Goal: Information Seeking & Learning: Learn about a topic

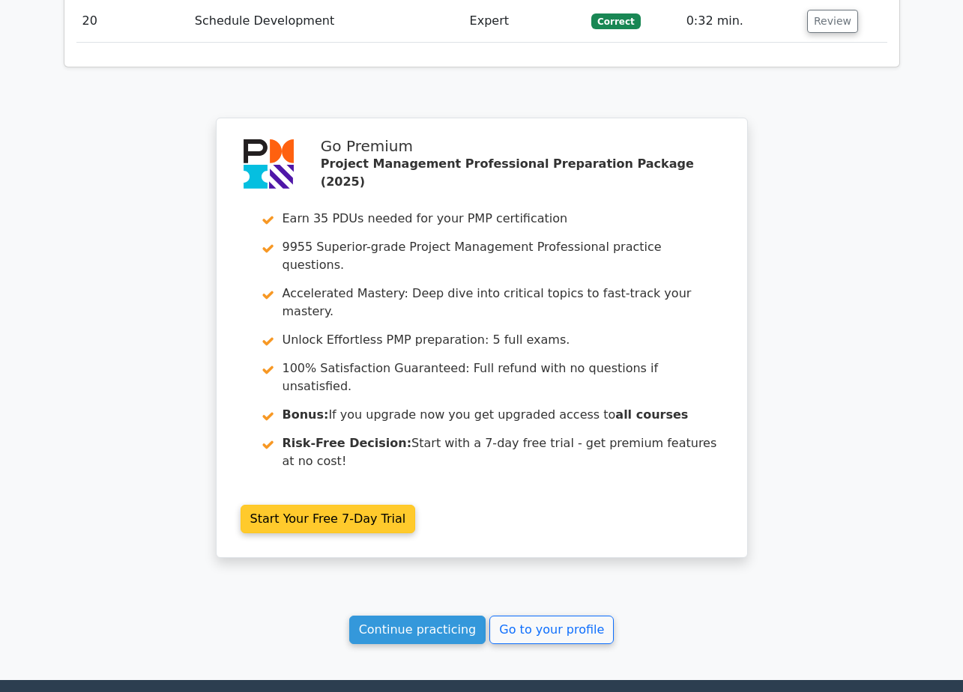
scroll to position [2467, 0]
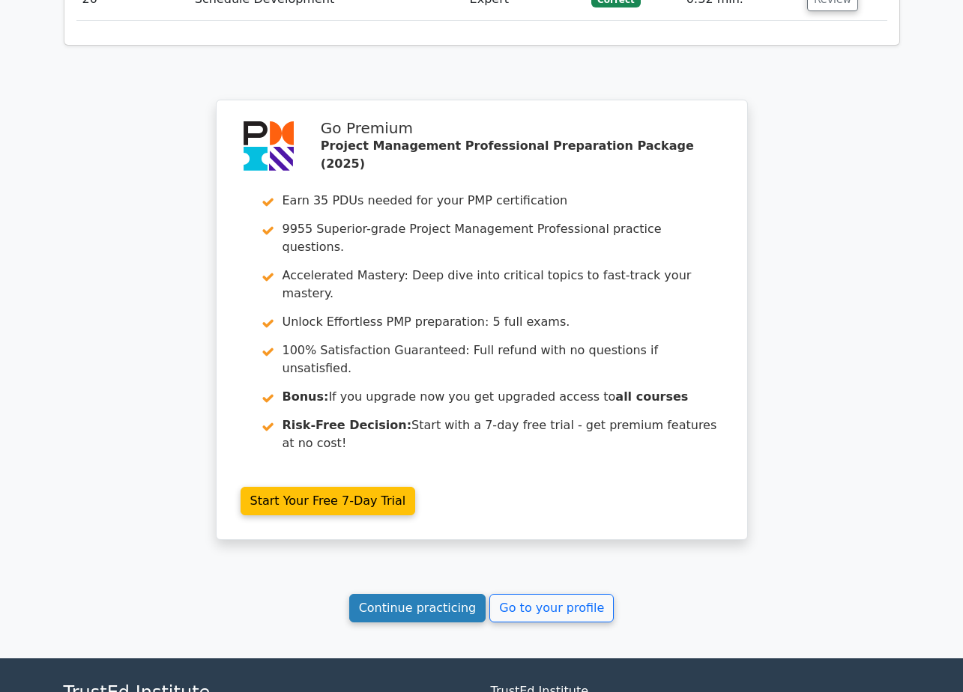
click at [435, 594] on link "Continue practicing" at bounding box center [417, 608] width 137 height 28
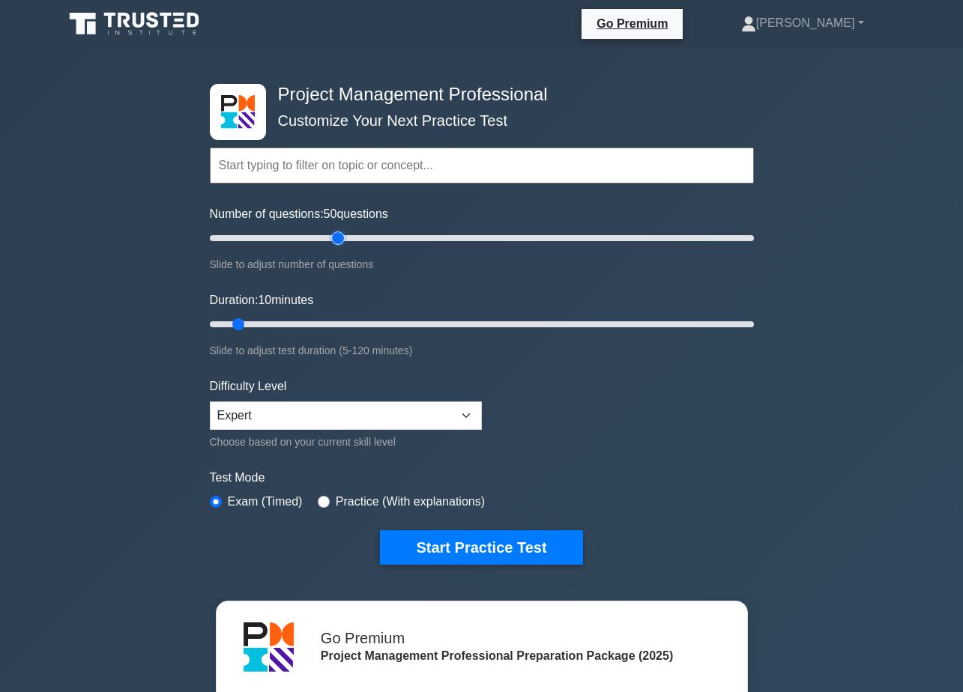
drag, startPoint x: 235, startPoint y: 238, endPoint x: 335, endPoint y: 237, distance: 100.4
type input "50"
click at [335, 237] on input "Number of questions: 50 questions" at bounding box center [482, 238] width 544 height 18
drag, startPoint x: 236, startPoint y: 325, endPoint x: 446, endPoint y: 323, distance: 209.8
type input "55"
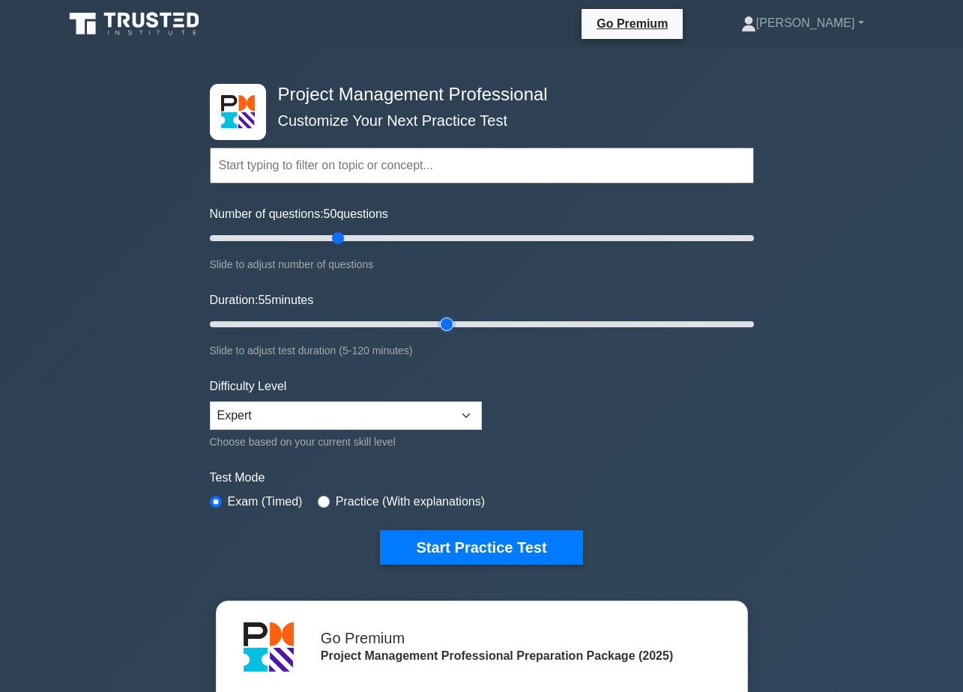
click at [446, 323] on input "Duration: 55 minutes" at bounding box center [482, 324] width 544 height 18
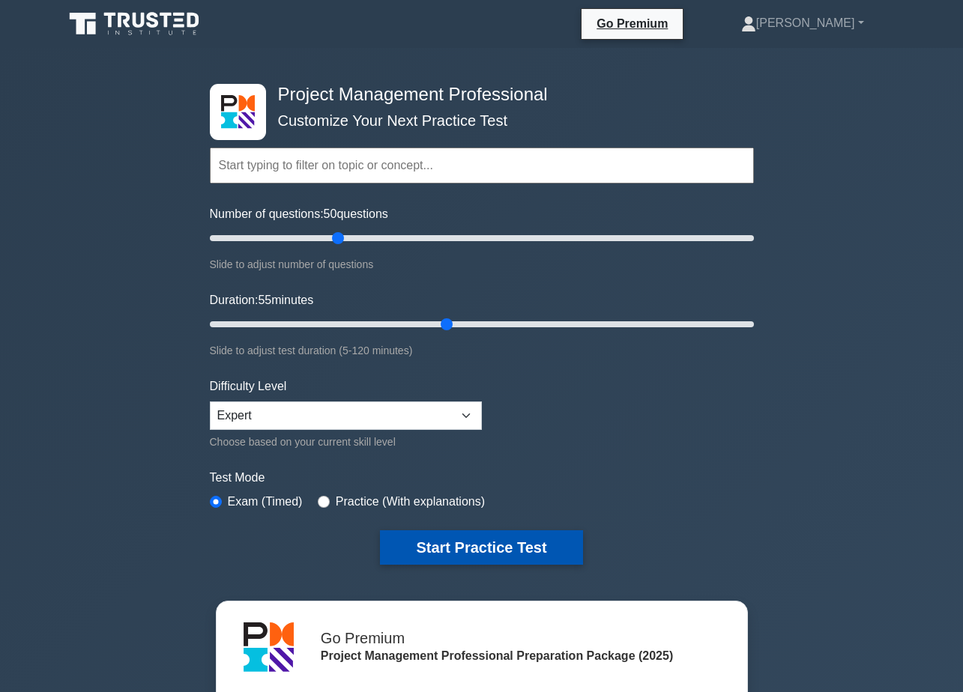
click at [479, 542] on button "Start Practice Test" at bounding box center [481, 547] width 202 height 34
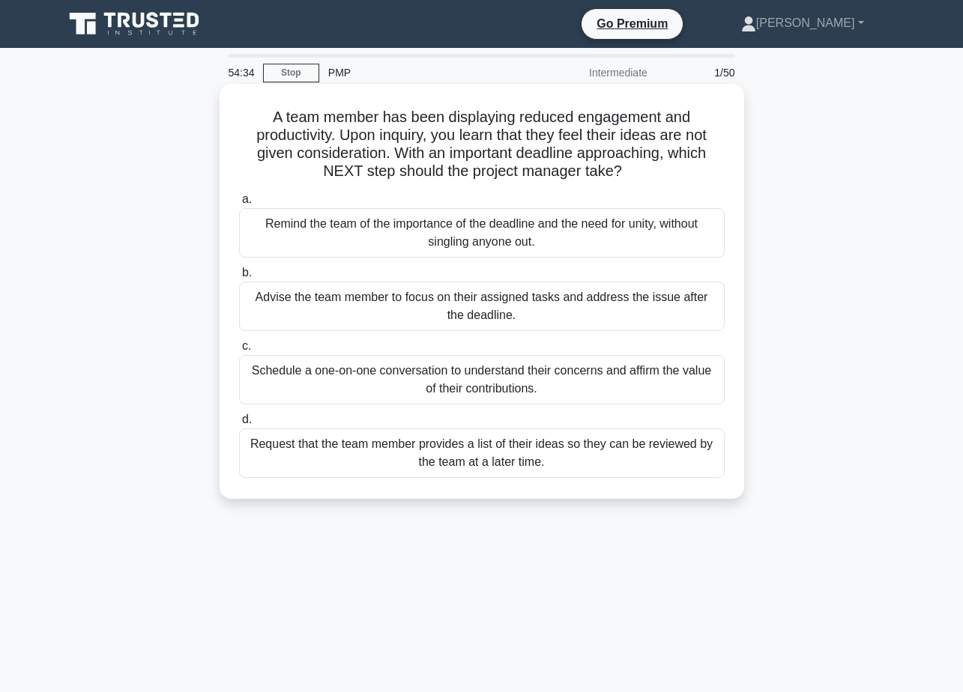
click at [507, 376] on div "Schedule a one-on-one conversation to understand their concerns and affirm the …" at bounding box center [481, 379] width 485 height 49
click at [239, 351] on input "c. Schedule a one-on-one conversation to understand their concerns and affirm t…" at bounding box center [239, 347] width 0 height 10
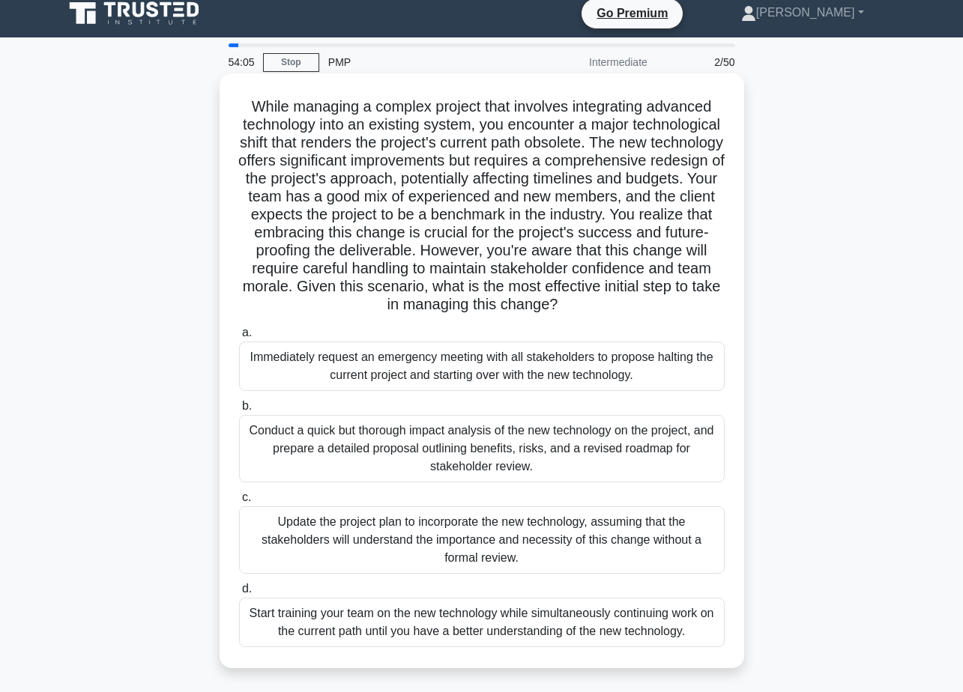
scroll to position [75, 0]
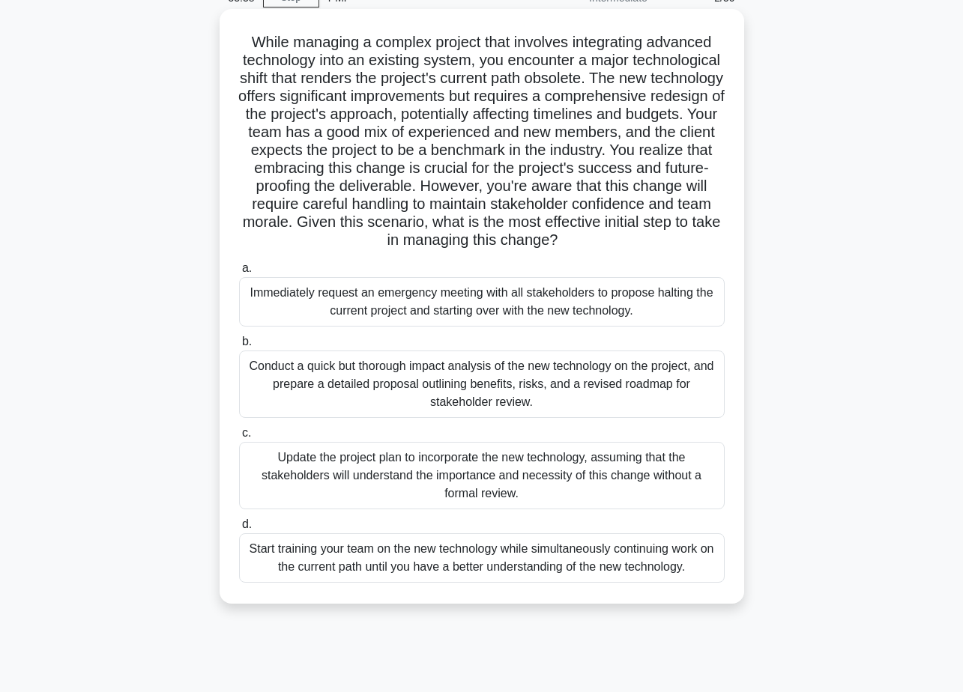
click at [631, 375] on div "Conduct a quick but thorough impact analysis of the new technology on the proje…" at bounding box center [481, 384] width 485 height 67
click at [239, 347] on input "b. Conduct a quick but thorough impact analysis of the new technology on the pr…" at bounding box center [239, 342] width 0 height 10
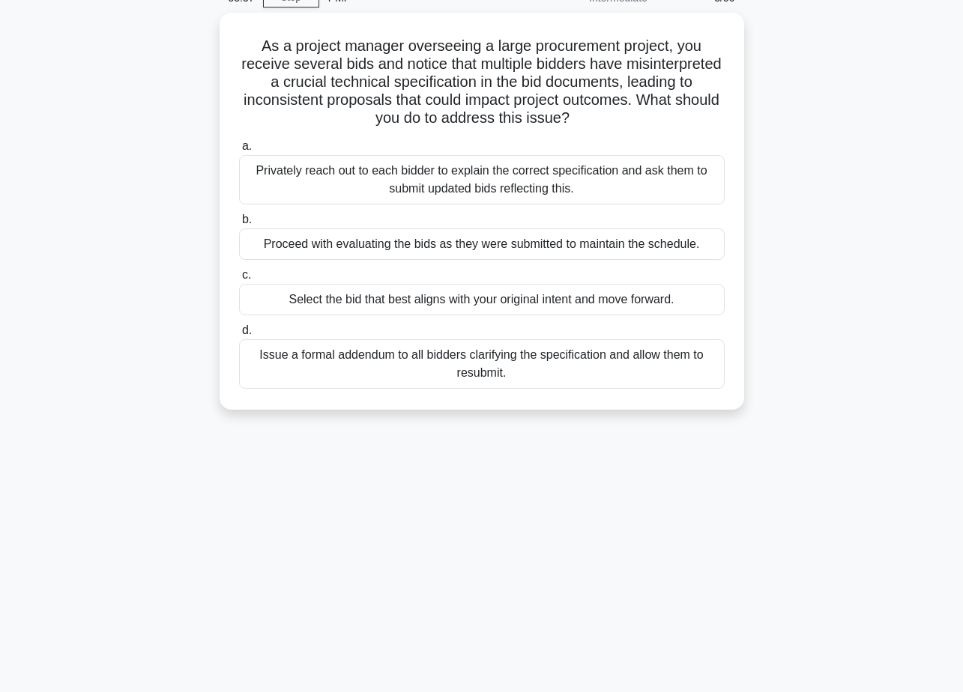
scroll to position [0, 0]
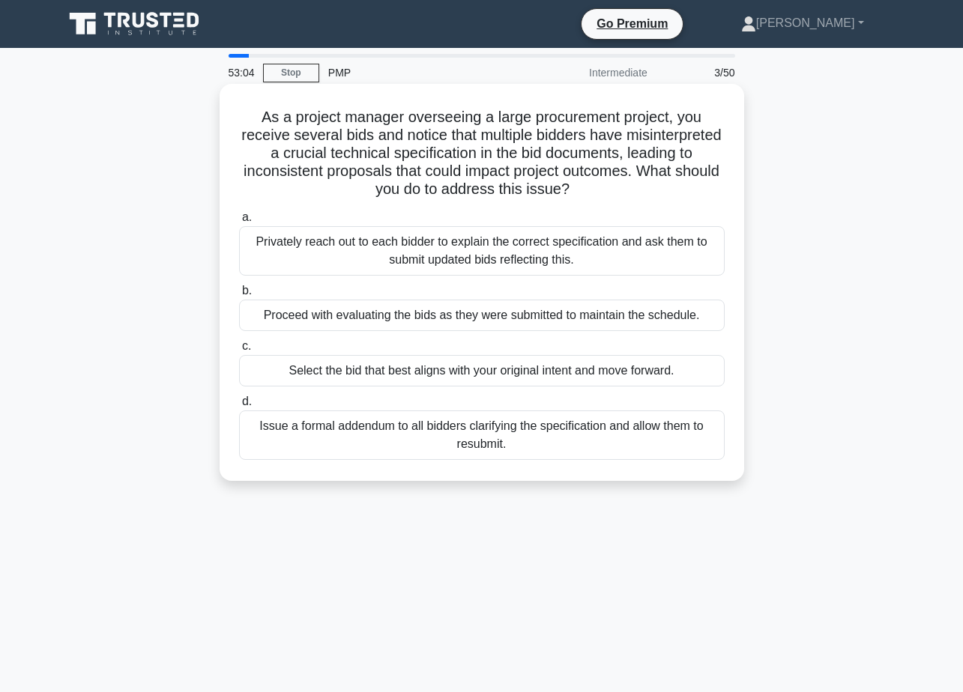
click at [536, 435] on div "Issue a formal addendum to all bidders clarifying the specification and allow t…" at bounding box center [481, 435] width 485 height 49
click at [239, 407] on input "d. Issue a formal addendum to all bidders clarifying the specification and allo…" at bounding box center [239, 402] width 0 height 10
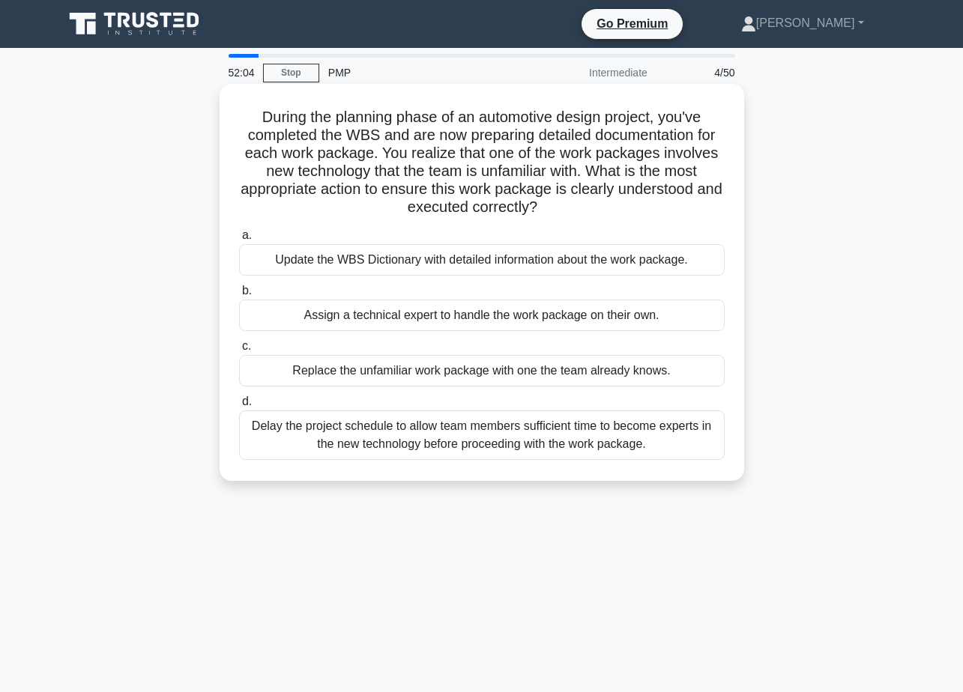
click at [641, 264] on div "Update the WBS Dictionary with detailed information about the work package." at bounding box center [481, 259] width 485 height 31
click at [239, 240] on input "a. Update the WBS Dictionary with detailed information about the work package." at bounding box center [239, 236] width 0 height 10
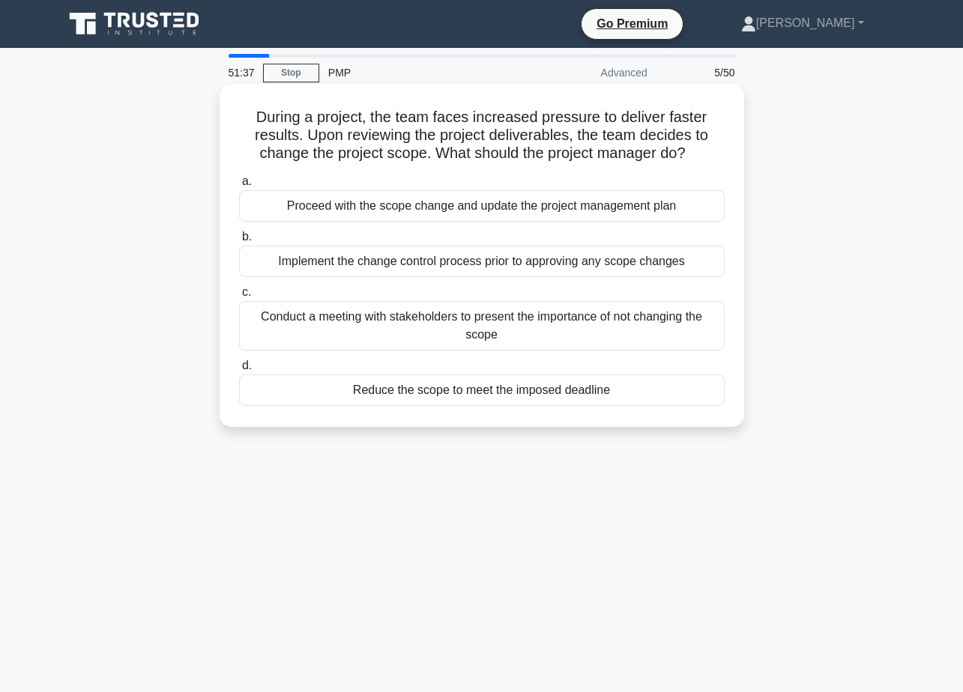
click at [590, 264] on div "Implement the change control process prior to approving any scope changes" at bounding box center [481, 261] width 485 height 31
click at [239, 242] on input "b. Implement the change control process prior to approving any scope changes" at bounding box center [239, 237] width 0 height 10
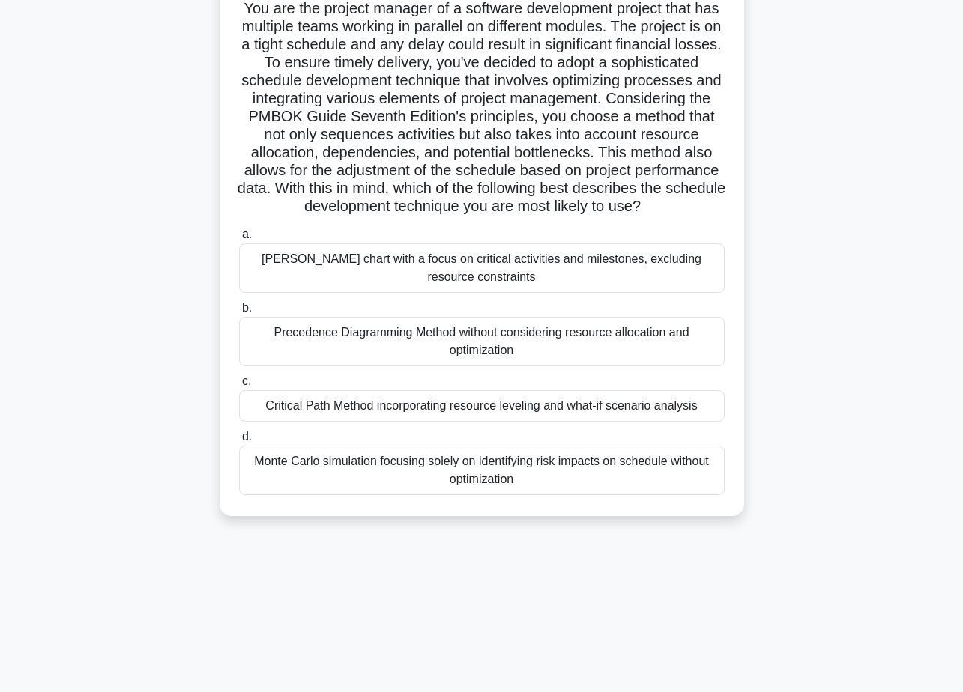
scroll to position [117, 0]
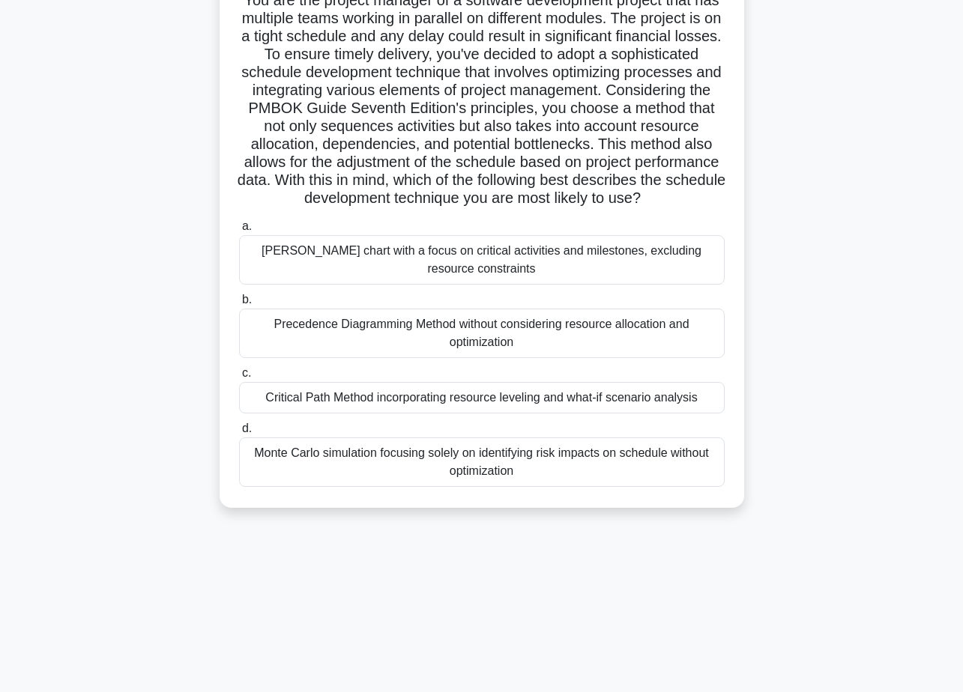
click at [499, 414] on div "Critical Path Method incorporating resource leveling and what-if scenario analy…" at bounding box center [481, 397] width 485 height 31
click at [239, 378] on input "c. Critical Path Method incorporating resource leveling and what-if scenario an…" at bounding box center [239, 374] width 0 height 10
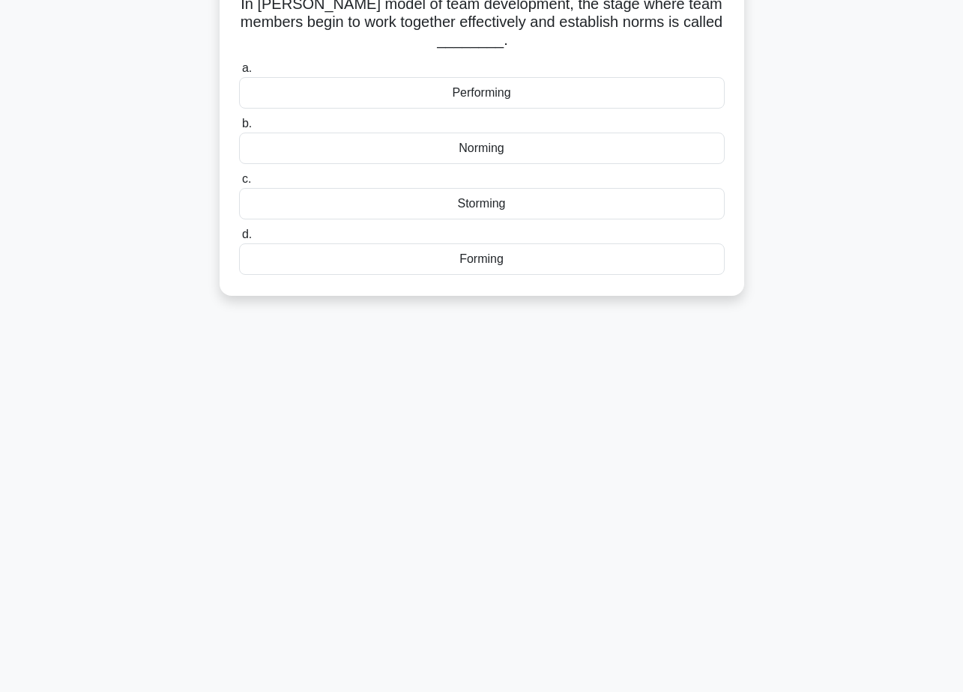
scroll to position [0, 0]
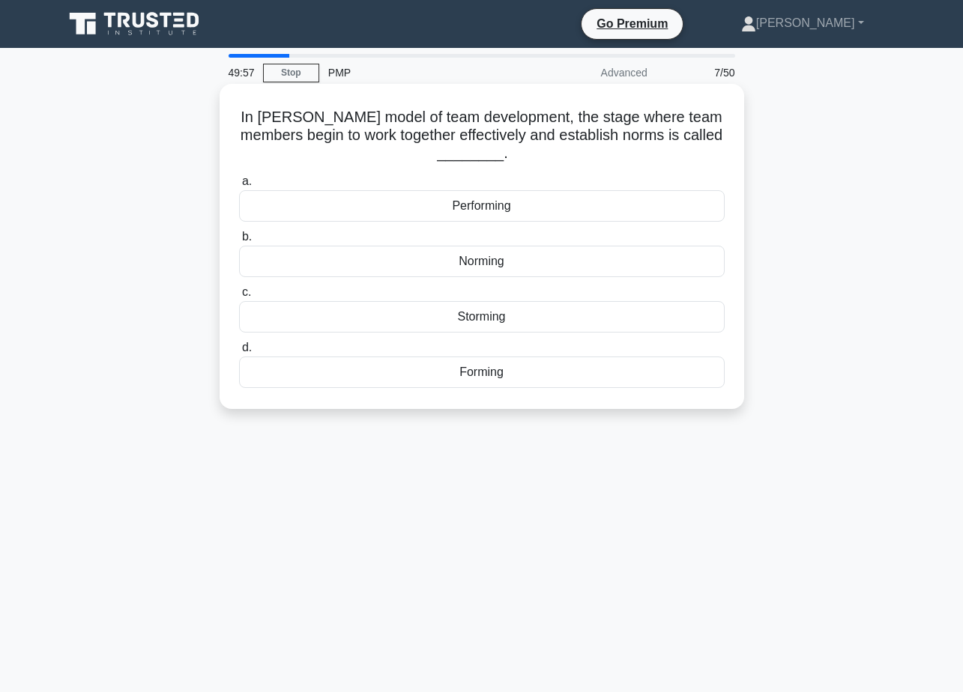
click at [533, 264] on div "Norming" at bounding box center [481, 261] width 485 height 31
click at [239, 242] on input "b. Norming" at bounding box center [239, 237] width 0 height 10
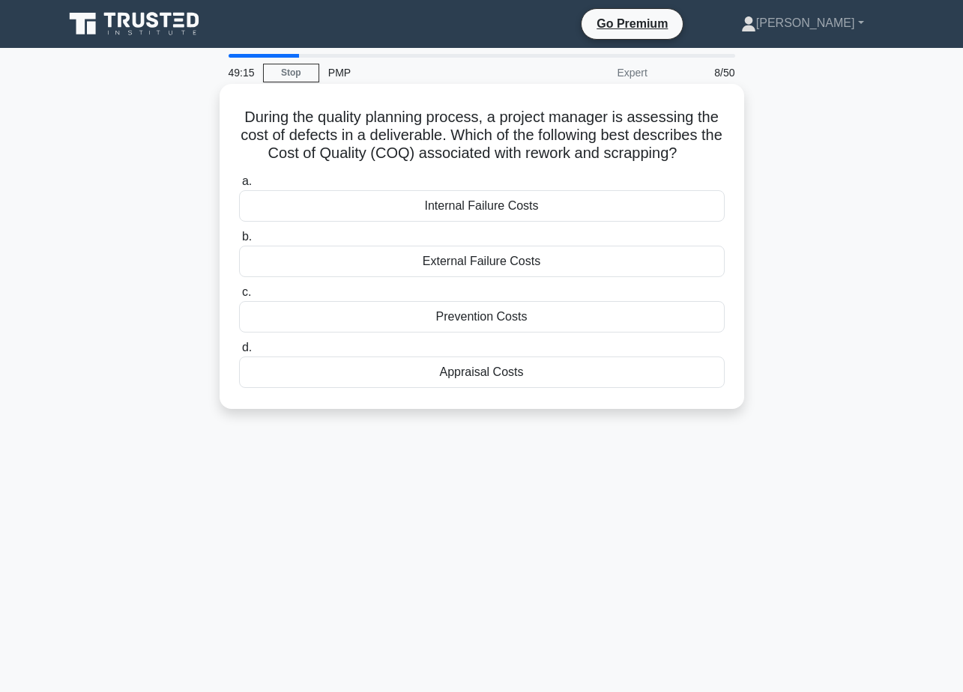
click at [531, 314] on div "Prevention Costs" at bounding box center [481, 316] width 485 height 31
click at [239, 297] on input "c. Prevention Costs" at bounding box center [239, 293] width 0 height 10
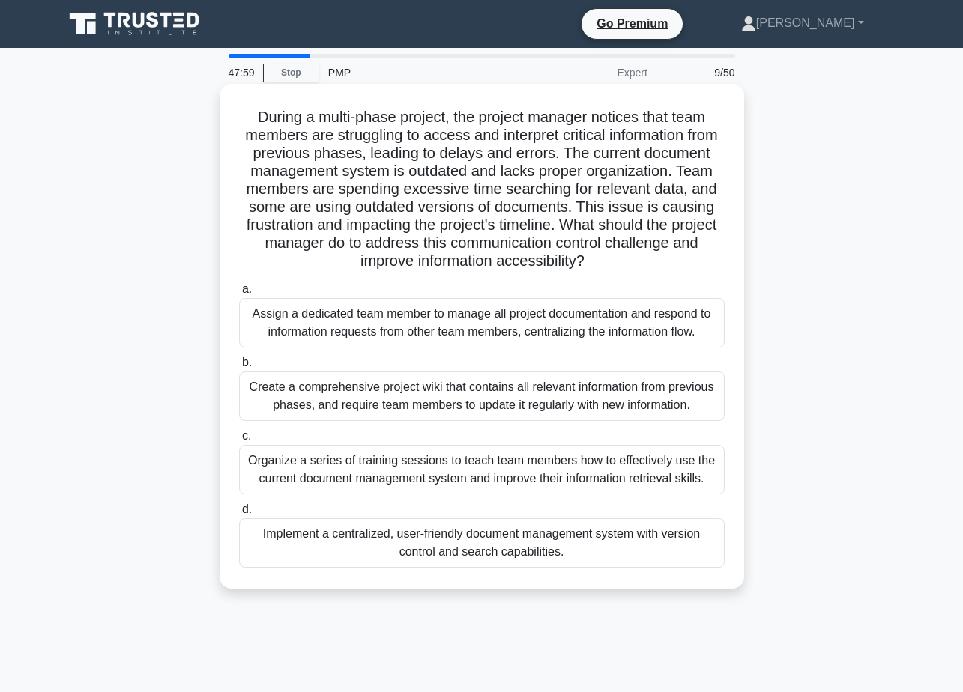
click at [592, 536] on div "Implement a centralized, user-friendly document management system with version …" at bounding box center [481, 542] width 485 height 49
click at [239, 515] on input "d. Implement a centralized, user-friendly document management system with versi…" at bounding box center [239, 510] width 0 height 10
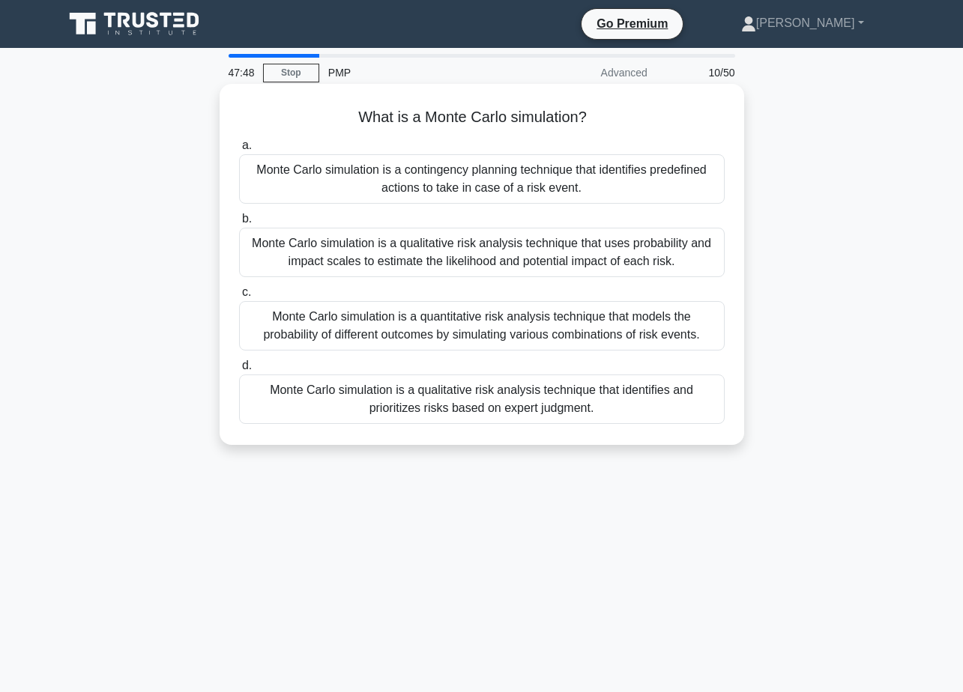
click at [474, 323] on div "Monte Carlo simulation is a quantitative risk analysis technique that models th…" at bounding box center [481, 325] width 485 height 49
click at [239, 297] on input "c. Monte Carlo simulation is a quantitative risk analysis technique that models…" at bounding box center [239, 293] width 0 height 10
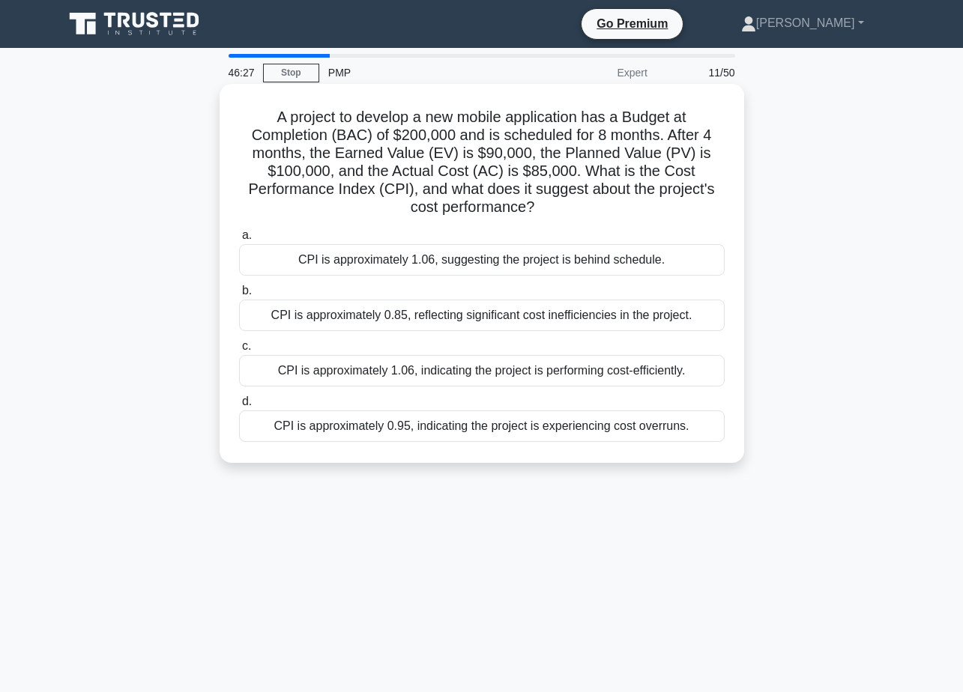
click at [451, 372] on div "CPI is approximately 1.06, indicating the project is performing cost-efficientl…" at bounding box center [481, 370] width 485 height 31
click at [239, 351] on input "c. CPI is approximately 1.06, indicating the project is performing cost-efficie…" at bounding box center [239, 347] width 0 height 10
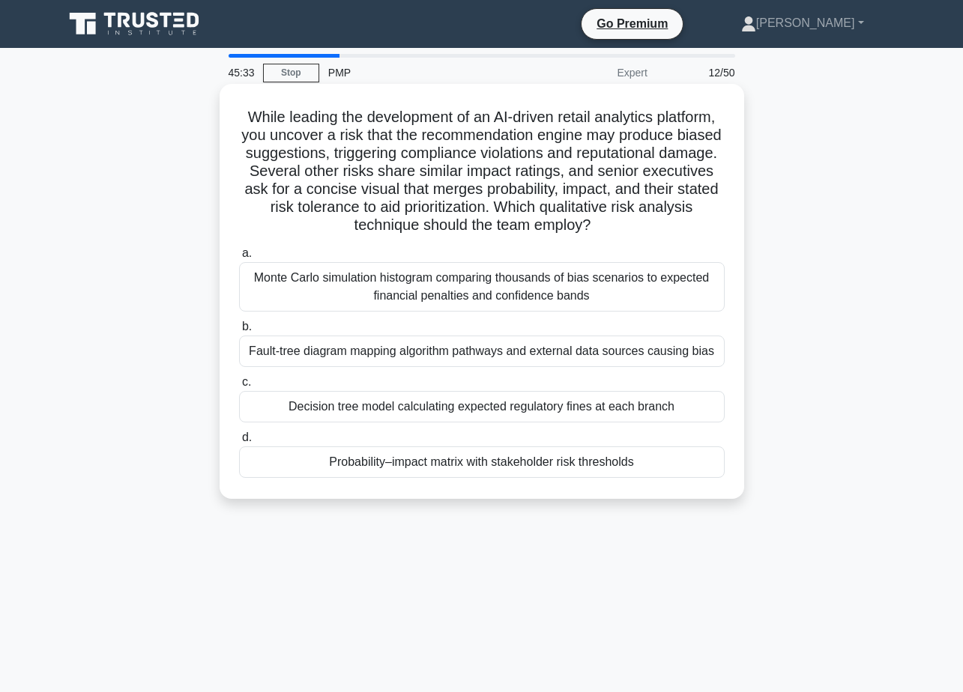
click at [502, 460] on div "Probability–impact matrix with stakeholder risk thresholds" at bounding box center [481, 462] width 485 height 31
click at [239, 443] on input "d. Probability–impact matrix with stakeholder risk thresholds" at bounding box center [239, 438] width 0 height 10
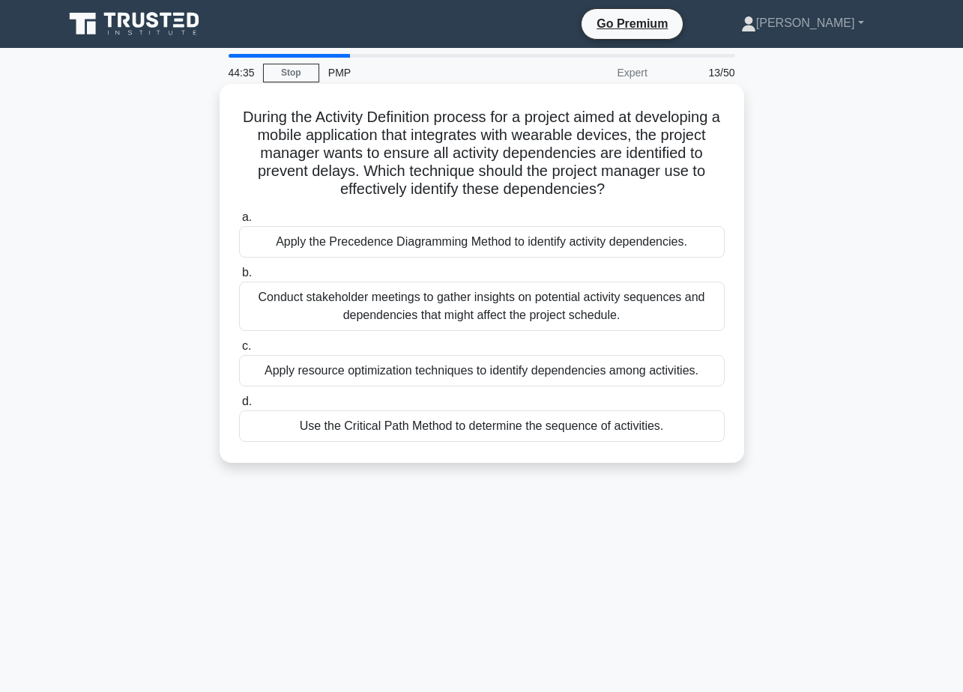
click at [590, 302] on div "Conduct stakeholder meetings to gather insights on potential activity sequences…" at bounding box center [481, 306] width 485 height 49
click at [239, 278] on input "b. Conduct stakeholder meetings to gather insights on potential activity sequen…" at bounding box center [239, 273] width 0 height 10
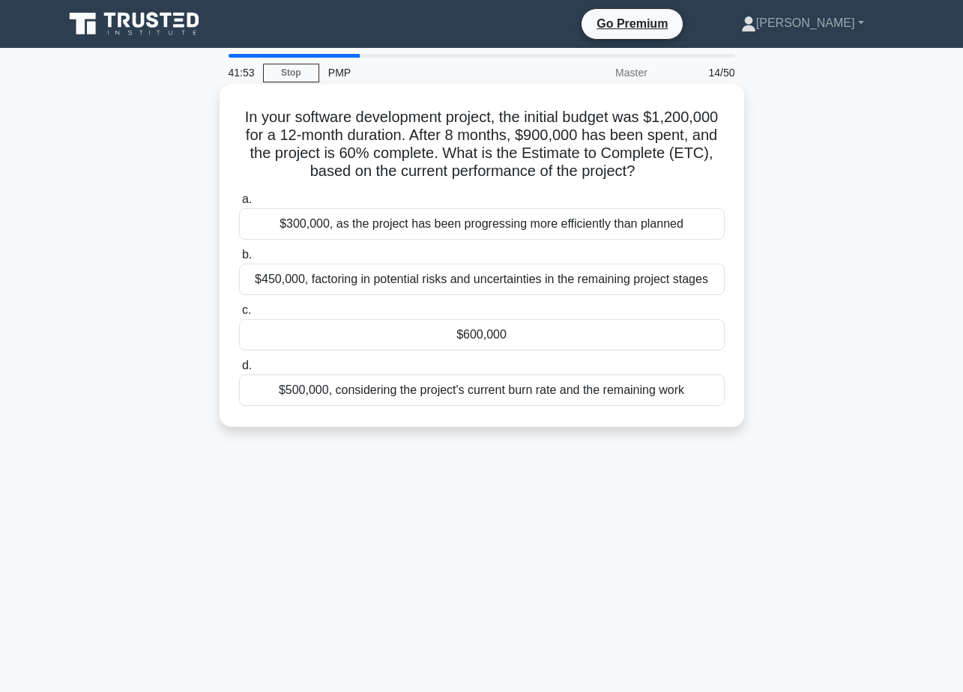
click at [468, 332] on div "$600,000" at bounding box center [481, 334] width 485 height 31
click at [239, 315] on input "c. $600,000" at bounding box center [239, 311] width 0 height 10
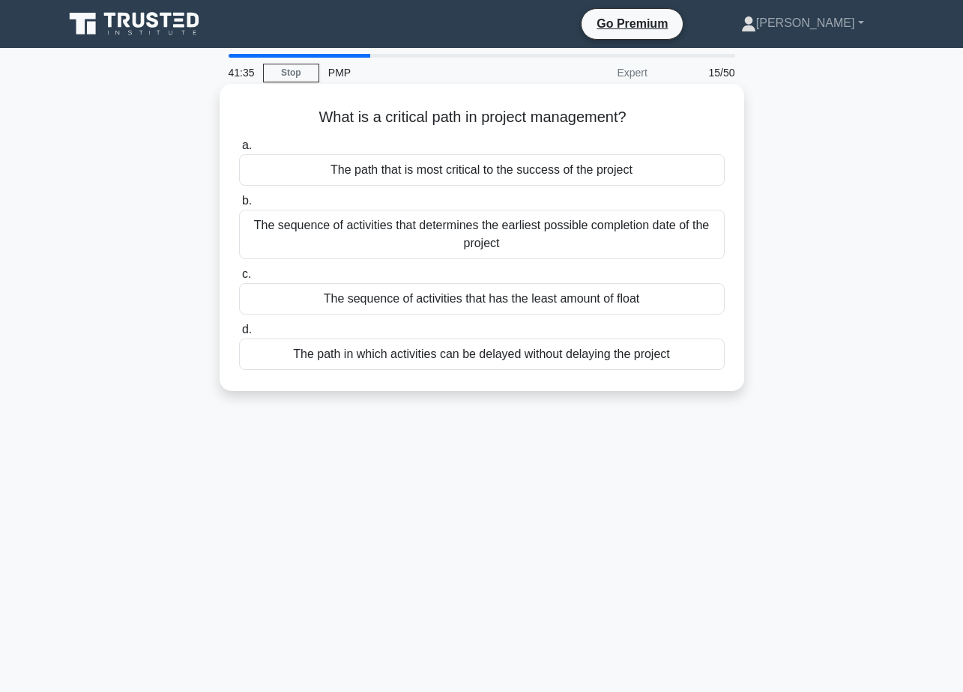
click at [543, 233] on div "The sequence of activities that determines the earliest possible completion dat…" at bounding box center [481, 234] width 485 height 49
click at [239, 206] on input "b. The sequence of activities that determines the earliest possible completion …" at bounding box center [239, 201] width 0 height 10
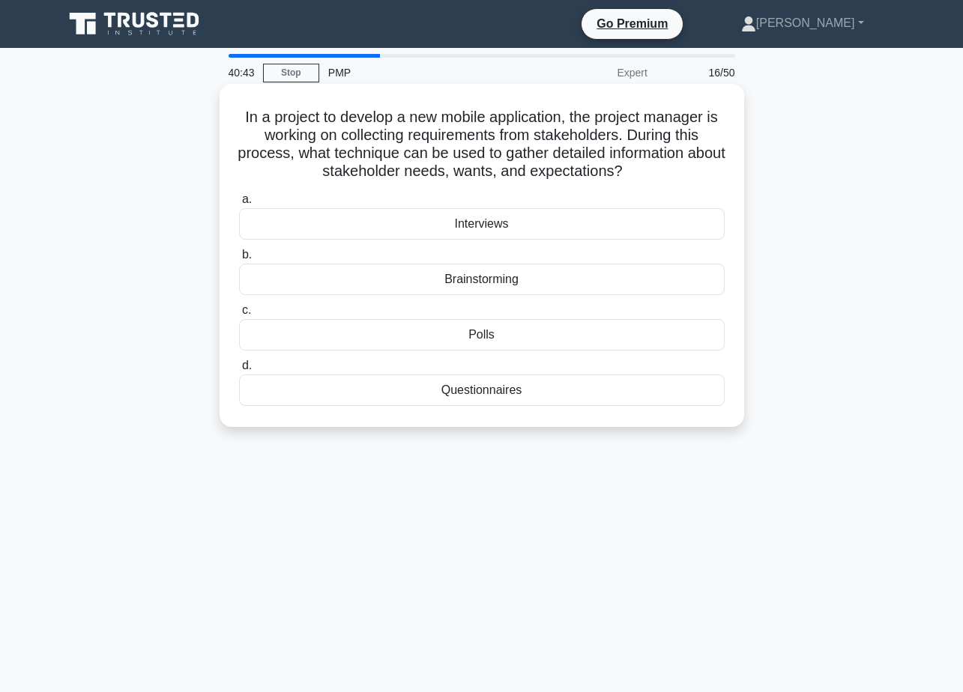
click at [528, 225] on div "Interviews" at bounding box center [481, 223] width 485 height 31
click at [239, 205] on input "a. Interviews" at bounding box center [239, 200] width 0 height 10
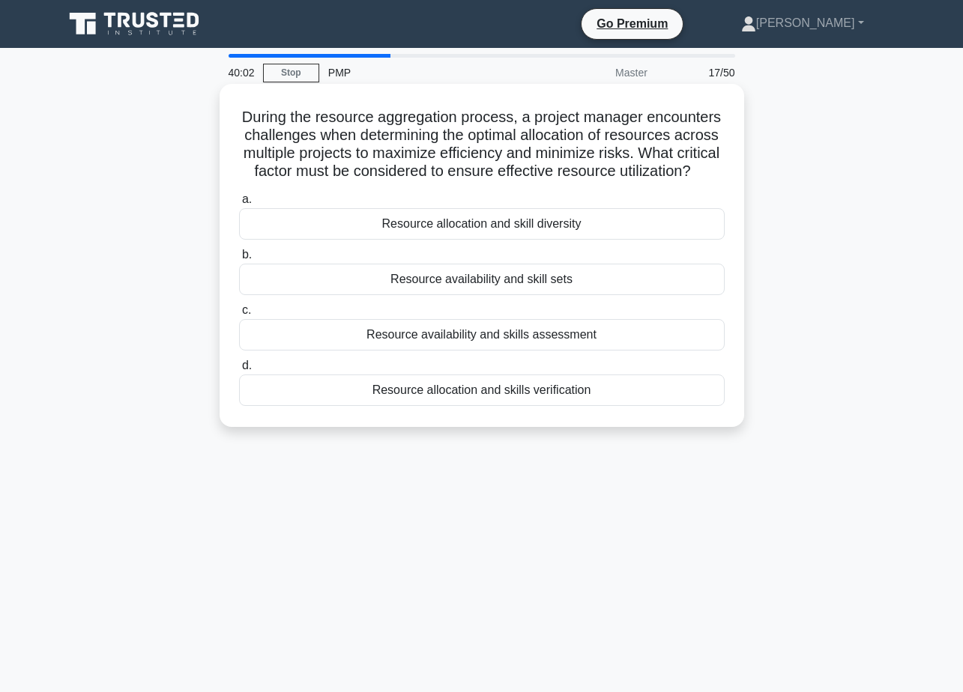
click at [612, 294] on div "Resource availability and skill sets" at bounding box center [481, 279] width 485 height 31
click at [239, 260] on input "b. Resource availability and skill sets" at bounding box center [239, 255] width 0 height 10
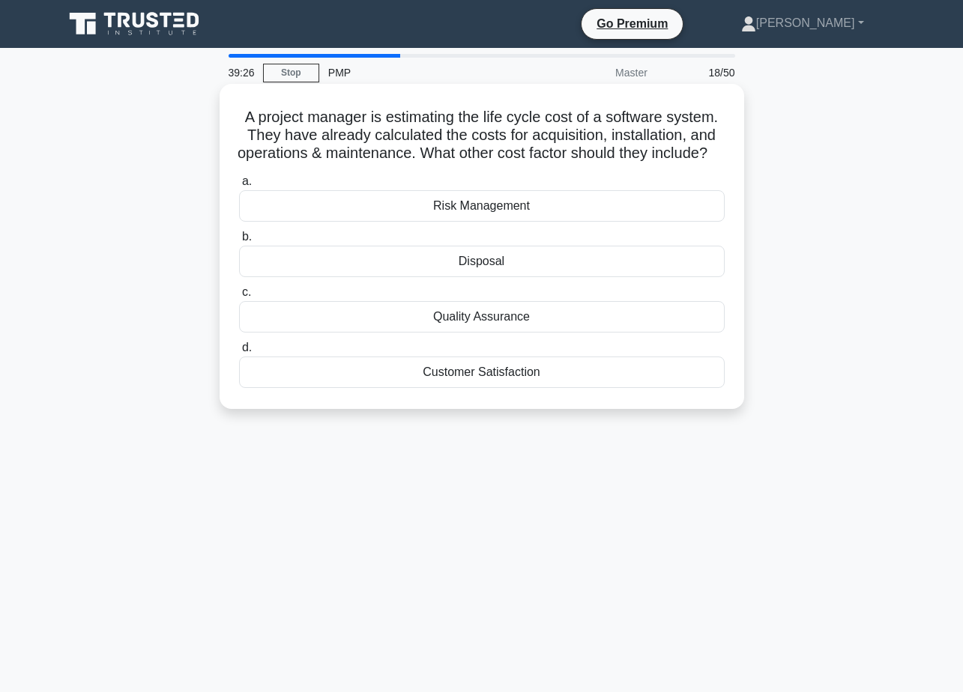
click at [524, 277] on div "Disposal" at bounding box center [481, 261] width 485 height 31
click at [239, 242] on input "b. Disposal" at bounding box center [239, 237] width 0 height 10
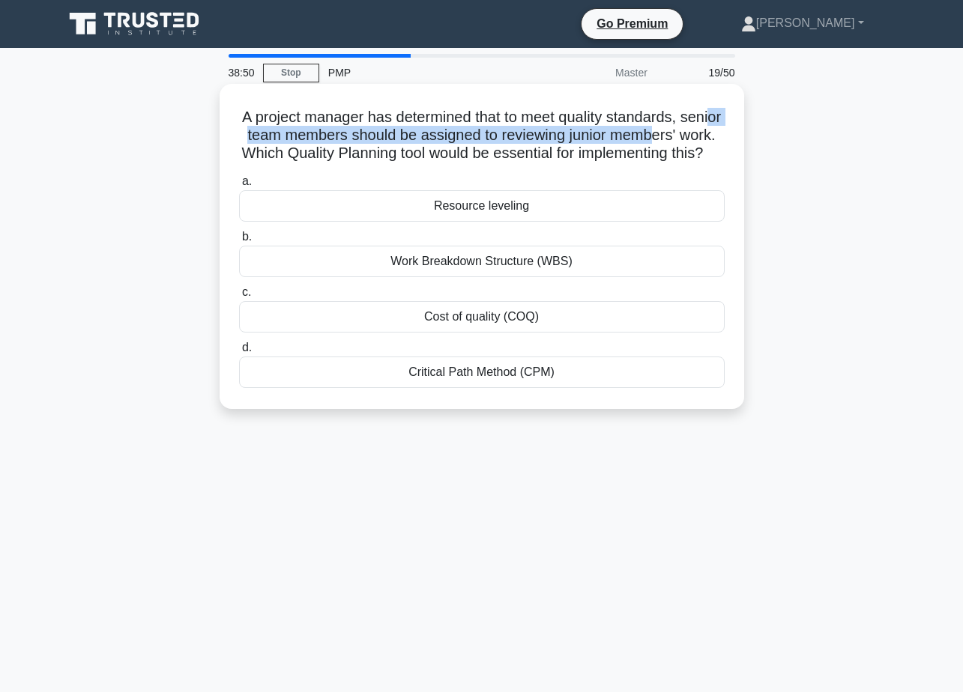
drag, startPoint x: 267, startPoint y: 137, endPoint x: 701, endPoint y: 142, distance: 433.8
click at [701, 142] on h5 "A project manager has determined that to meet quality standards, senior team me…" at bounding box center [482, 135] width 488 height 55
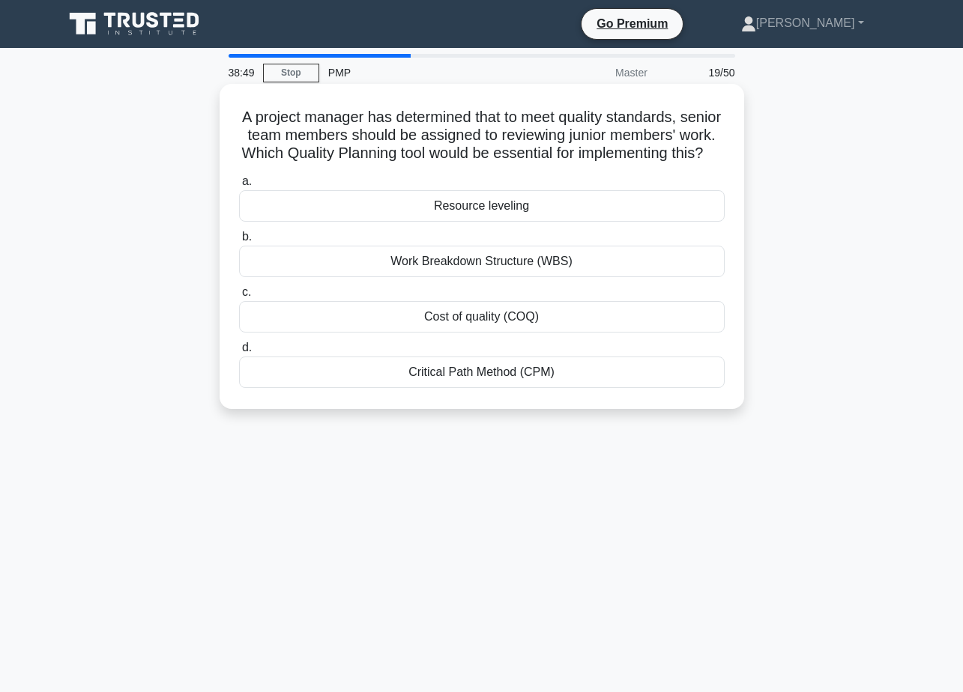
click at [333, 154] on h5 "A project manager has determined that to meet quality standards, senior team me…" at bounding box center [482, 135] width 488 height 55
click at [563, 333] on div "Cost of quality (COQ)" at bounding box center [481, 316] width 485 height 31
click at [239, 297] on input "c. Cost of quality (COQ)" at bounding box center [239, 293] width 0 height 10
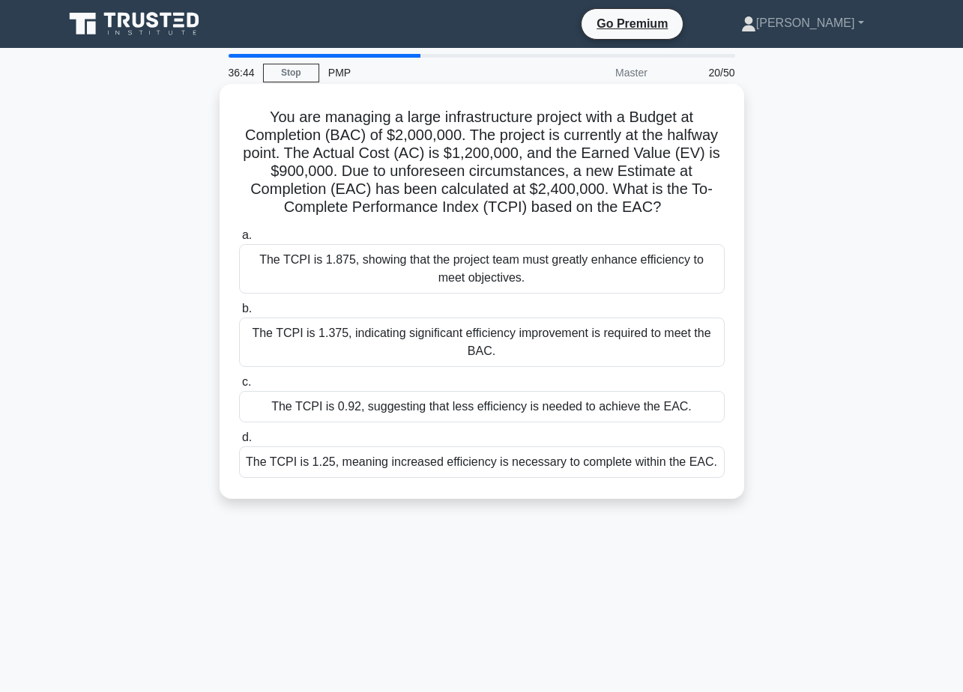
click at [581, 406] on div "The TCPI is 0.92, suggesting that less efficiency is needed to achieve the EAC." at bounding box center [481, 406] width 485 height 31
click at [239, 387] on input "c. The TCPI is 0.92, suggesting that less efficiency is needed to achieve the E…" at bounding box center [239, 383] width 0 height 10
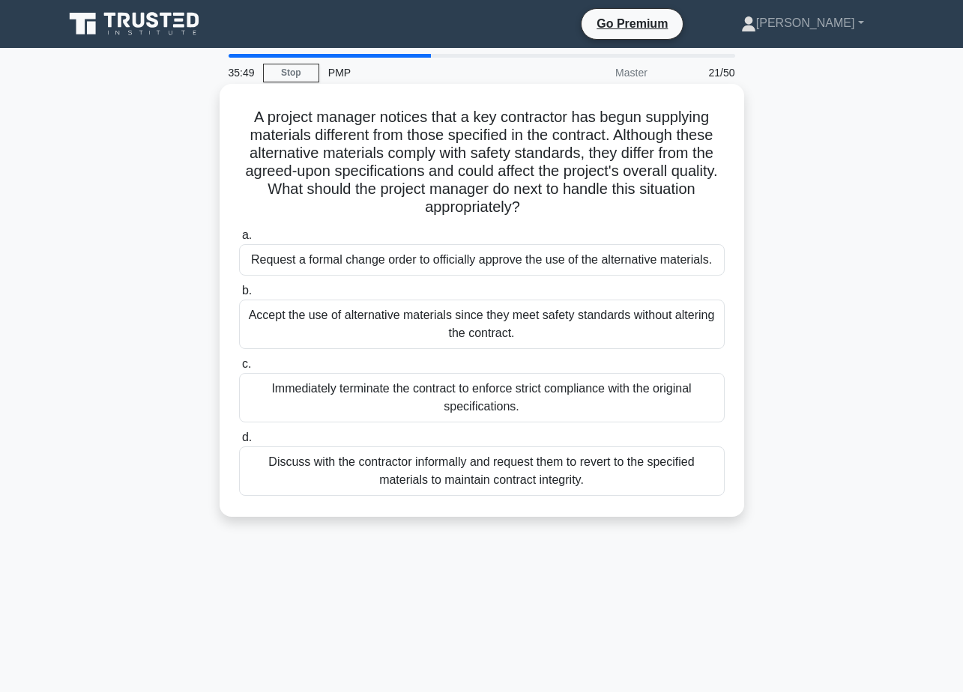
click at [595, 473] on div "Discuss with the contractor informally and request them to revert to the specif…" at bounding box center [481, 471] width 485 height 49
click at [239, 443] on input "d. Discuss with the contractor informally and request them to revert to the spe…" at bounding box center [239, 438] width 0 height 10
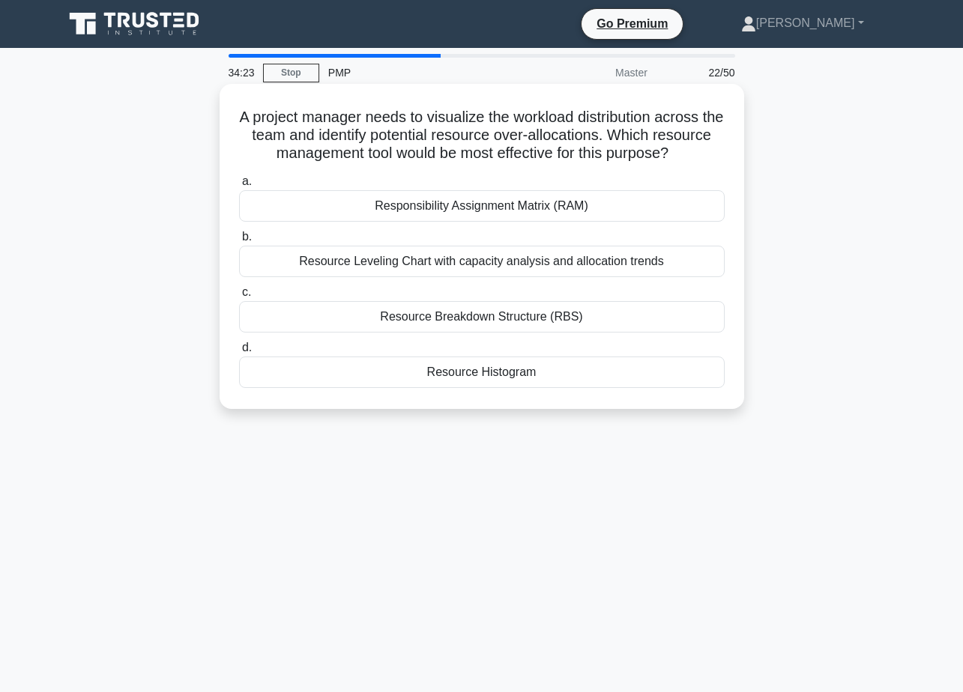
click at [594, 277] on div "Resource Leveling Chart with capacity analysis and allocation trends" at bounding box center [481, 261] width 485 height 31
click at [239, 242] on input "b. Resource Leveling Chart with capacity analysis and allocation trends" at bounding box center [239, 237] width 0 height 10
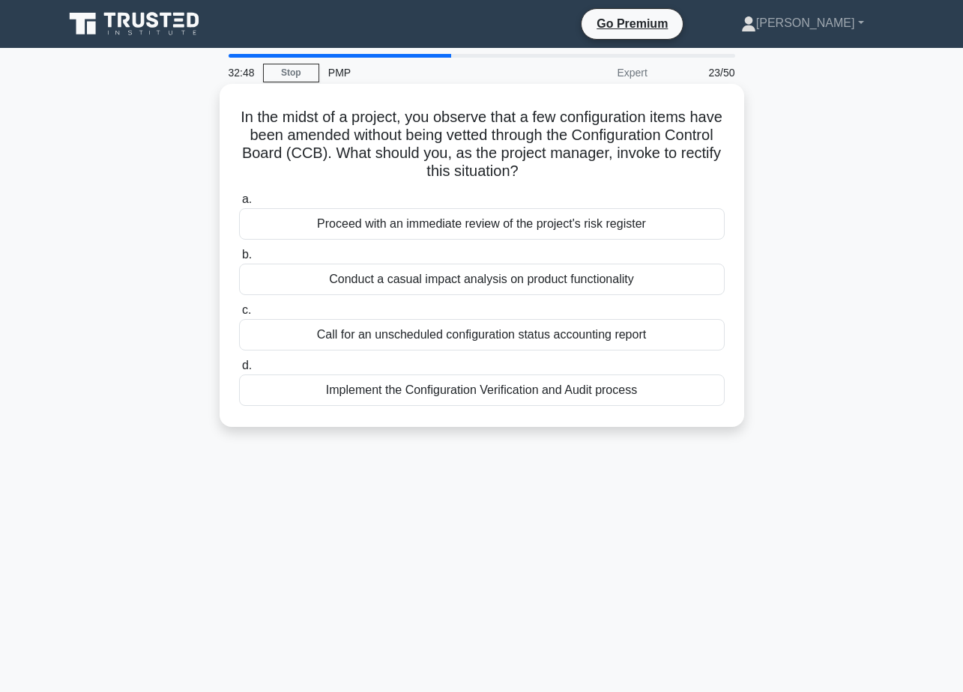
click at [595, 387] on div "Implement the Configuration Verification and Audit process" at bounding box center [481, 390] width 485 height 31
click at [239, 371] on input "d. Implement the Configuration Verification and Audit process" at bounding box center [239, 366] width 0 height 10
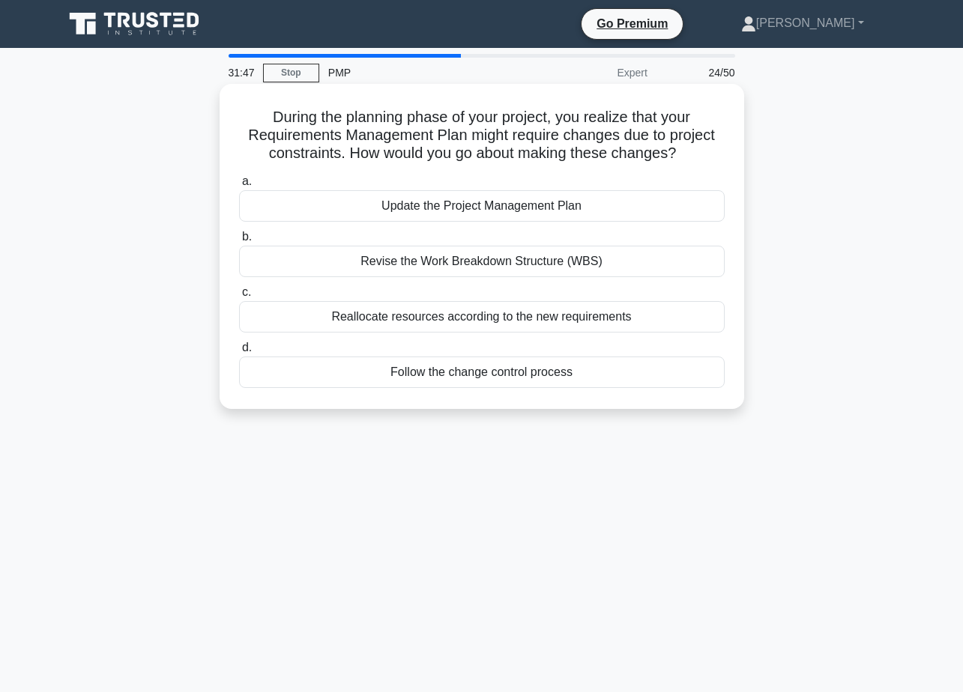
click at [595, 205] on div "Update the Project Management Plan" at bounding box center [481, 205] width 485 height 31
click at [239, 187] on input "a. Update the Project Management Plan" at bounding box center [239, 182] width 0 height 10
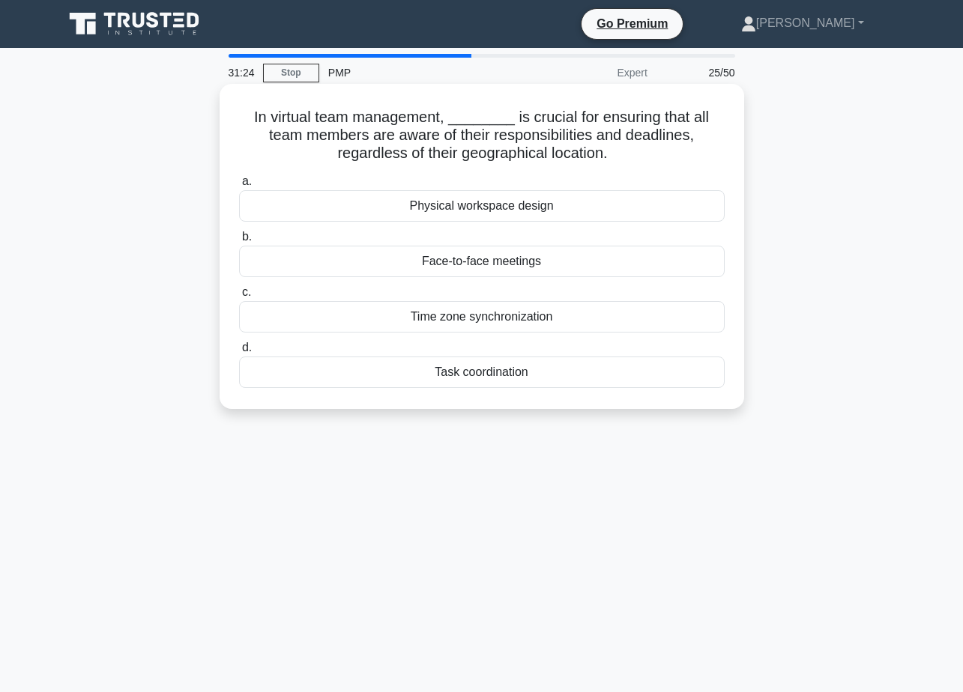
click at [538, 368] on div "Task coordination" at bounding box center [481, 372] width 485 height 31
click at [239, 353] on input "d. Task coordination" at bounding box center [239, 348] width 0 height 10
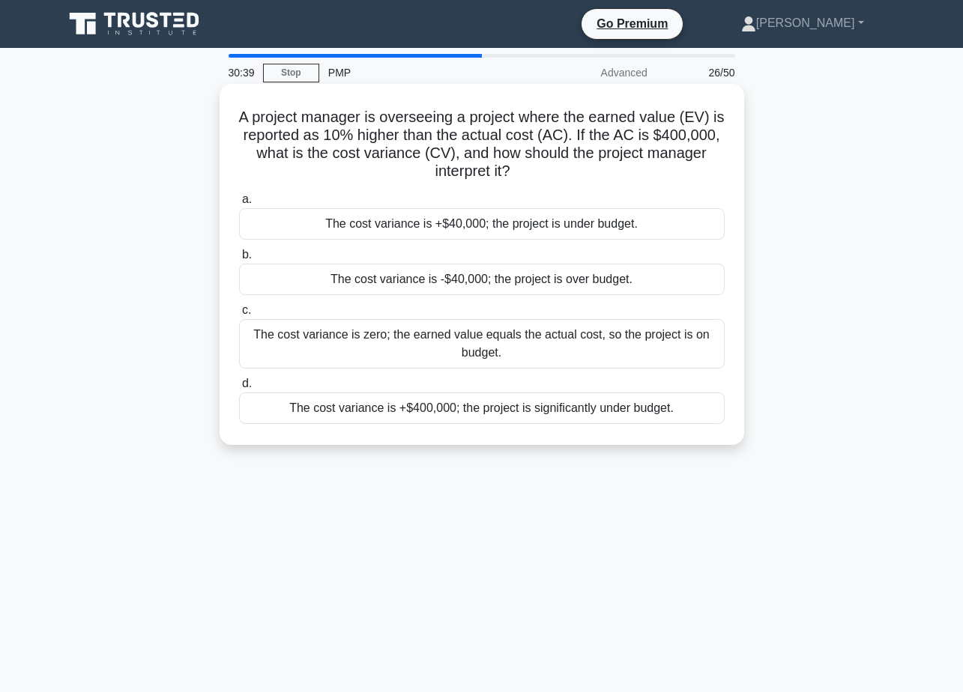
click at [605, 228] on div "The cost variance is +$40,000; the project is under budget." at bounding box center [481, 223] width 485 height 31
click at [239, 205] on input "a. The cost variance is +$40,000; the project is under budget." at bounding box center [239, 200] width 0 height 10
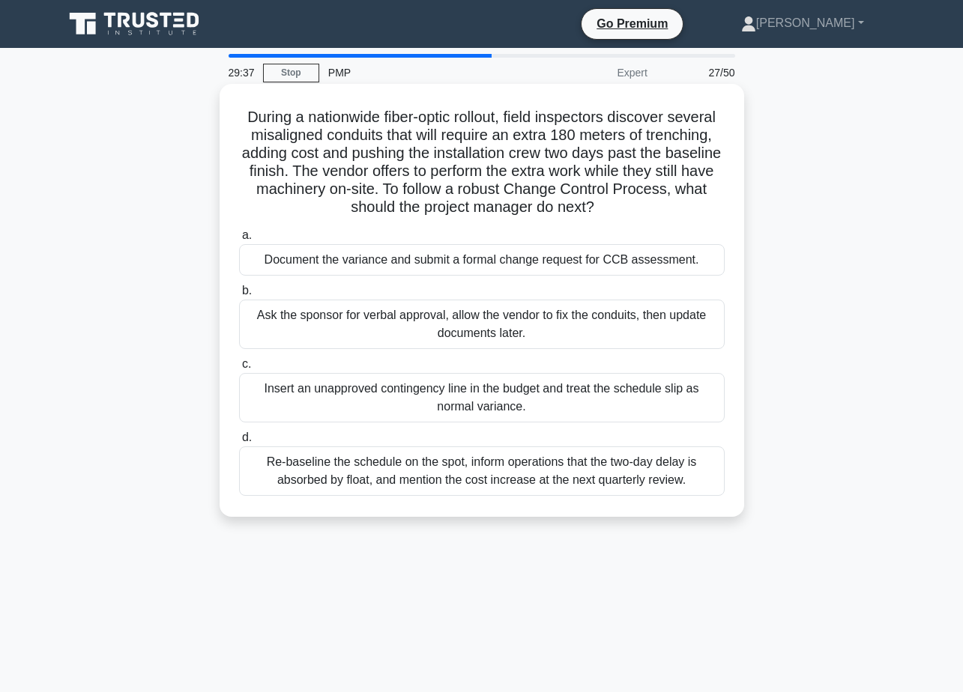
click at [528, 261] on div "Document the variance and submit a formal change request for CCB assessment." at bounding box center [481, 259] width 485 height 31
click at [239, 240] on input "a. Document the variance and submit a formal change request for CCB assessment." at bounding box center [239, 236] width 0 height 10
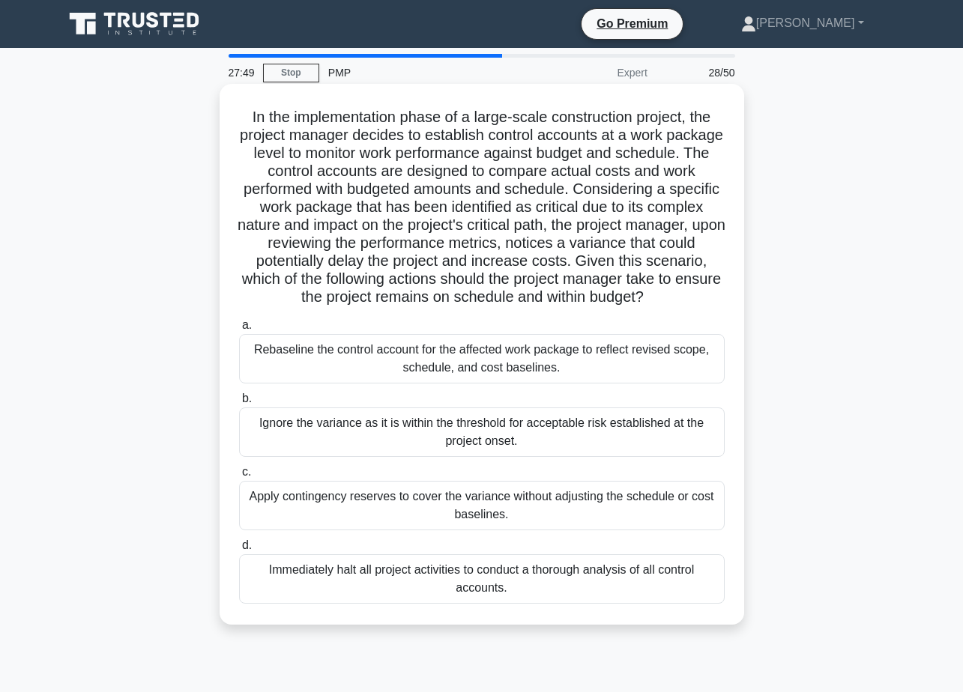
click at [602, 378] on div "Rebaseline the control account for the affected work package to reflect revised…" at bounding box center [481, 358] width 485 height 49
click at [239, 330] on input "a. Rebaseline the control account for the affected work package to reflect revi…" at bounding box center [239, 326] width 0 height 10
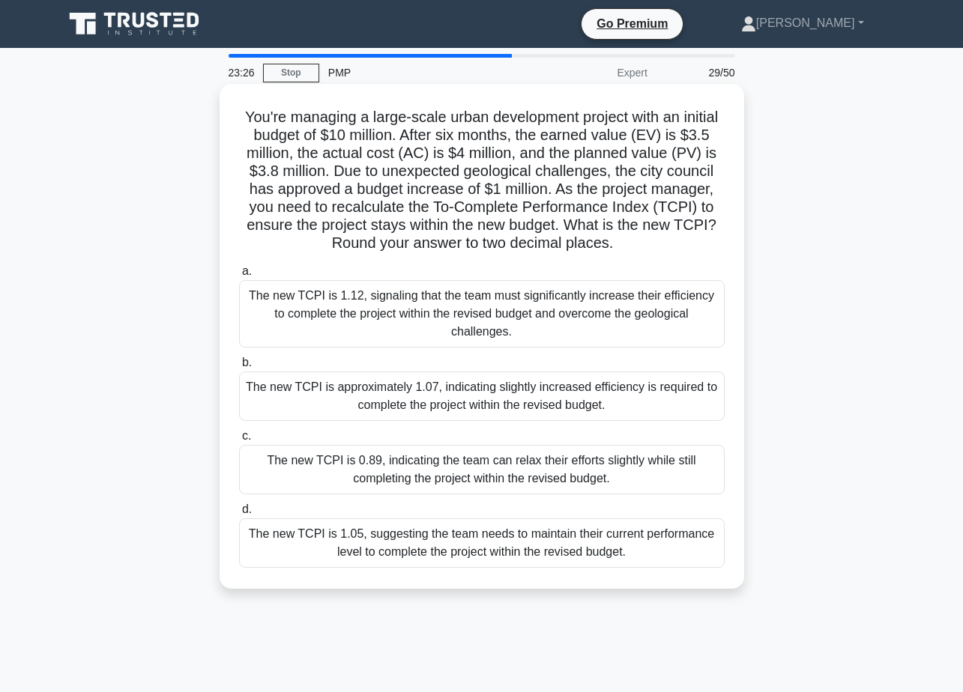
click at [559, 373] on div "The new TCPI is approximately 1.07, indicating slightly increased efficiency is…" at bounding box center [481, 396] width 485 height 49
click at [239, 368] on input "b. The new TCPI is approximately 1.07, indicating slightly increased efficiency…" at bounding box center [239, 363] width 0 height 10
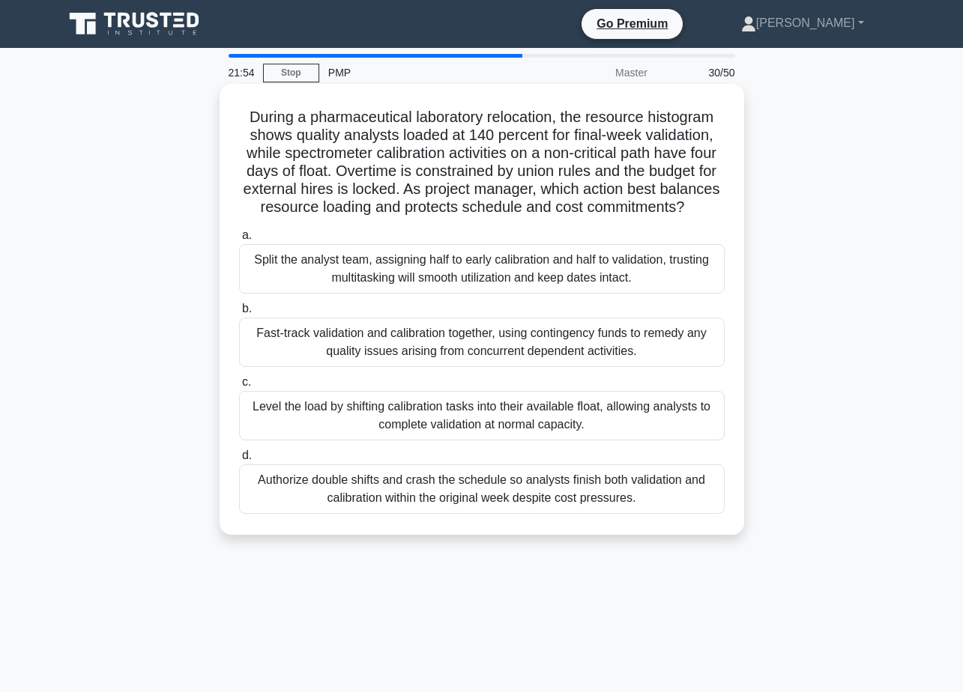
click at [608, 439] on div "Level the load by shifting calibration tasks into their available float, allowi…" at bounding box center [481, 415] width 485 height 49
click at [239, 387] on input "c. Level the load by shifting calibration tasks into their available float, all…" at bounding box center [239, 383] width 0 height 10
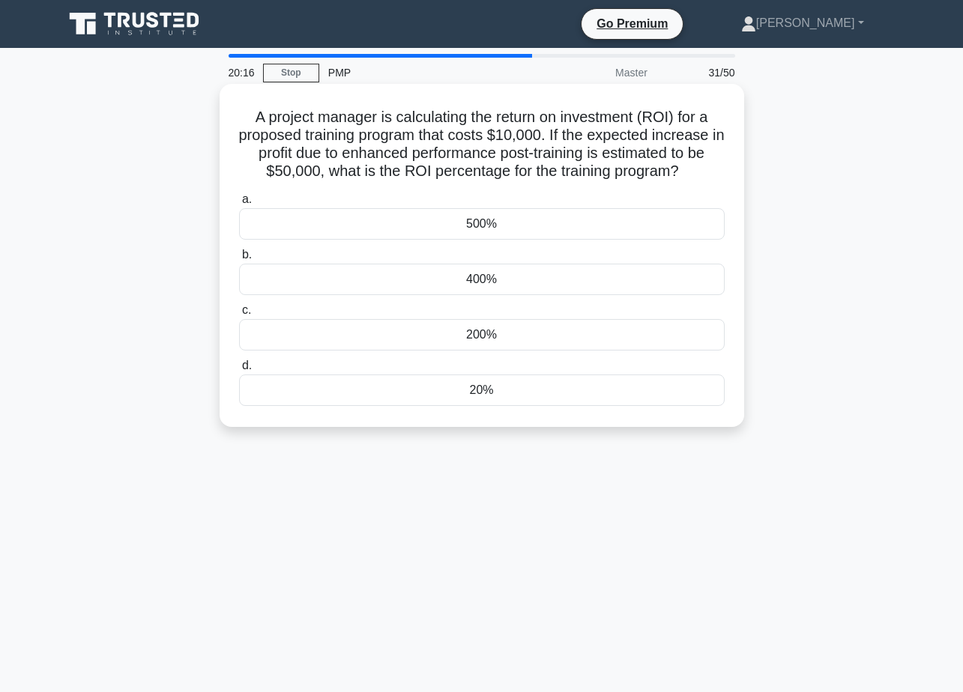
click at [491, 282] on div "400%" at bounding box center [481, 279] width 485 height 31
click at [239, 260] on input "b. 400%" at bounding box center [239, 255] width 0 height 10
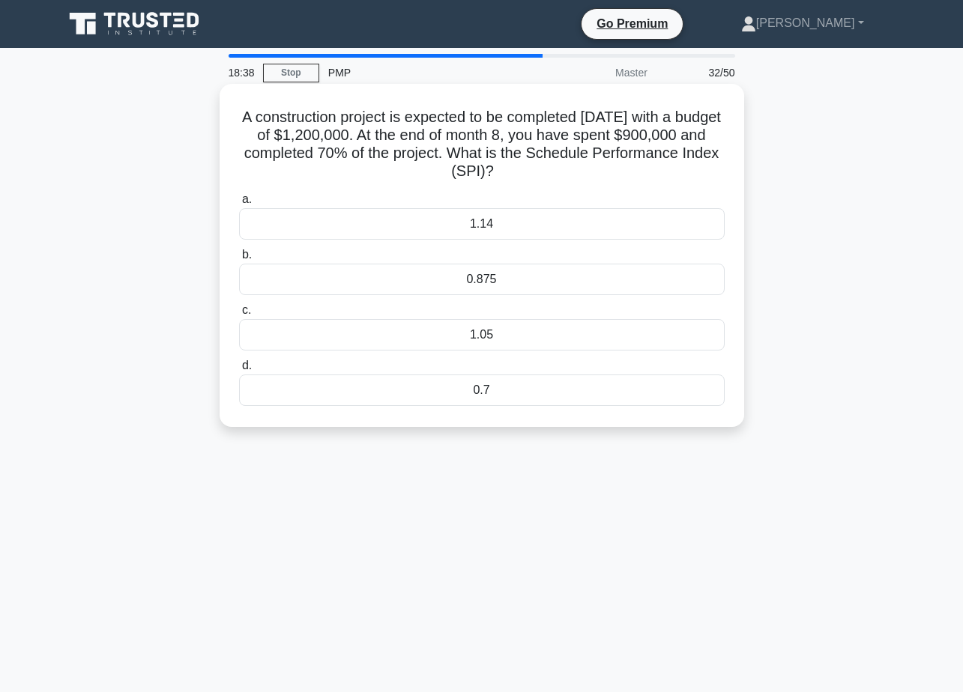
click at [495, 333] on div "1.05" at bounding box center [481, 334] width 485 height 31
click at [239, 315] on input "c. 1.05" at bounding box center [239, 311] width 0 height 10
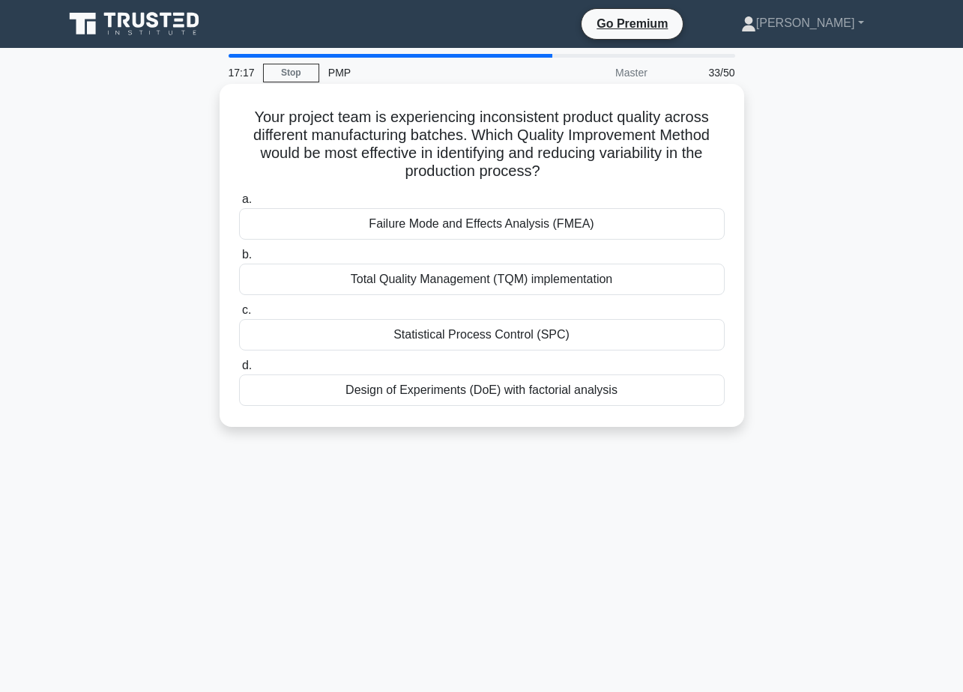
click at [596, 278] on div "Total Quality Management (TQM) implementation" at bounding box center [481, 279] width 485 height 31
click at [239, 260] on input "b. Total Quality Management (TQM) implementation" at bounding box center [239, 255] width 0 height 10
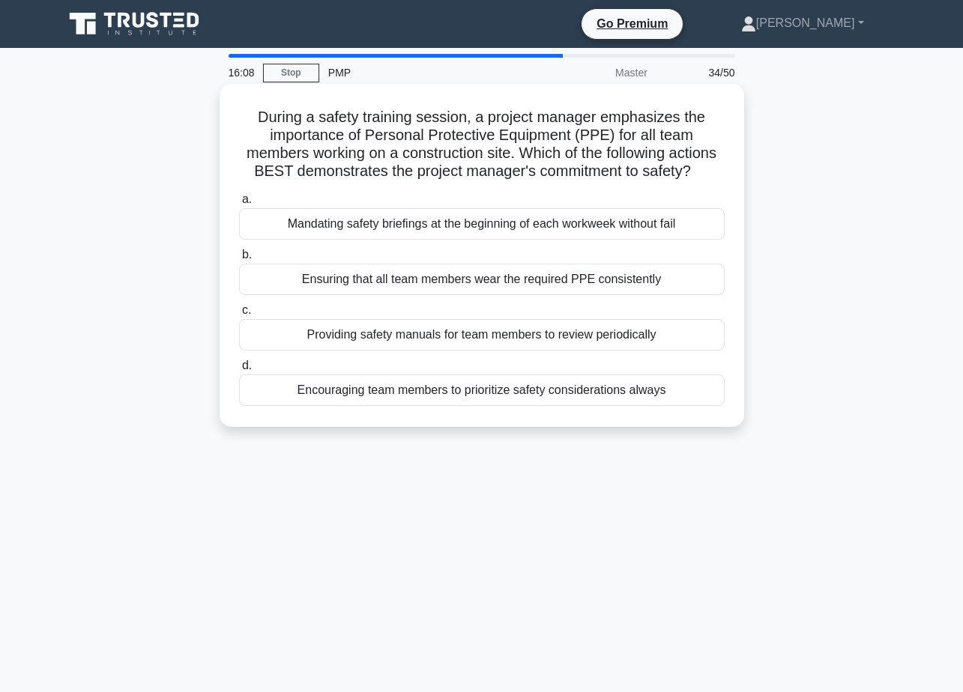
click at [665, 406] on div "Encouraging team members to prioritize safety considerations always" at bounding box center [481, 390] width 485 height 31
click at [239, 371] on input "d. Encouraging team members to prioritize safety considerations always" at bounding box center [239, 366] width 0 height 10
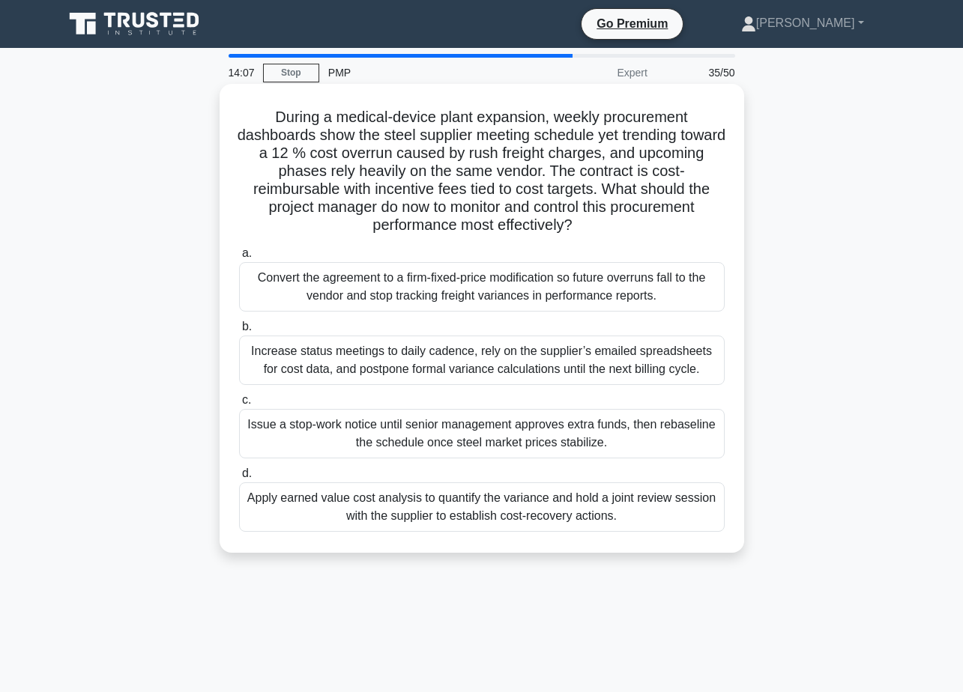
click at [506, 506] on div "Apply earned value cost analysis to quantify the variance and hold a joint revi…" at bounding box center [481, 506] width 485 height 49
click at [239, 479] on input "d. Apply earned value cost analysis to quantify the variance and hold a joint r…" at bounding box center [239, 474] width 0 height 10
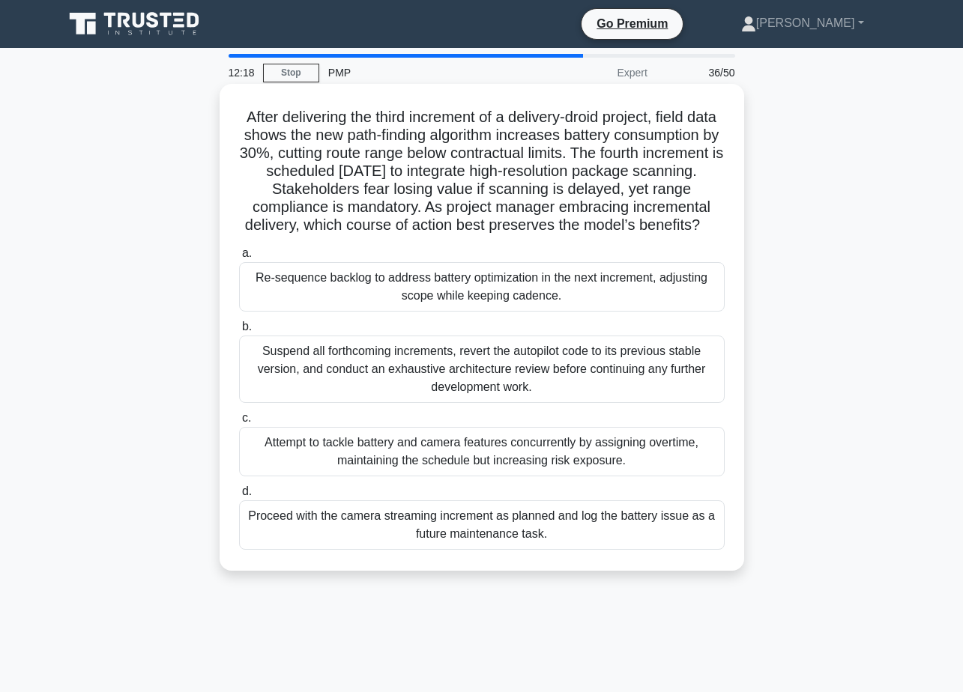
click at [619, 308] on div "Re-sequence backlog to address battery optimization in the next increment, adju…" at bounding box center [481, 286] width 485 height 49
click at [239, 258] on input "a. Re-sequence backlog to address battery optimization in the next increment, a…" at bounding box center [239, 254] width 0 height 10
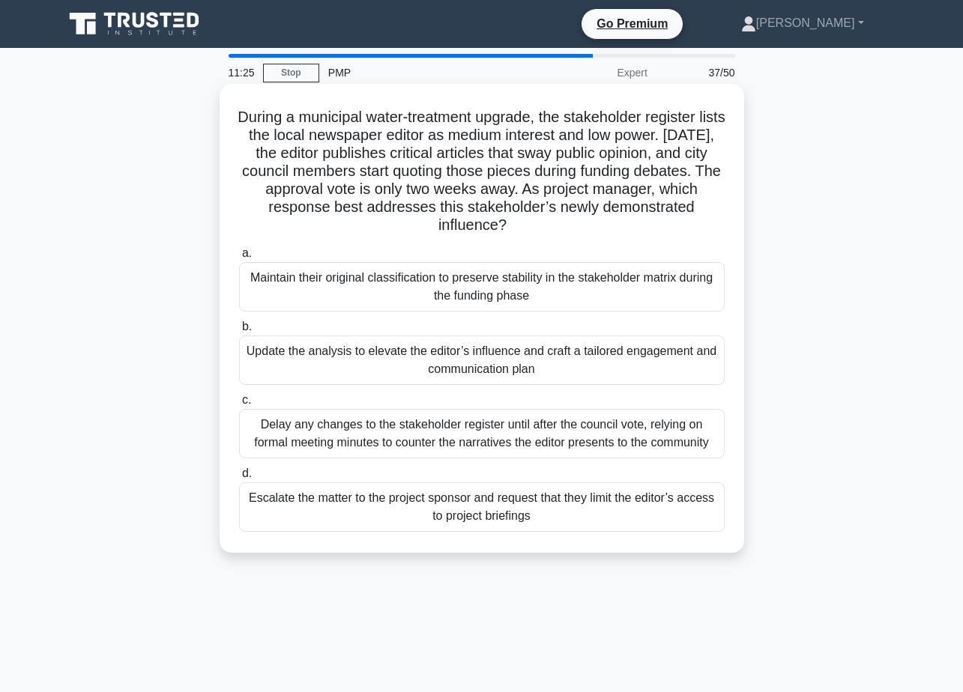
click at [542, 364] on div "Update the analysis to elevate the editor’s influence and craft a tailored enga…" at bounding box center [481, 360] width 485 height 49
click at [239, 332] on input "b. Update the analysis to elevate the editor’s influence and craft a tailored e…" at bounding box center [239, 327] width 0 height 10
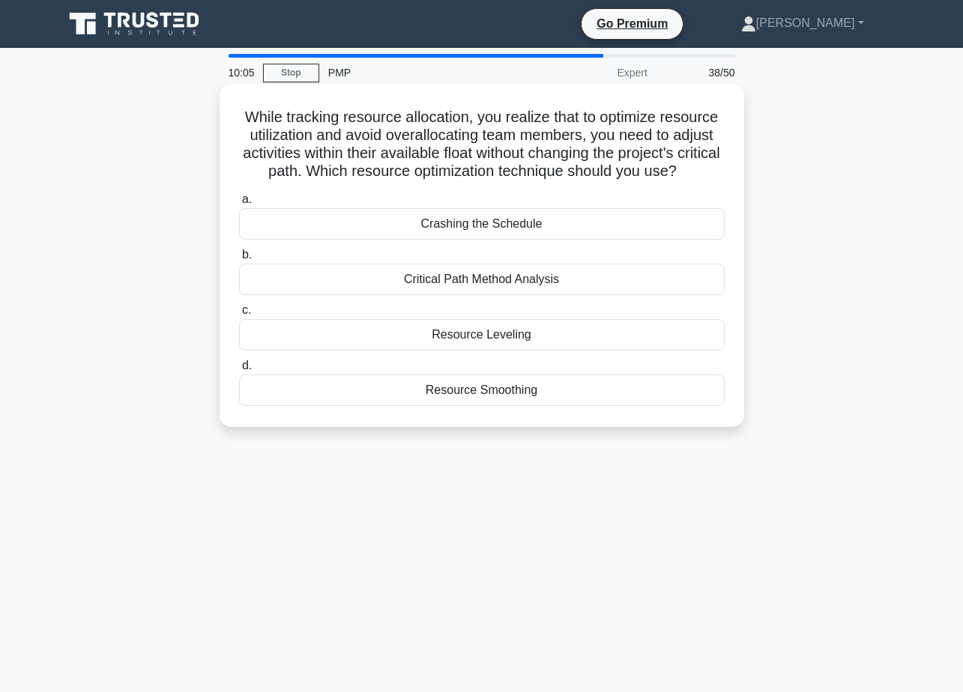
click at [548, 351] on div "Resource Leveling" at bounding box center [481, 334] width 485 height 31
click at [239, 315] on input "c. Resource Leveling" at bounding box center [239, 311] width 0 height 10
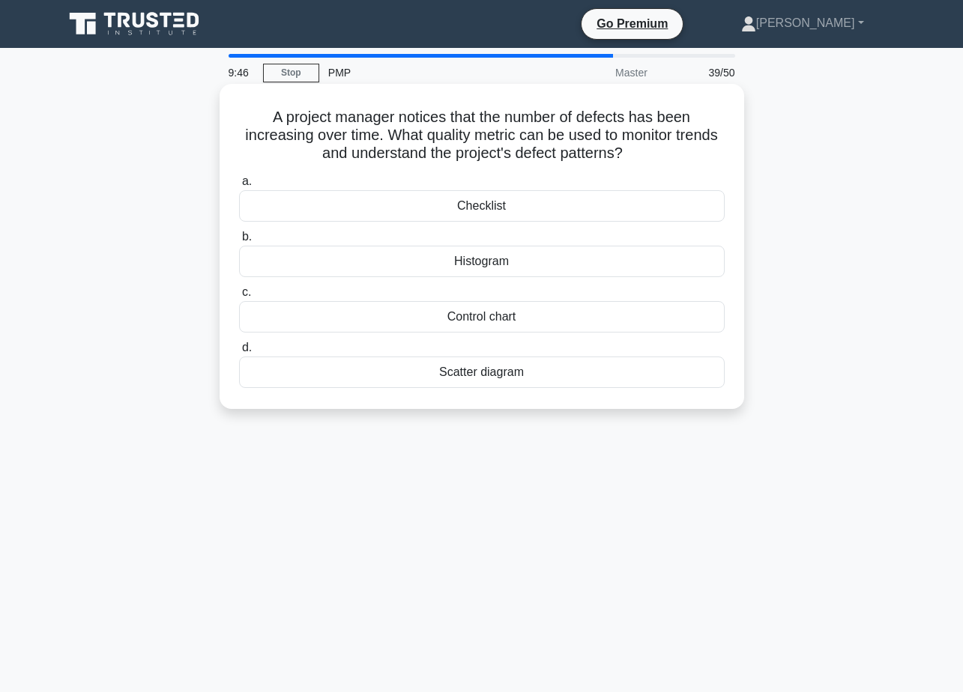
click at [506, 369] on div "Scatter diagram" at bounding box center [481, 372] width 485 height 31
click at [239, 353] on input "d. Scatter diagram" at bounding box center [239, 348] width 0 height 10
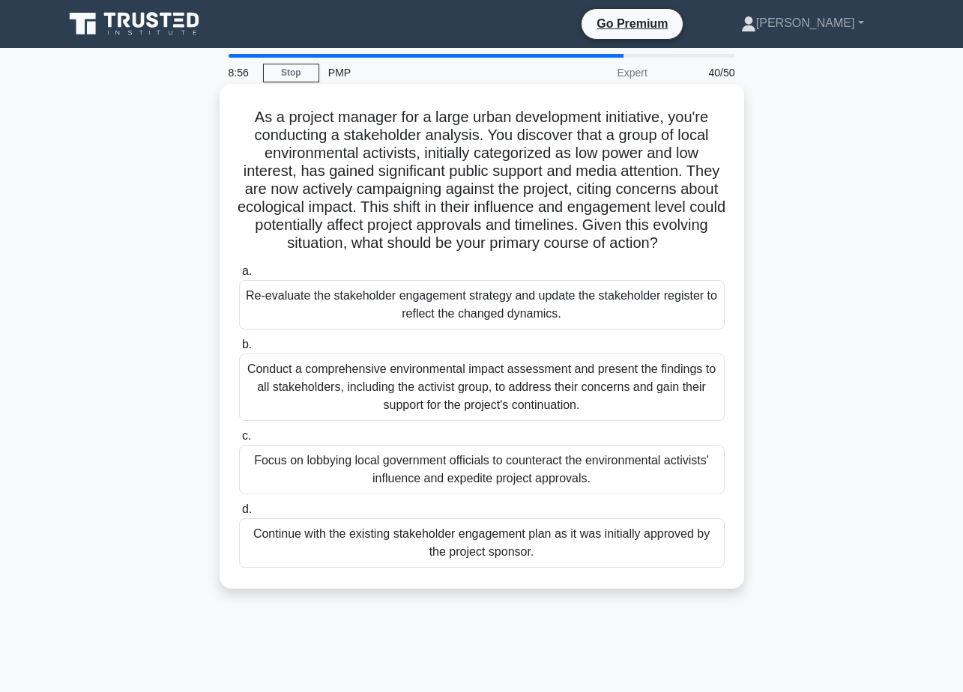
click at [574, 306] on div "Re-evaluate the stakeholder engagement strategy and update the stakeholder regi…" at bounding box center [481, 304] width 485 height 49
click at [239, 276] on input "a. Re-evaluate the stakeholder engagement strategy and update the stakeholder r…" at bounding box center [239, 272] width 0 height 10
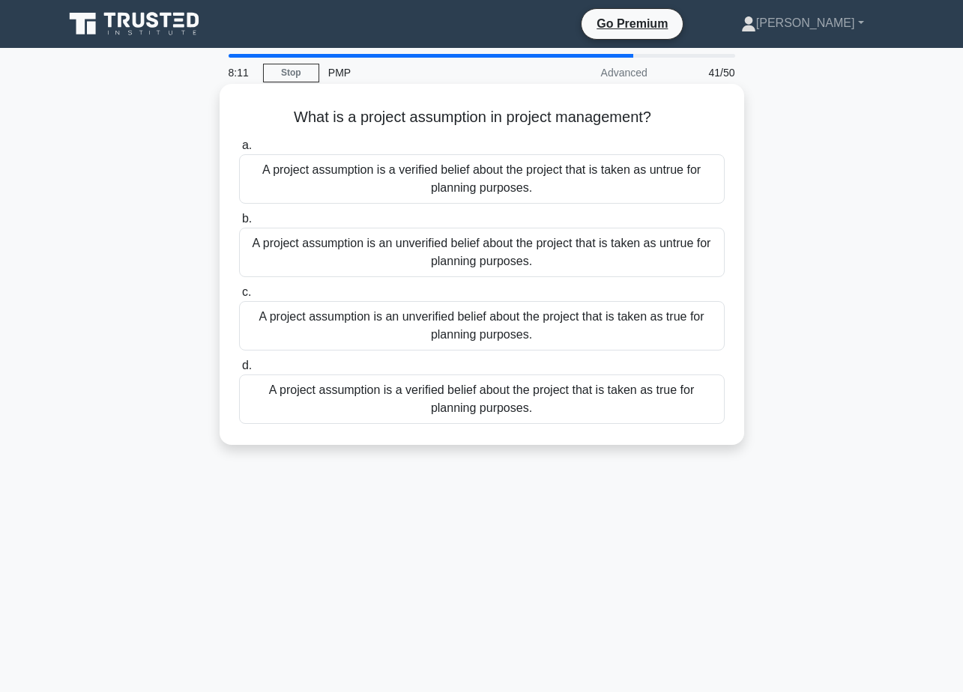
click at [556, 328] on div "A project assumption is an unverified belief about the project that is taken as…" at bounding box center [481, 325] width 485 height 49
click at [239, 297] on input "c. A project assumption is an unverified belief about the project that is taken…" at bounding box center [239, 293] width 0 height 10
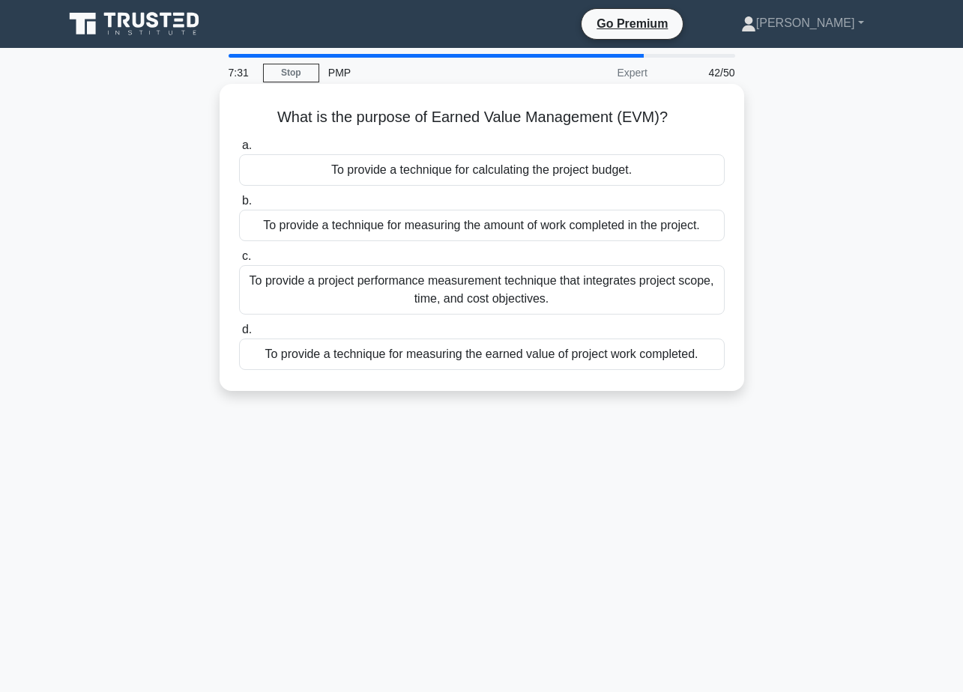
click at [620, 286] on div "To provide a project performance measurement technique that integrates project …" at bounding box center [481, 289] width 485 height 49
click at [239, 261] on input "c. To provide a project performance measurement technique that integrates proje…" at bounding box center [239, 257] width 0 height 10
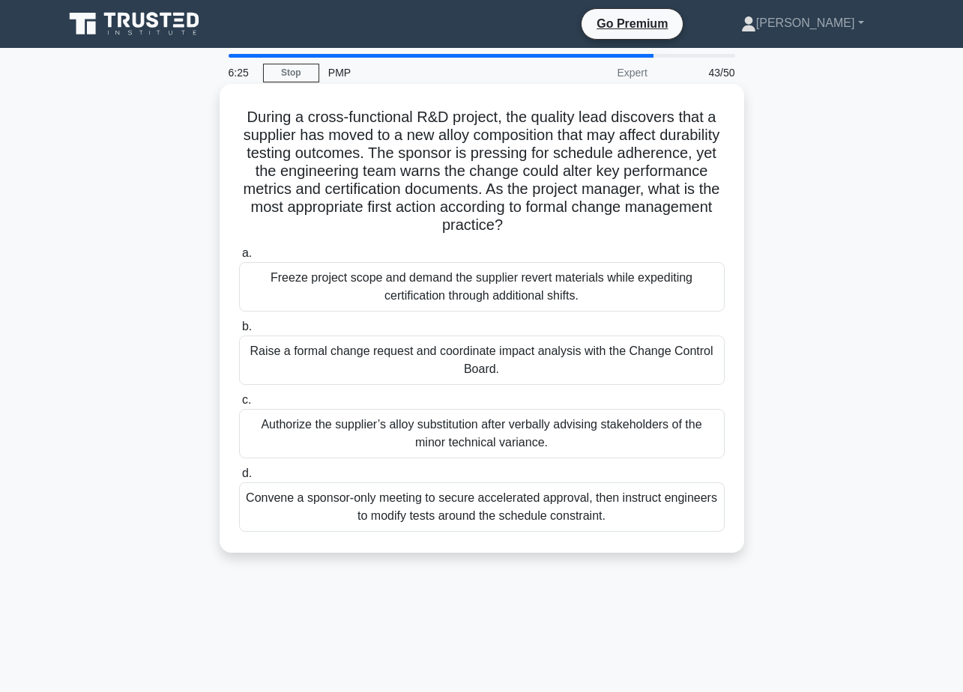
click at [462, 351] on div "Raise a formal change request and coordinate impact analysis with the Change Co…" at bounding box center [481, 360] width 485 height 49
click at [239, 332] on input "b. Raise a formal change request and coordinate impact analysis with the Change…" at bounding box center [239, 327] width 0 height 10
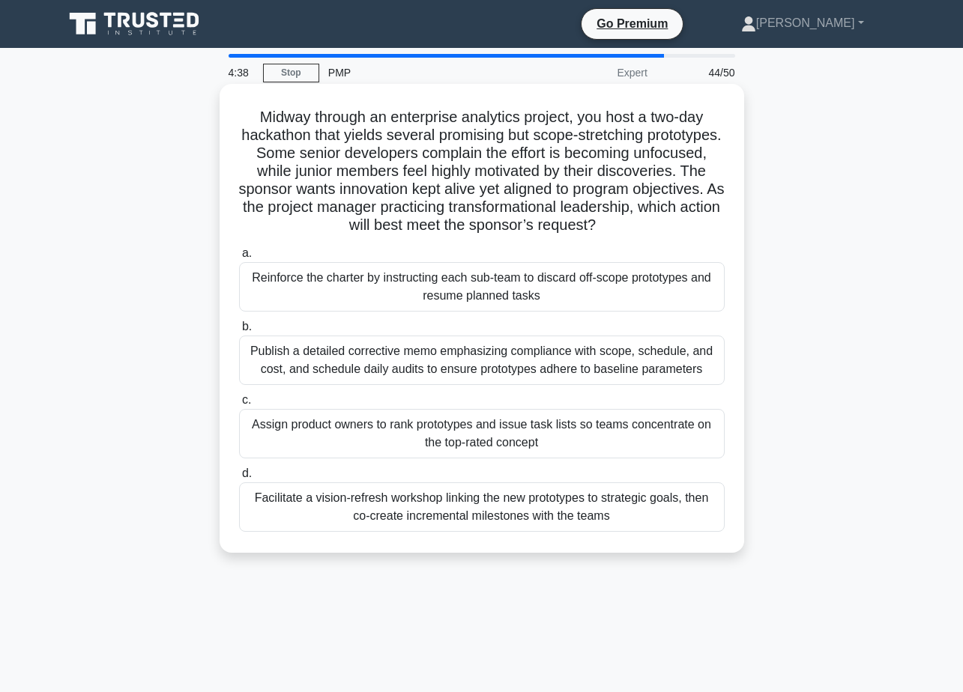
click at [614, 505] on div "Facilitate a vision-refresh workshop linking the new prototypes to strategic go…" at bounding box center [481, 506] width 485 height 49
click at [239, 479] on input "d. Facilitate a vision-refresh workshop linking the new prototypes to strategic…" at bounding box center [239, 474] width 0 height 10
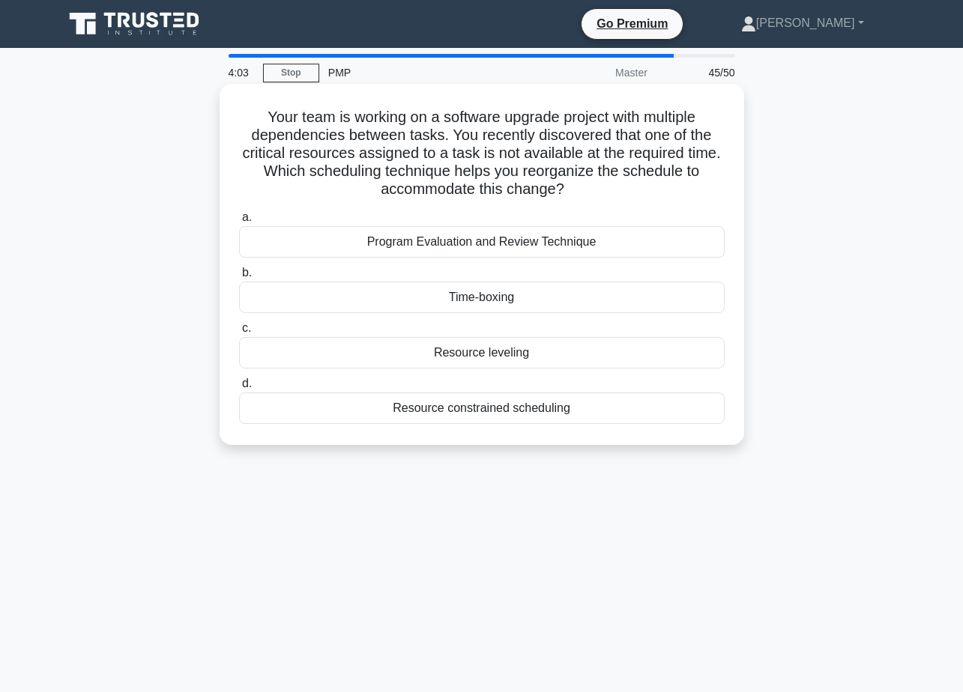
click at [527, 348] on div "Resource leveling" at bounding box center [481, 352] width 485 height 31
click at [239, 333] on input "c. Resource leveling" at bounding box center [239, 329] width 0 height 10
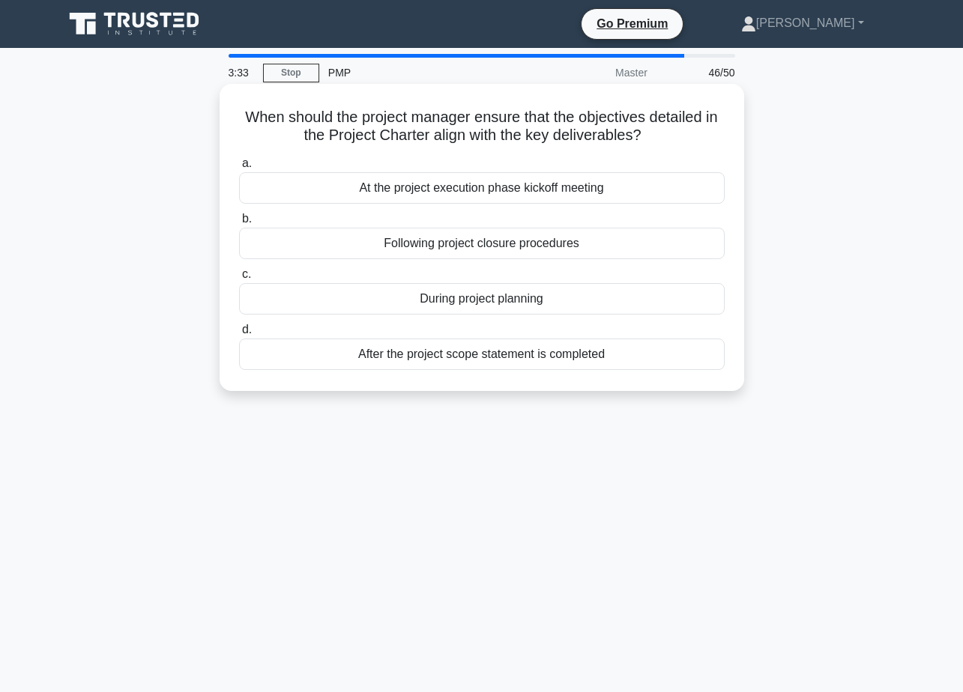
click at [590, 242] on div "Following project closure procedures" at bounding box center [481, 243] width 485 height 31
click at [239, 224] on input "b. Following project closure procedures" at bounding box center [239, 219] width 0 height 10
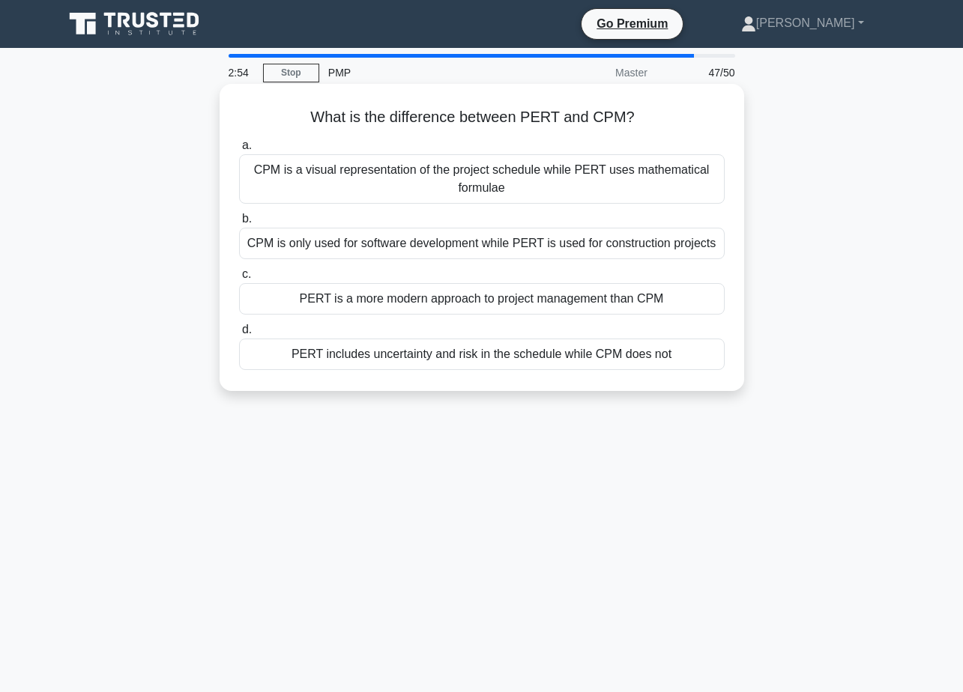
click at [641, 176] on div "CPM is a visual representation of the project schedule while PERT uses mathemat…" at bounding box center [481, 178] width 485 height 49
click at [239, 151] on input "a. CPM is a visual representation of the project schedule while PERT uses mathe…" at bounding box center [239, 146] width 0 height 10
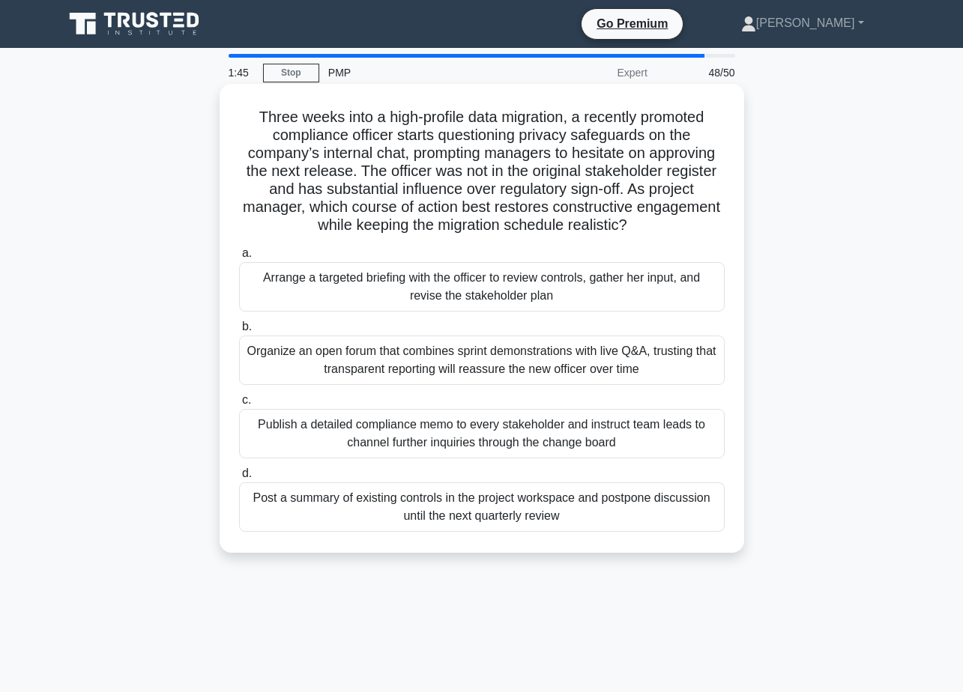
click at [588, 288] on div "Arrange a targeted briefing with the officer to review controls, gather her inp…" at bounding box center [481, 286] width 485 height 49
click at [239, 258] on input "a. Arrange a targeted briefing with the officer to review controls, gather her …" at bounding box center [239, 254] width 0 height 10
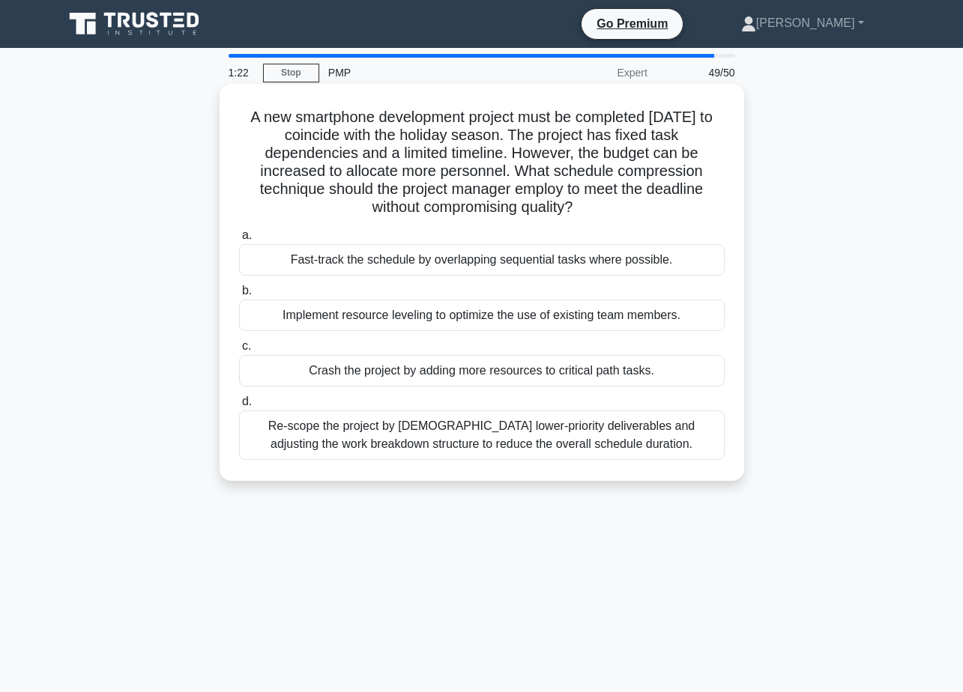
click at [466, 373] on div "Crash the project by adding more resources to critical path tasks." at bounding box center [481, 370] width 485 height 31
click at [239, 351] on input "c. Crash the project by adding more resources to critical path tasks." at bounding box center [239, 347] width 0 height 10
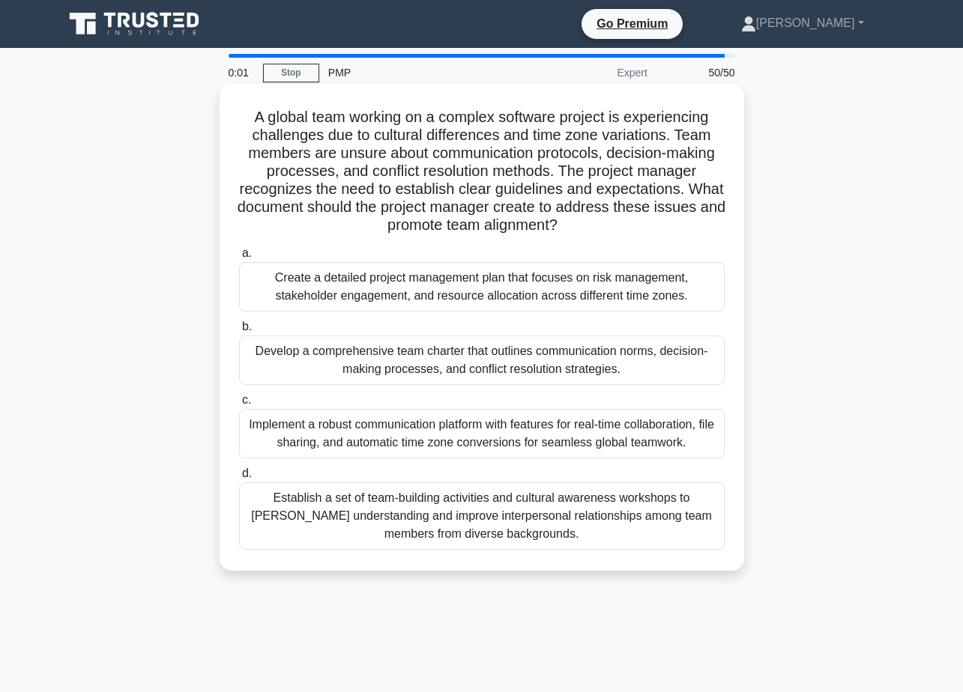
click at [506, 491] on div "Establish a set of team-building activities and cultural awareness workshops to…" at bounding box center [481, 515] width 485 height 67
click at [239, 479] on input "d. Establish a set of team-building activities and cultural awareness workshops…" at bounding box center [239, 474] width 0 height 10
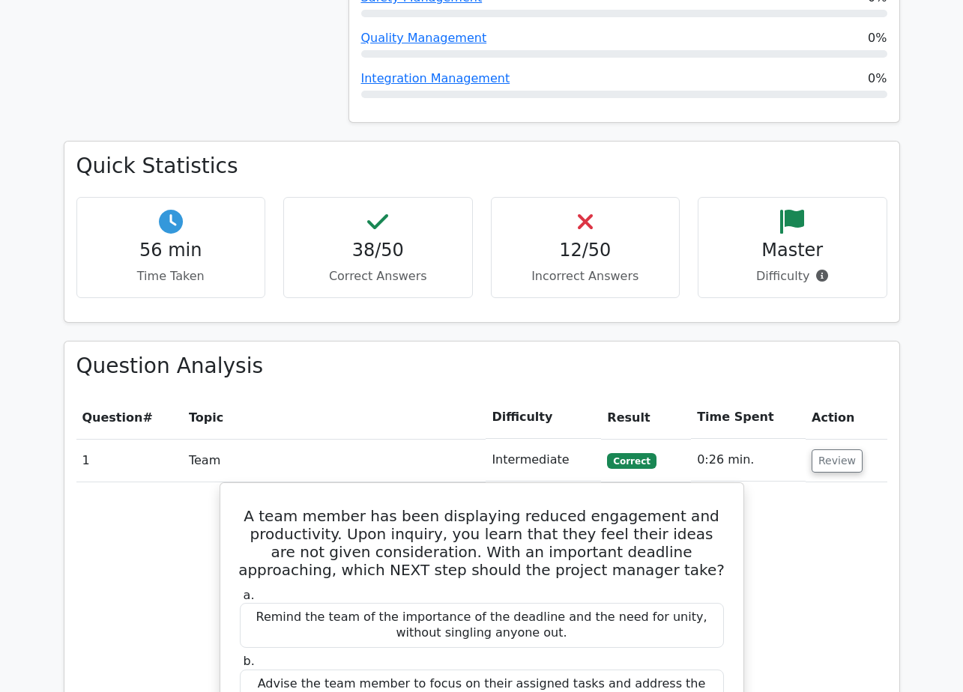
scroll to position [1873, 0]
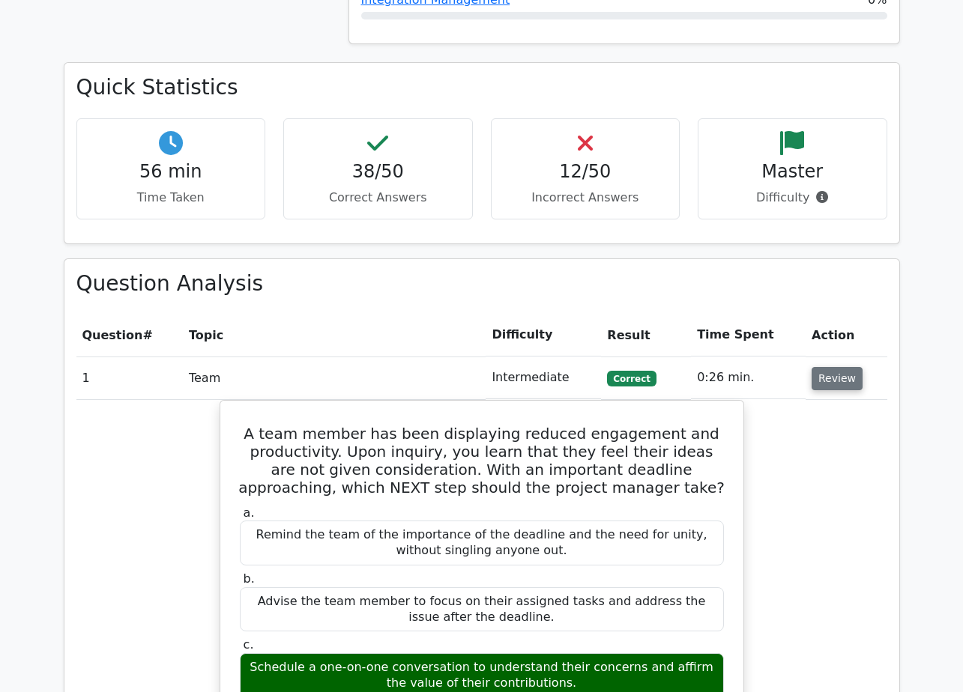
click at [844, 367] on button "Review" at bounding box center [836, 378] width 51 height 23
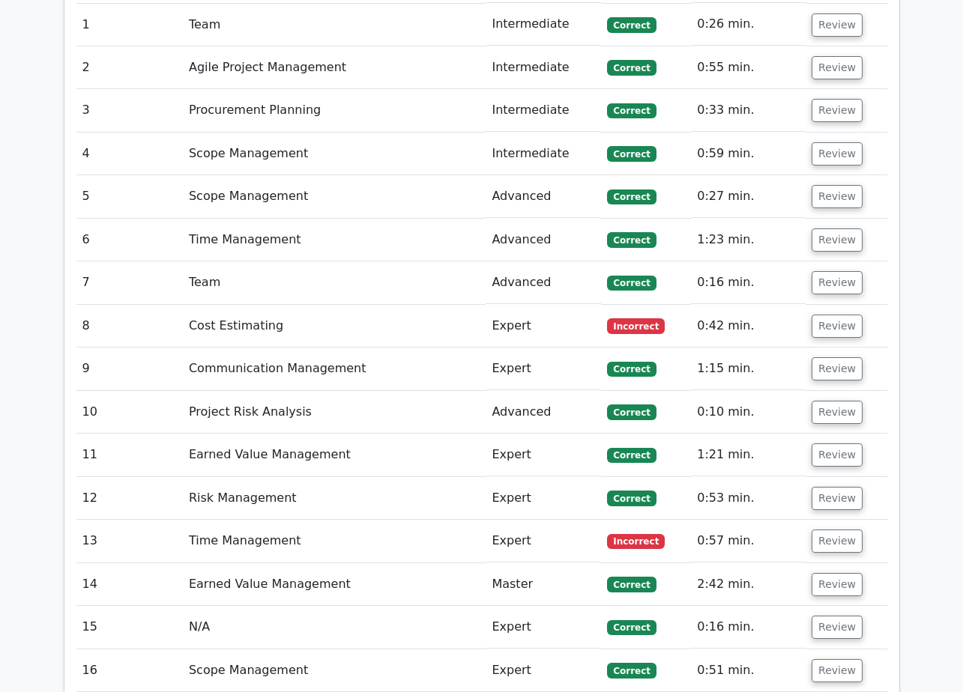
scroll to position [2248, 0]
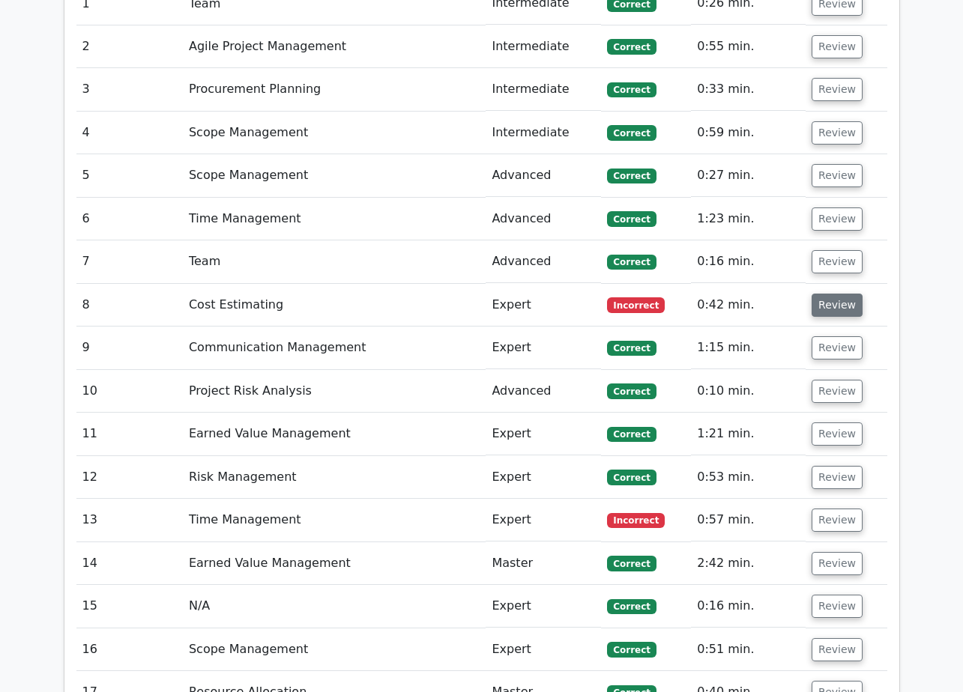
click at [838, 294] on button "Review" at bounding box center [836, 305] width 51 height 23
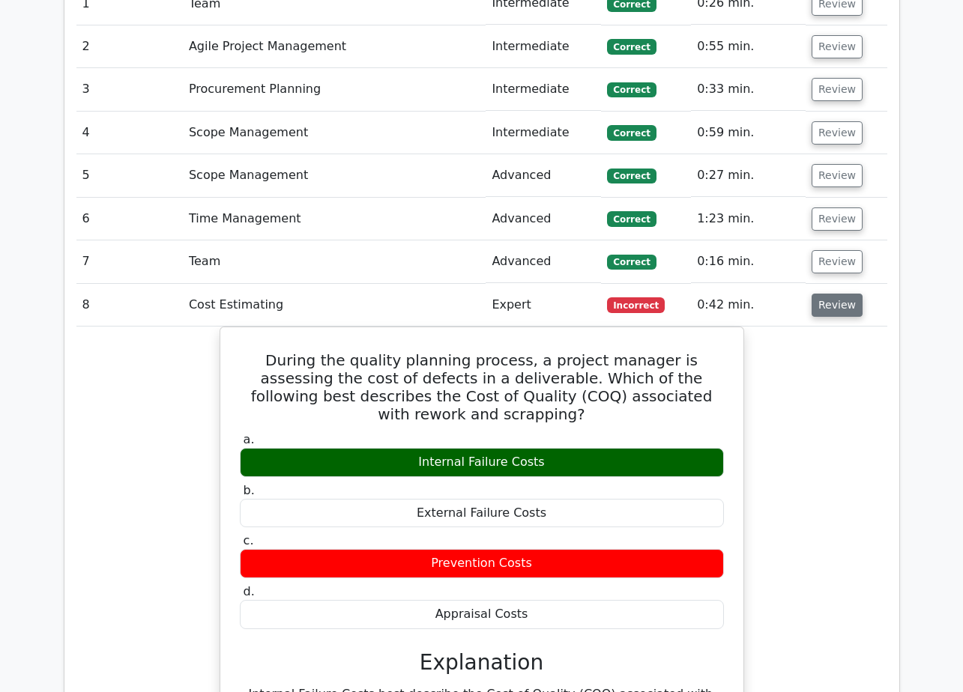
click at [838, 294] on button "Review" at bounding box center [836, 305] width 51 height 23
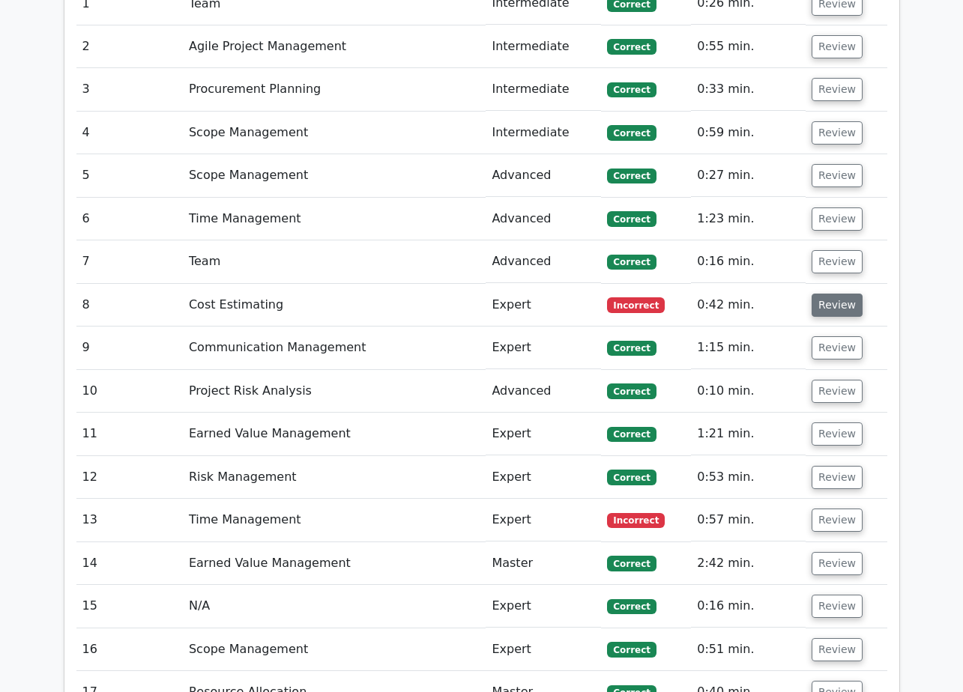
click at [838, 294] on button "Review" at bounding box center [836, 305] width 51 height 23
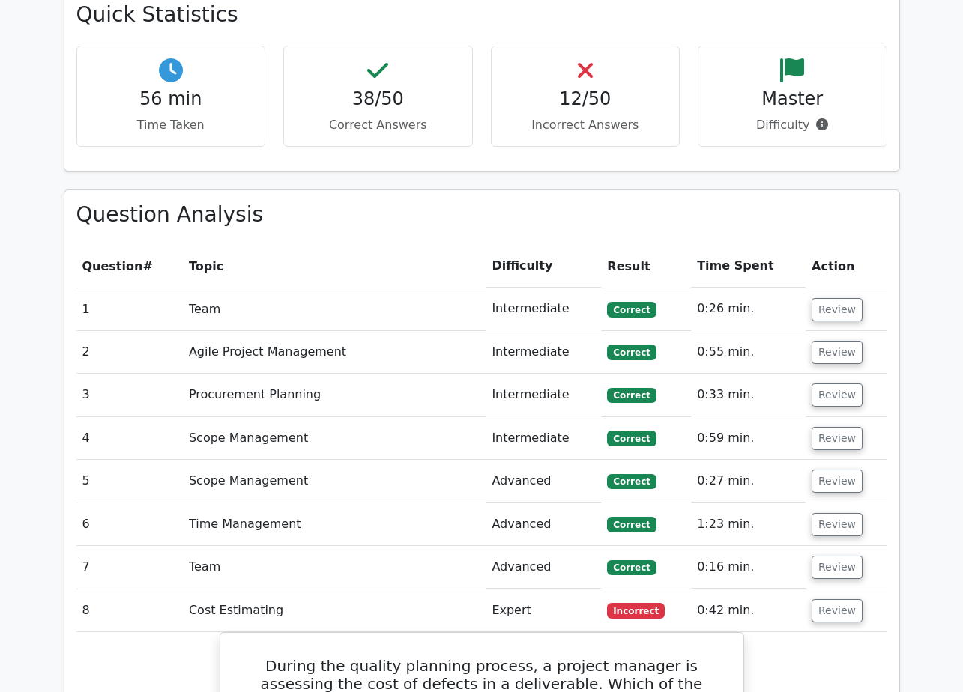
scroll to position [1948, 0]
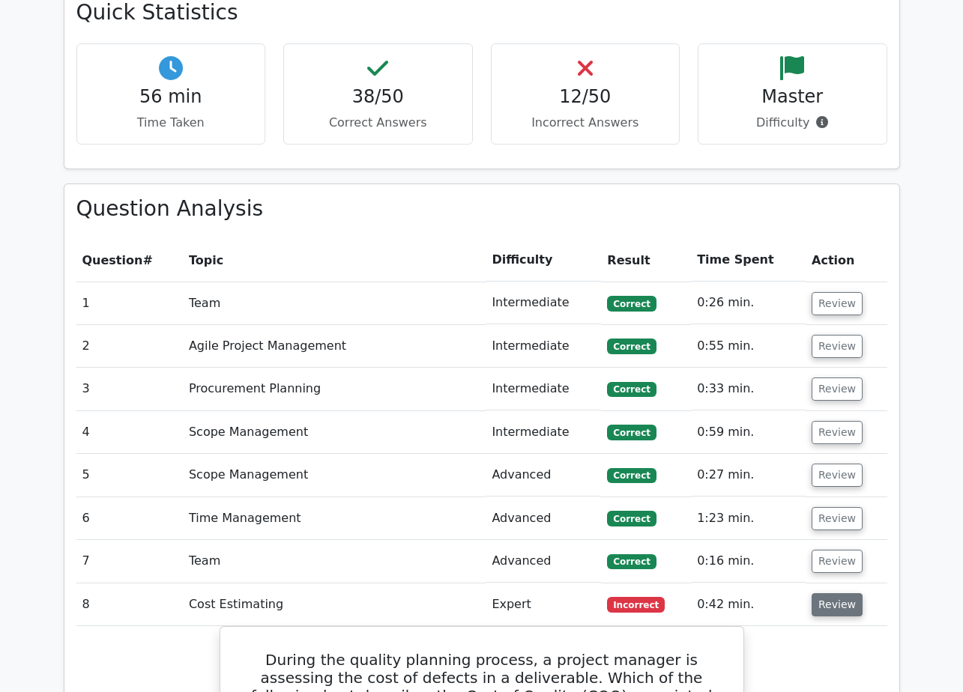
drag, startPoint x: 850, startPoint y: 539, endPoint x: 869, endPoint y: 512, distance: 32.8
click at [850, 593] on button "Review" at bounding box center [836, 604] width 51 height 23
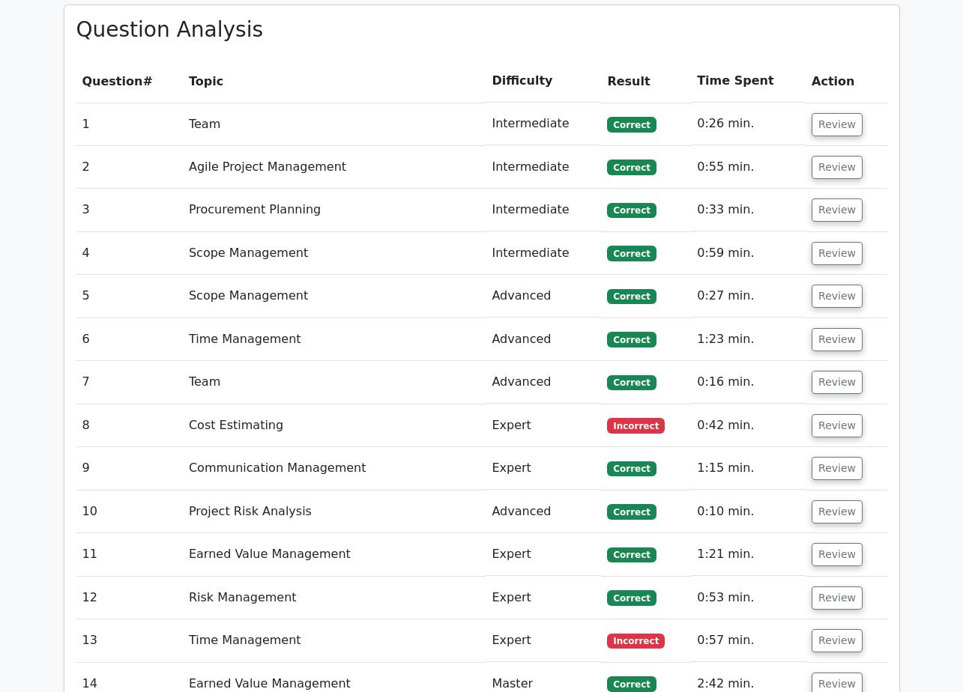
scroll to position [2098, 0]
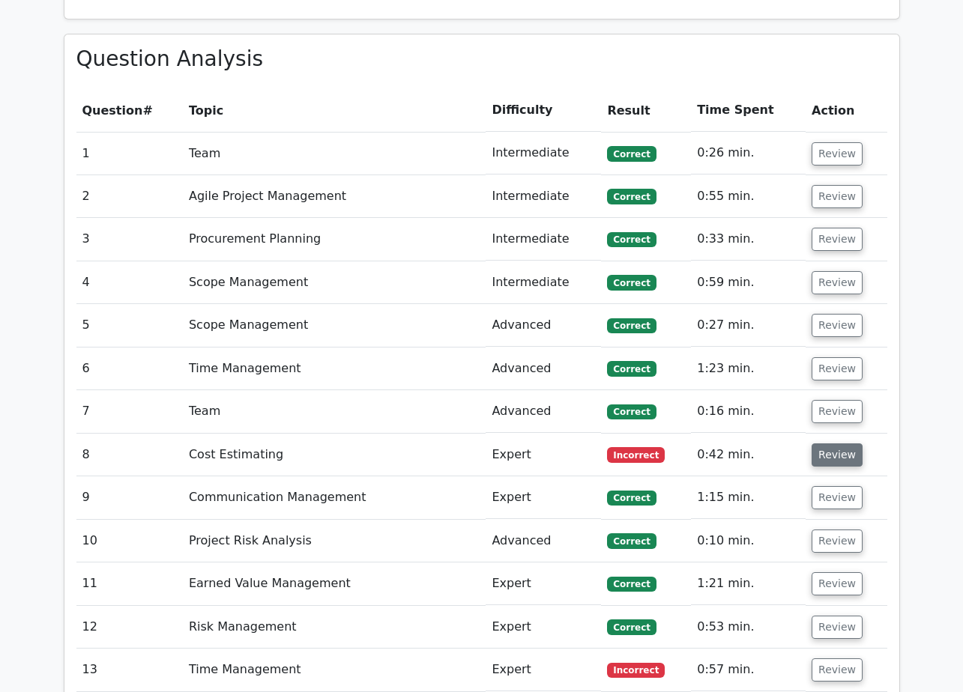
click at [844, 444] on button "Review" at bounding box center [836, 455] width 51 height 23
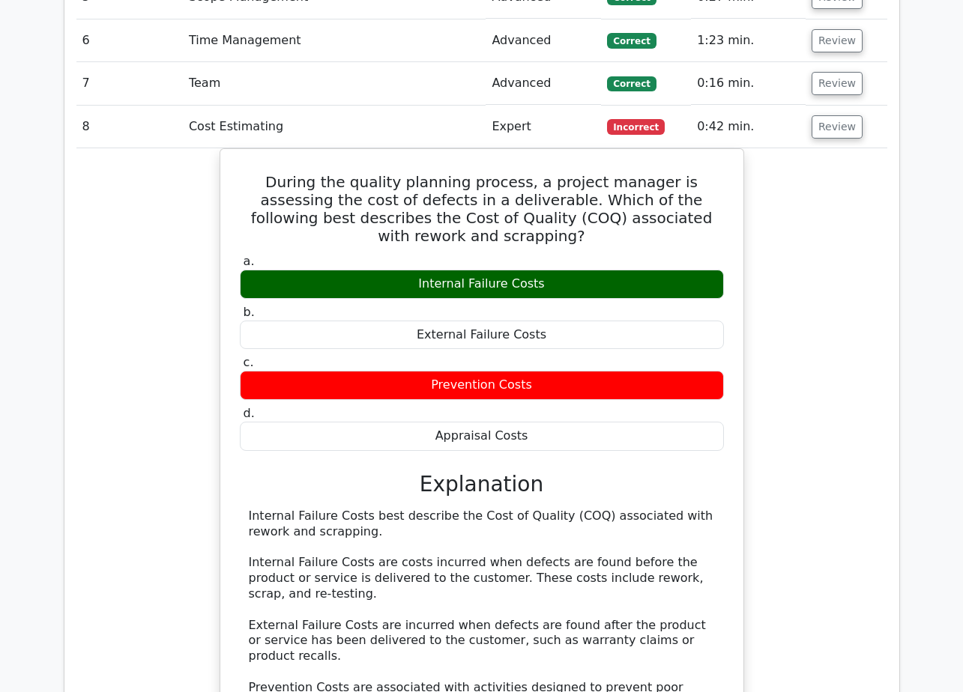
scroll to position [2248, 0]
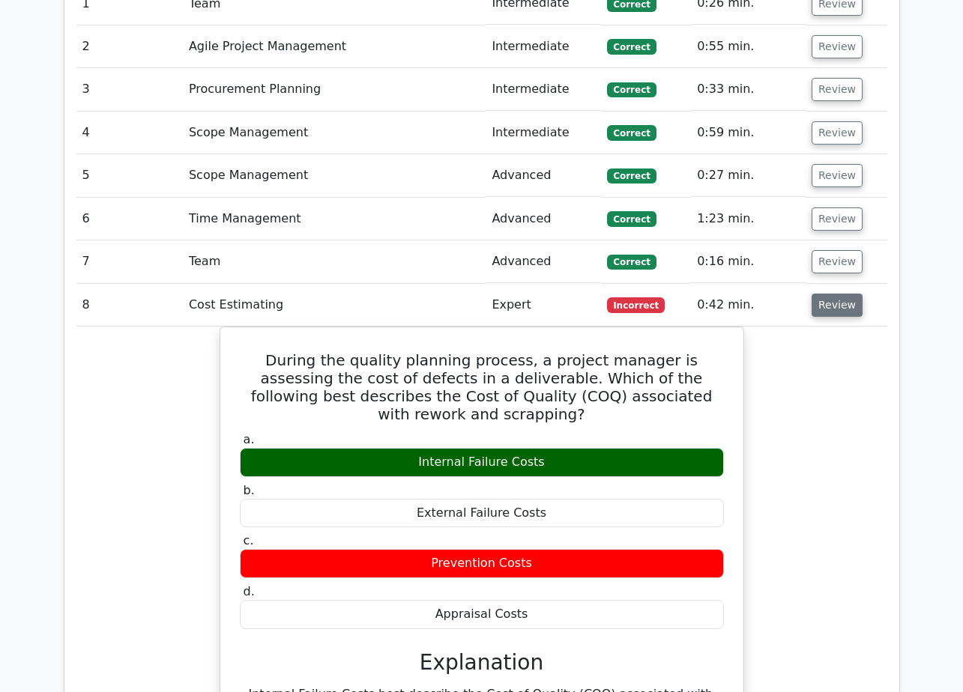
click at [834, 294] on button "Review" at bounding box center [836, 305] width 51 height 23
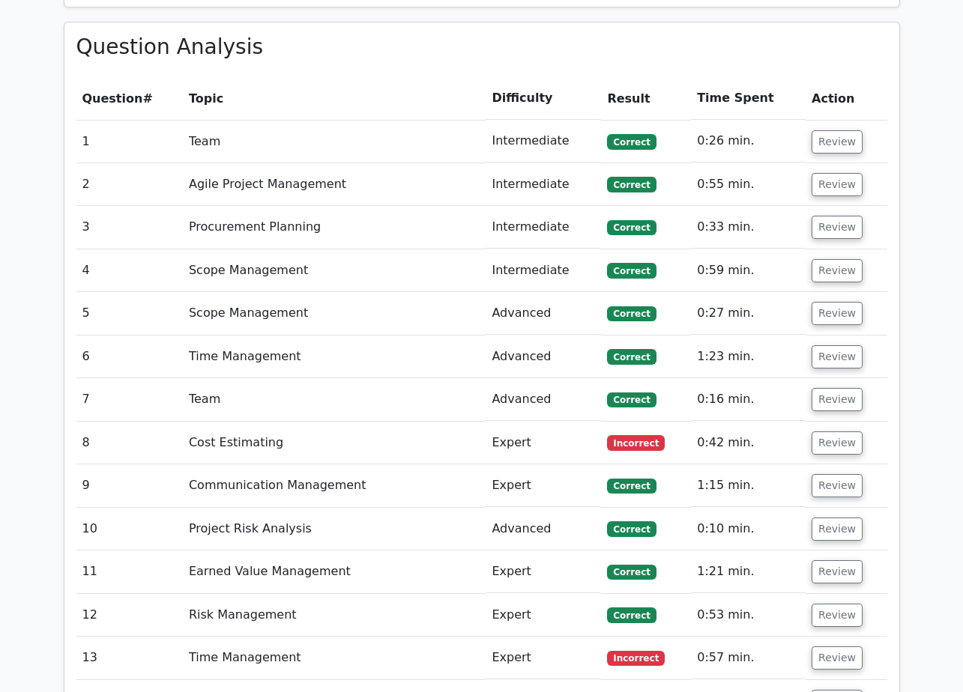
scroll to position [2023, 0]
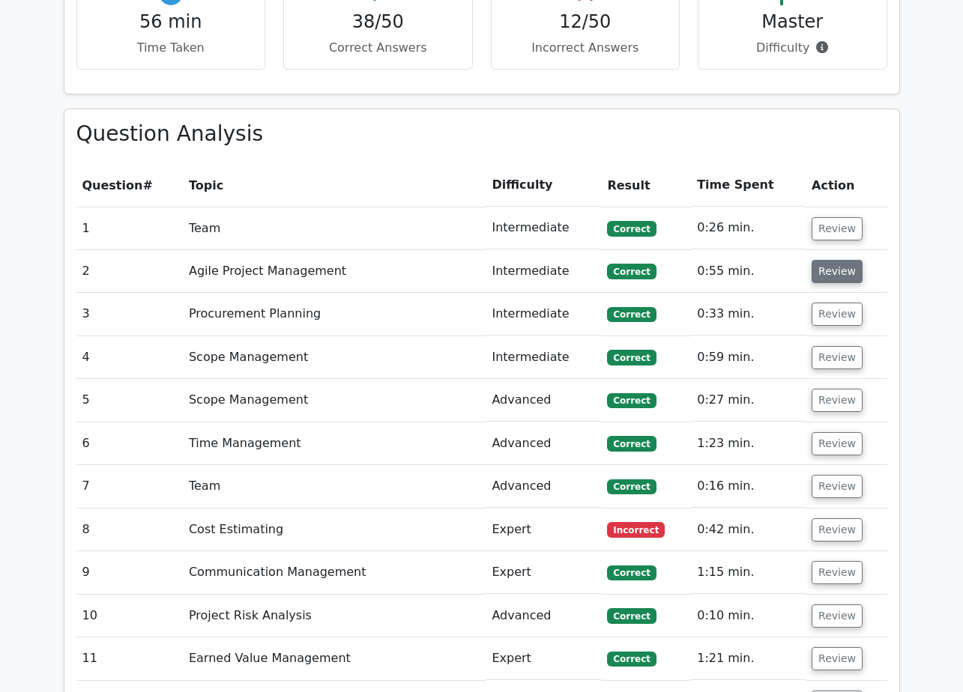
click at [832, 260] on button "Review" at bounding box center [836, 271] width 51 height 23
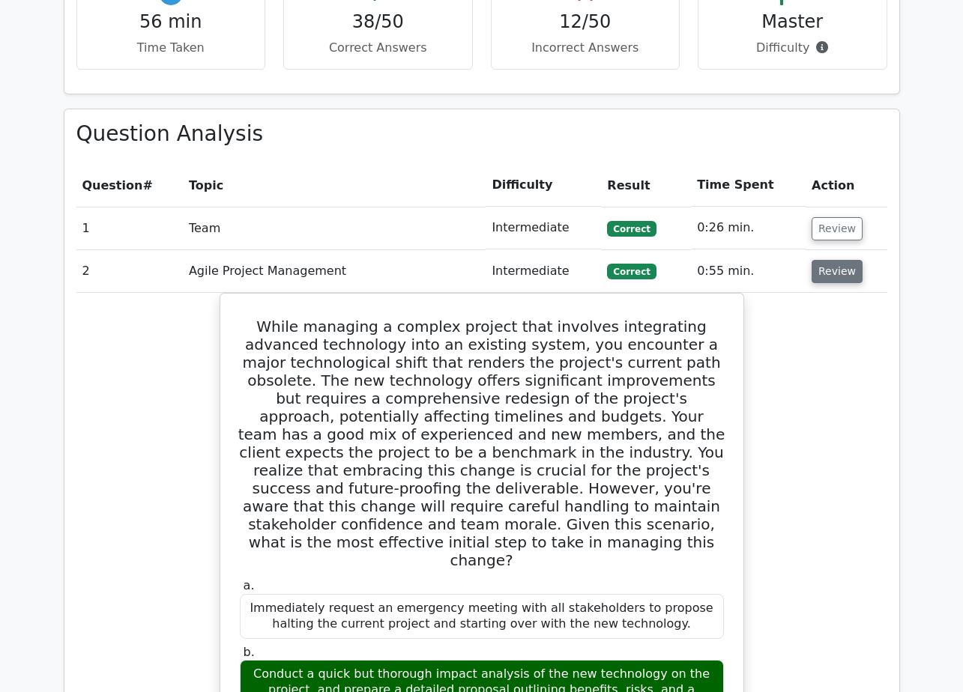
click at [832, 260] on button "Review" at bounding box center [836, 271] width 51 height 23
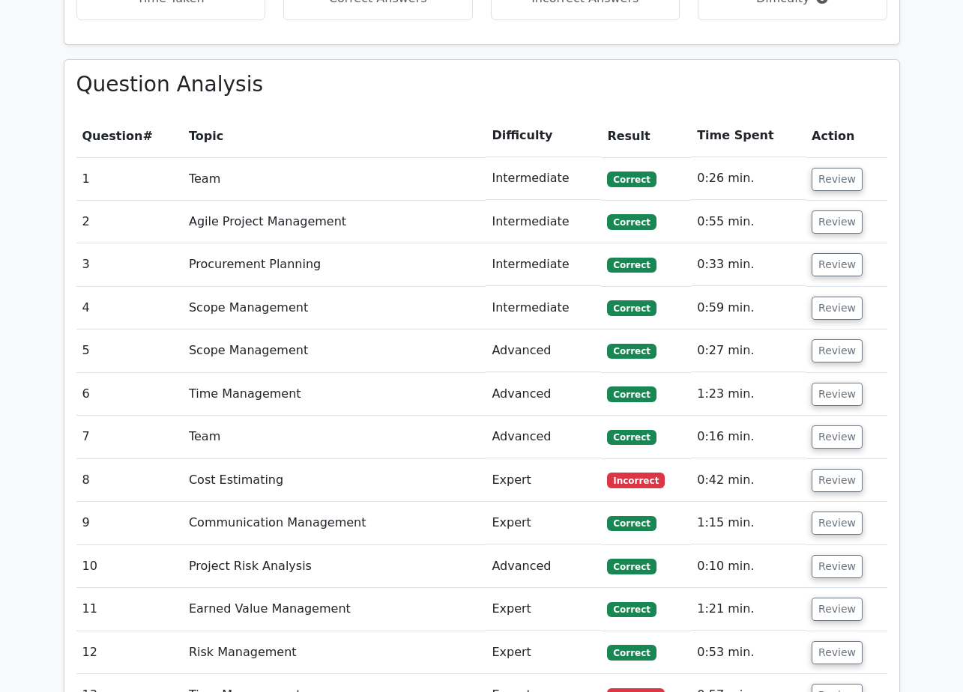
scroll to position [2098, 0]
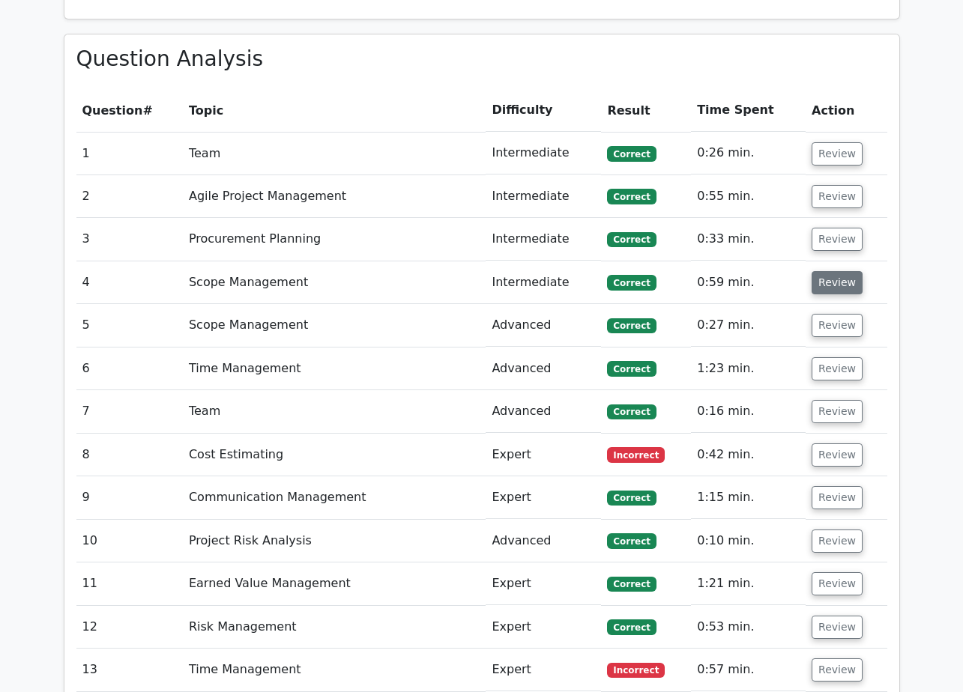
click at [832, 271] on button "Review" at bounding box center [836, 282] width 51 height 23
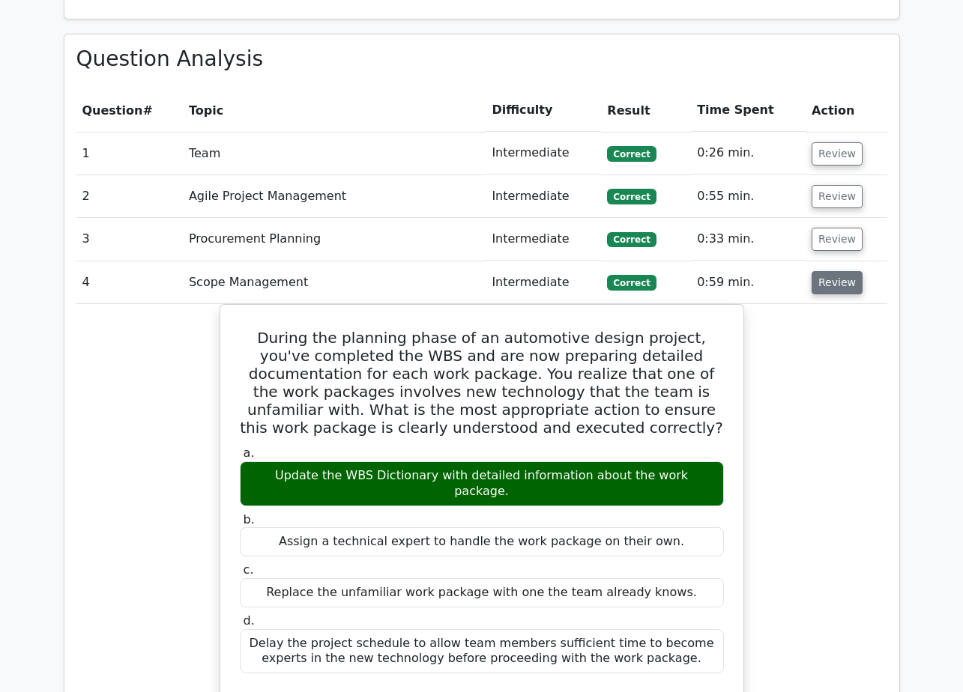
click at [832, 271] on button "Review" at bounding box center [836, 282] width 51 height 23
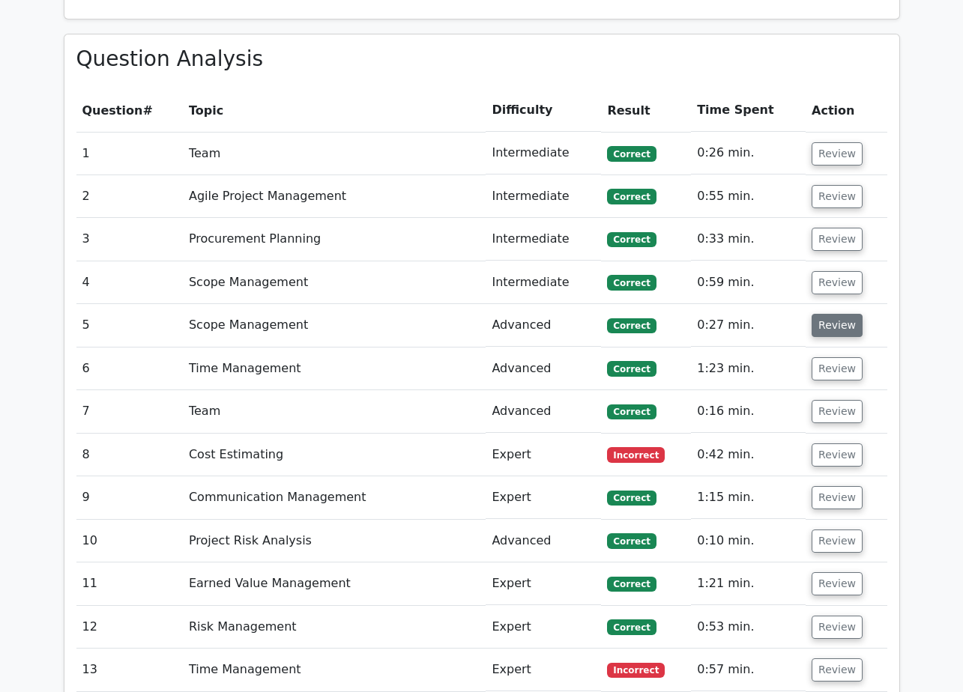
click at [835, 314] on button "Review" at bounding box center [836, 325] width 51 height 23
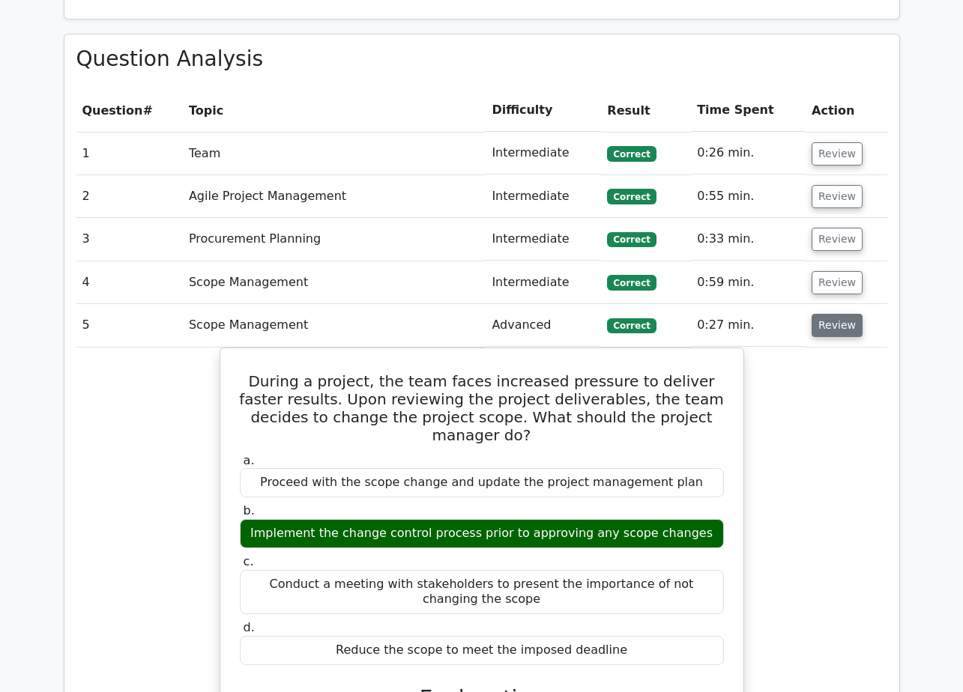
click at [835, 314] on button "Review" at bounding box center [836, 325] width 51 height 23
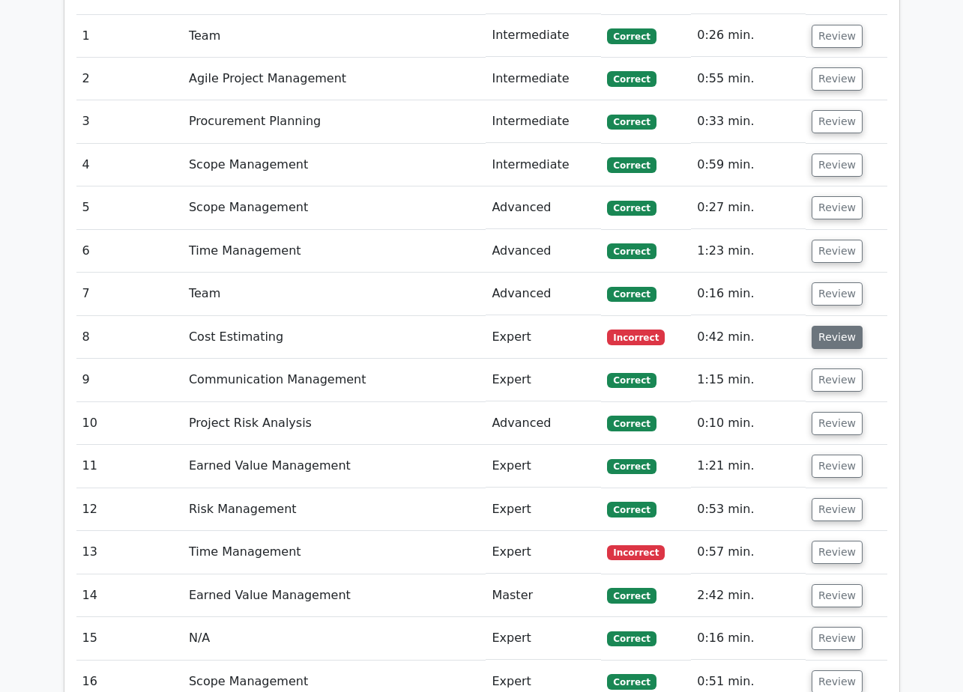
scroll to position [2248, 0]
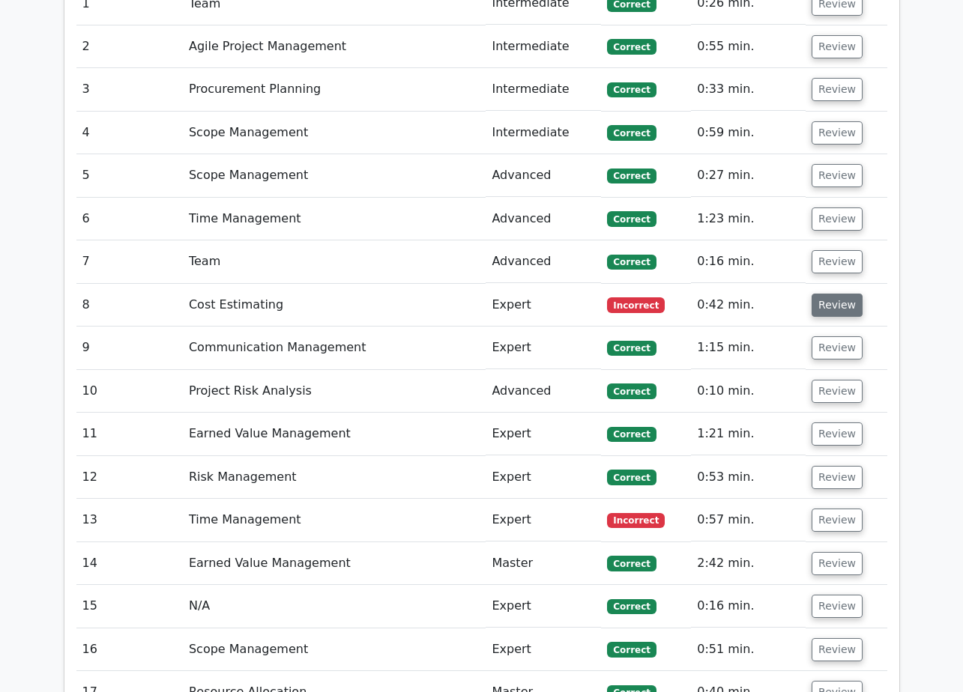
click at [835, 294] on button "Review" at bounding box center [836, 305] width 51 height 23
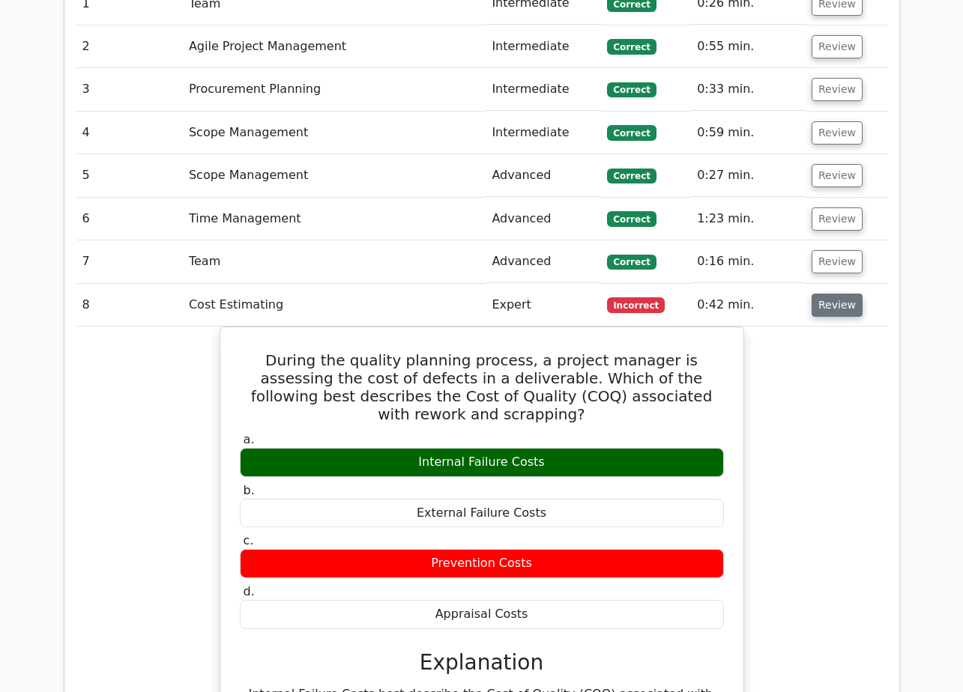
click at [823, 294] on button "Review" at bounding box center [836, 305] width 51 height 23
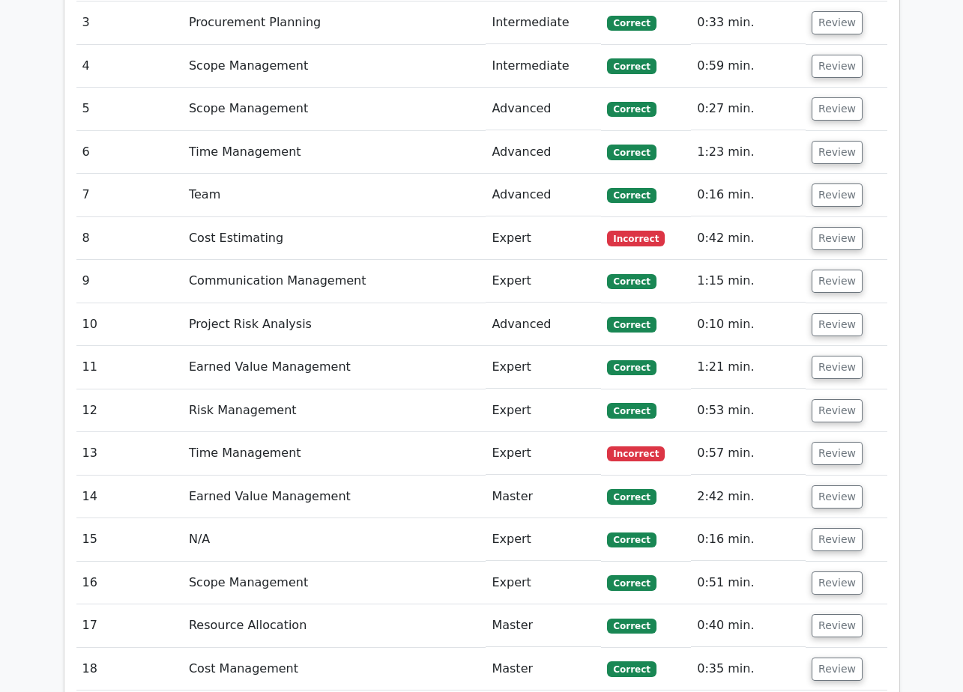
scroll to position [2323, 0]
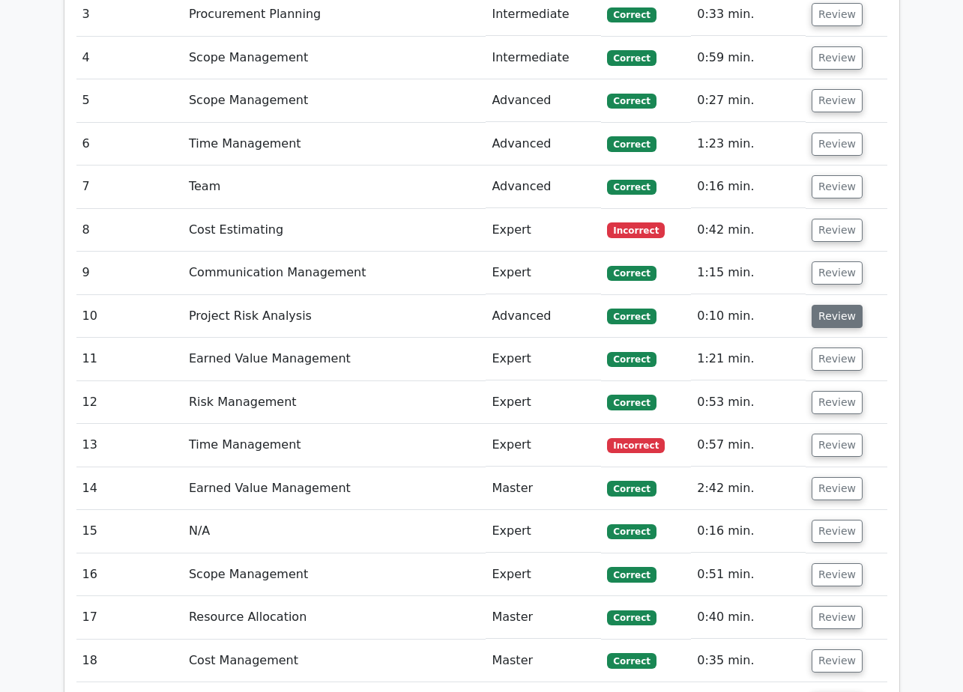
click at [841, 305] on button "Review" at bounding box center [836, 316] width 51 height 23
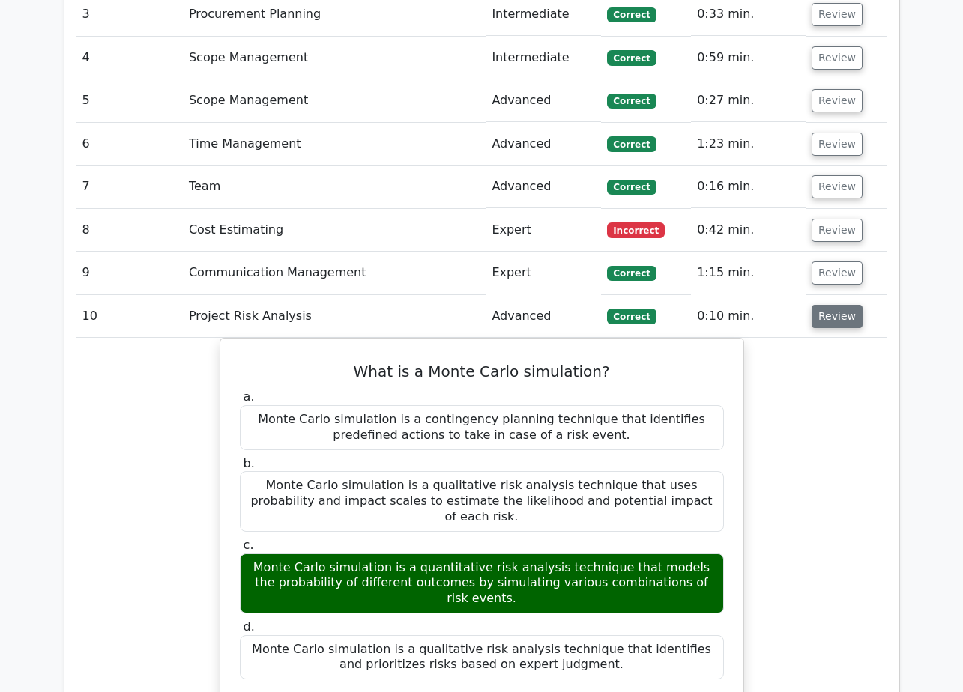
click at [841, 305] on button "Review" at bounding box center [836, 316] width 51 height 23
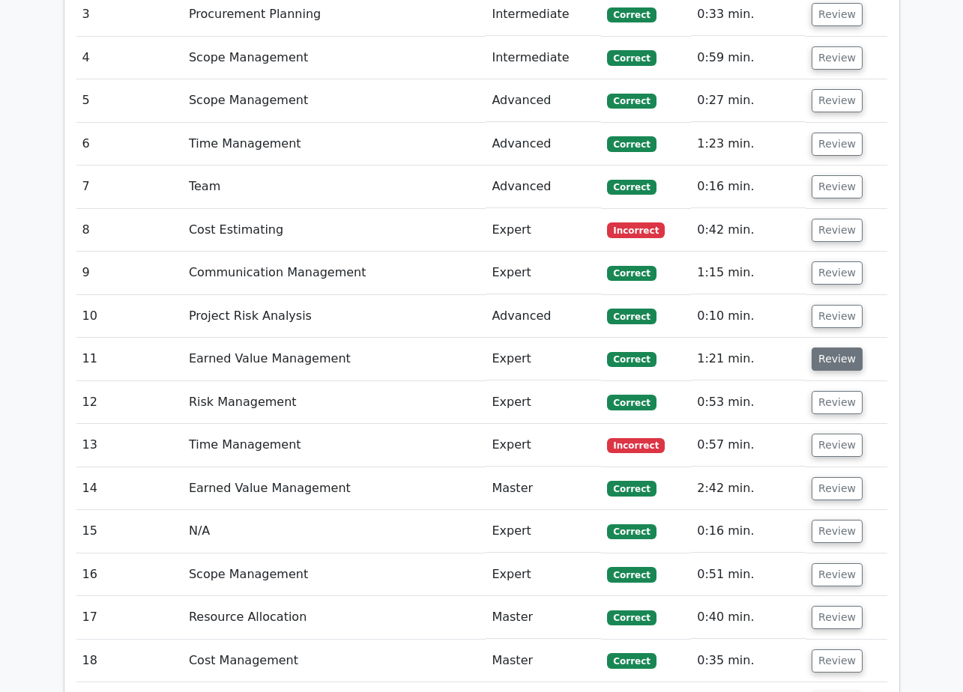
click at [832, 348] on button "Review" at bounding box center [836, 359] width 51 height 23
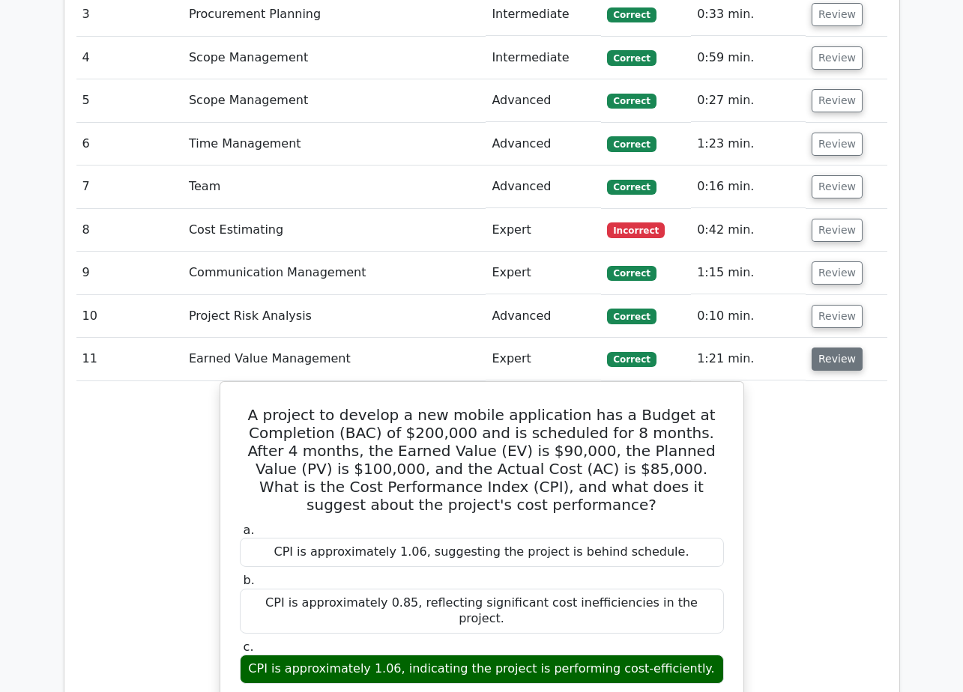
click at [832, 348] on button "Review" at bounding box center [836, 359] width 51 height 23
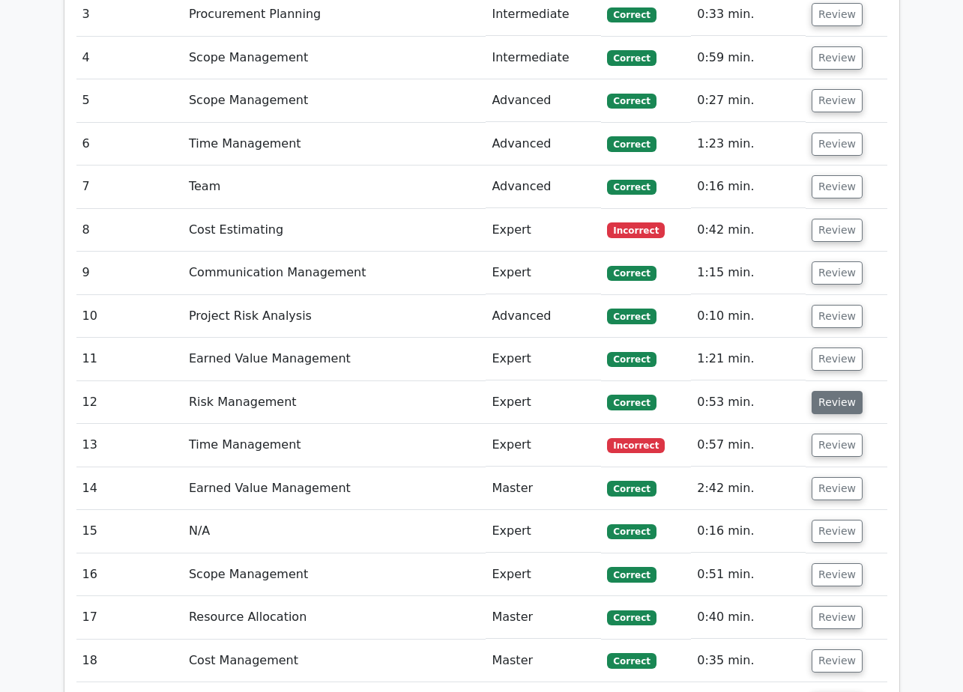
click at [836, 391] on button "Review" at bounding box center [836, 402] width 51 height 23
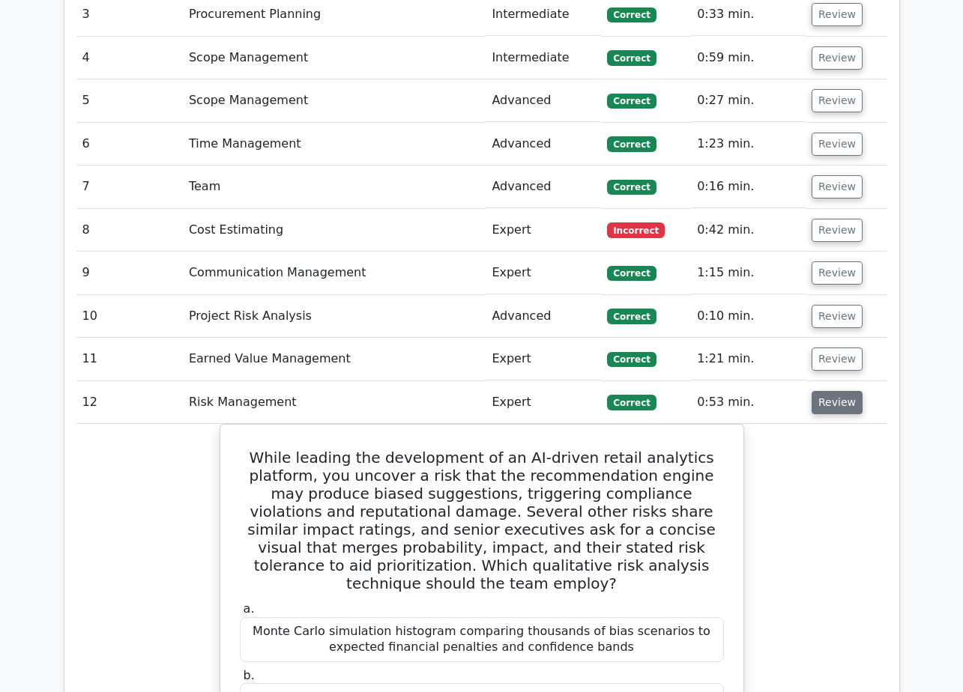
click at [836, 391] on button "Review" at bounding box center [836, 402] width 51 height 23
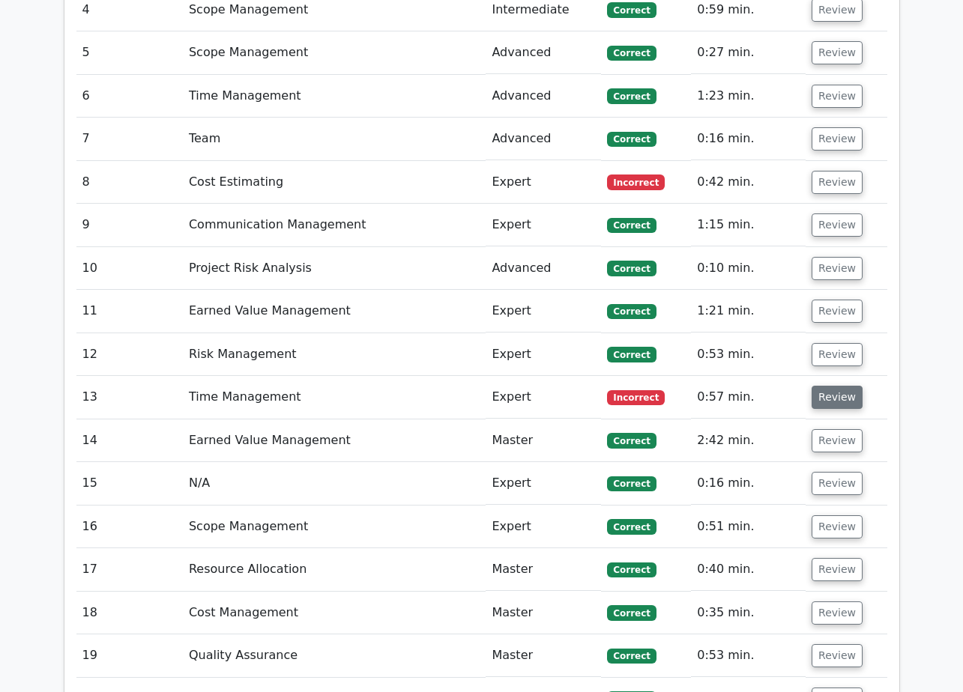
scroll to position [2397, 0]
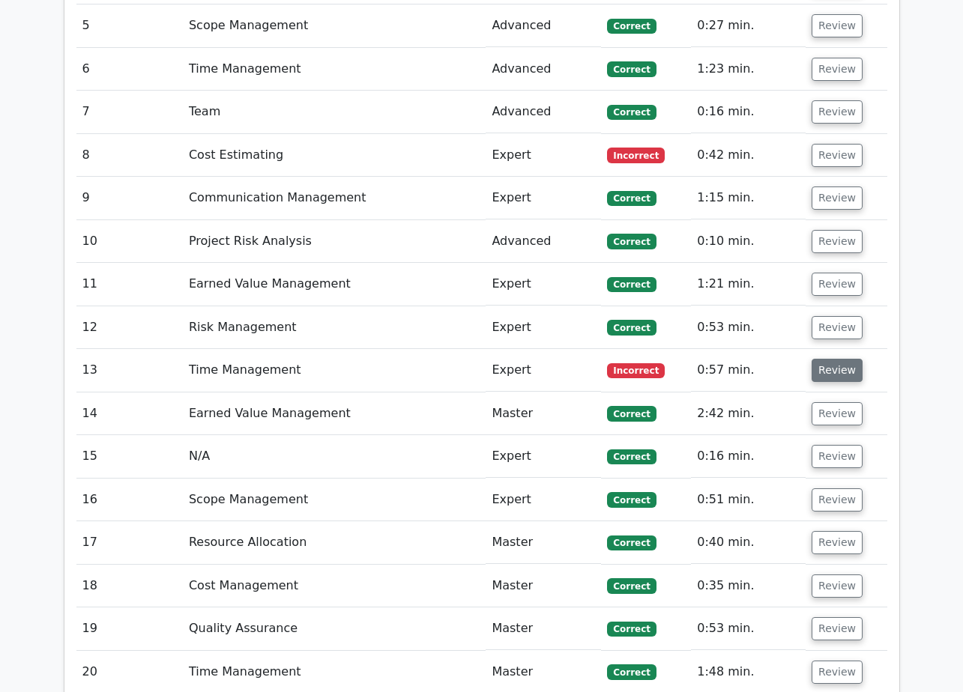
click at [838, 359] on button "Review" at bounding box center [836, 370] width 51 height 23
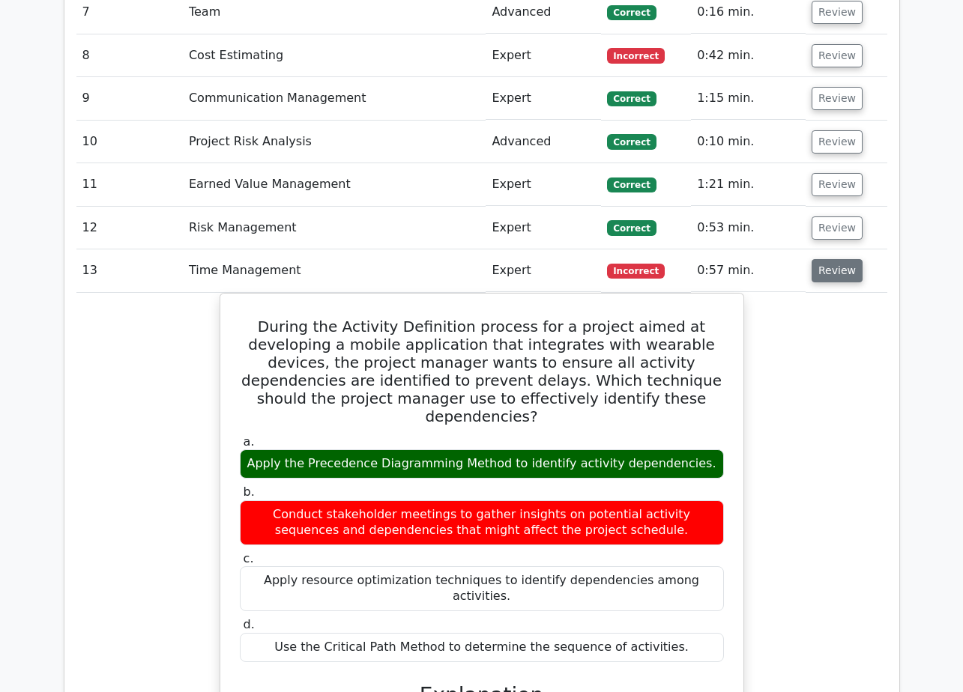
scroll to position [2472, 0]
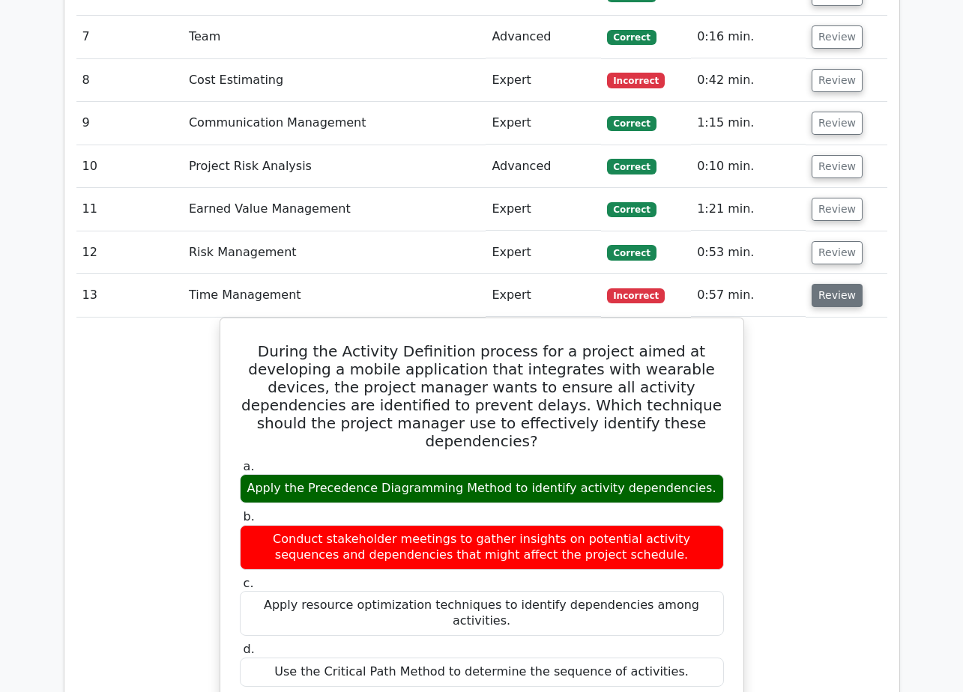
click at [840, 284] on button "Review" at bounding box center [836, 295] width 51 height 23
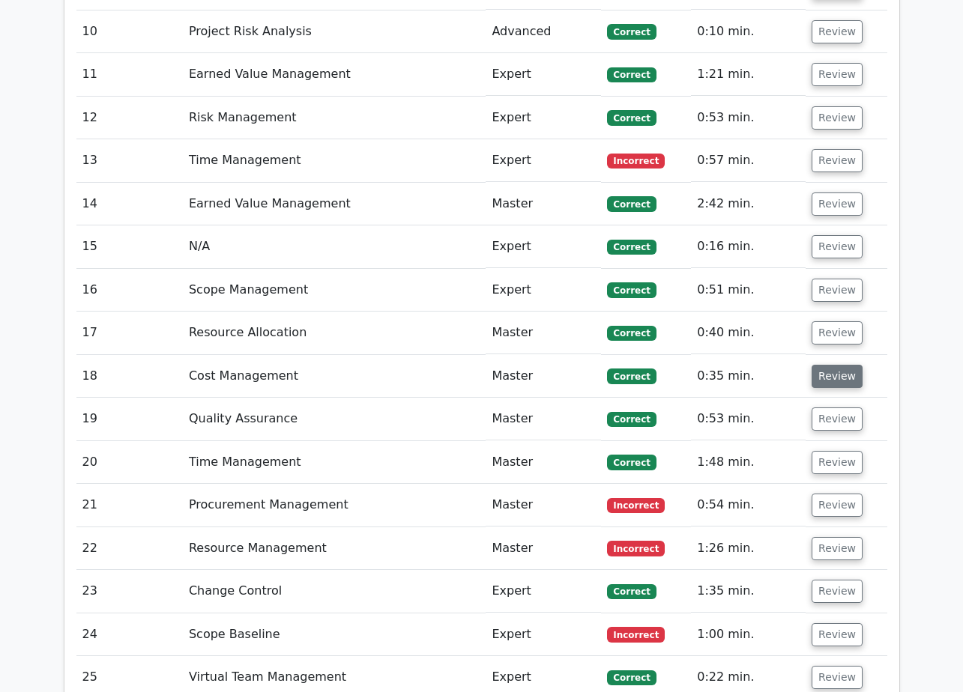
scroll to position [2622, 0]
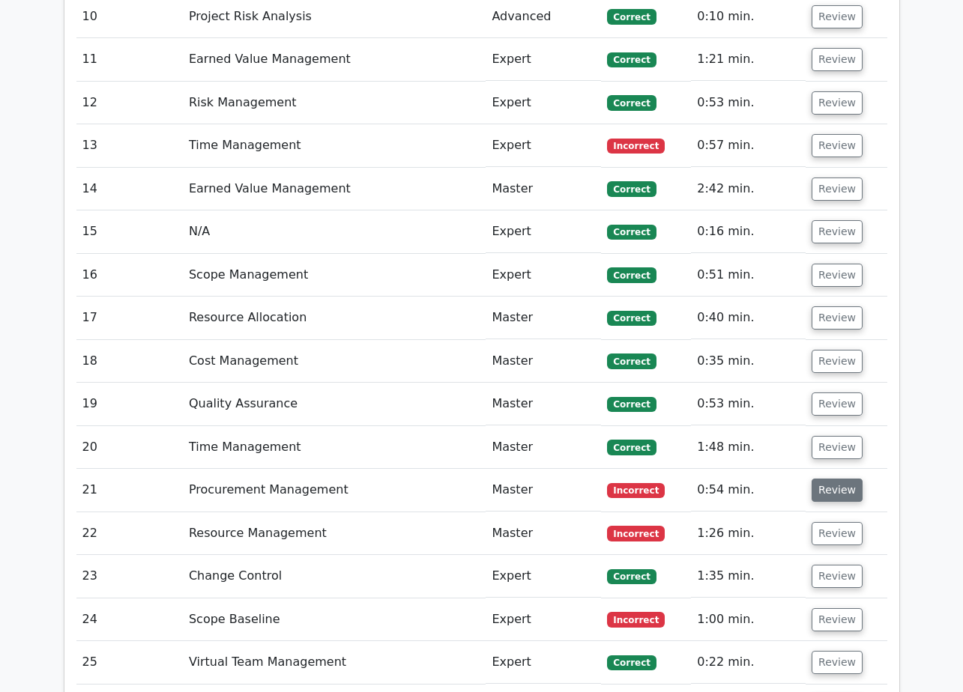
click at [823, 479] on button "Review" at bounding box center [836, 490] width 51 height 23
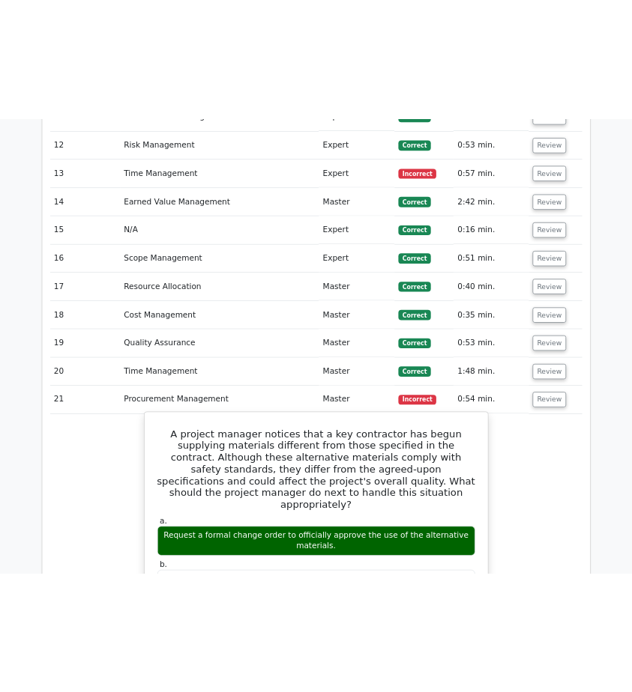
scroll to position [2922, 0]
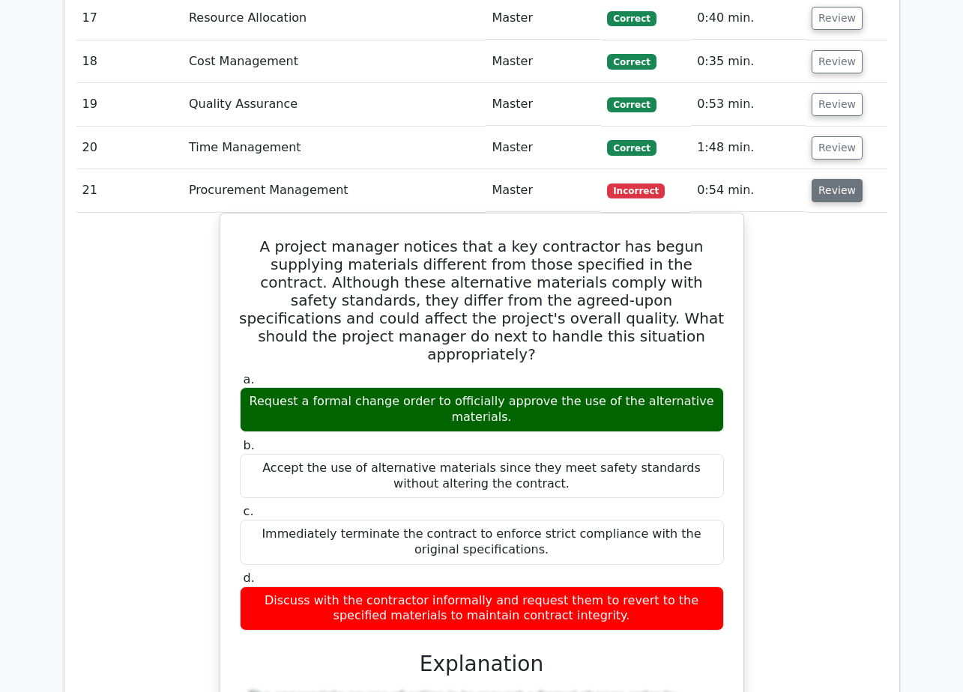
click at [843, 179] on button "Review" at bounding box center [836, 190] width 51 height 23
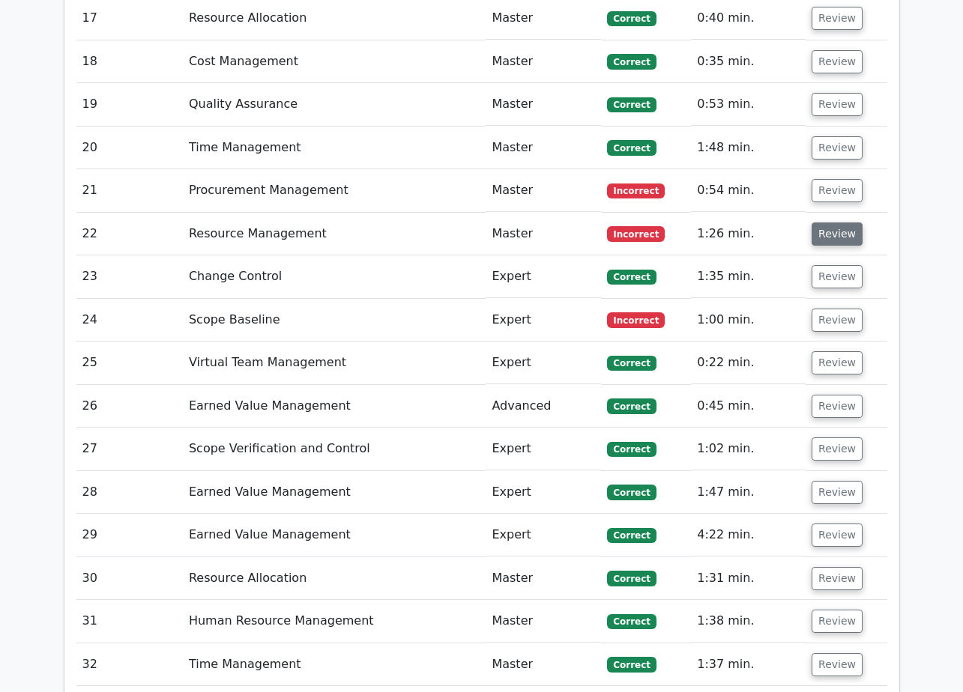
click at [833, 223] on button "Review" at bounding box center [836, 234] width 51 height 23
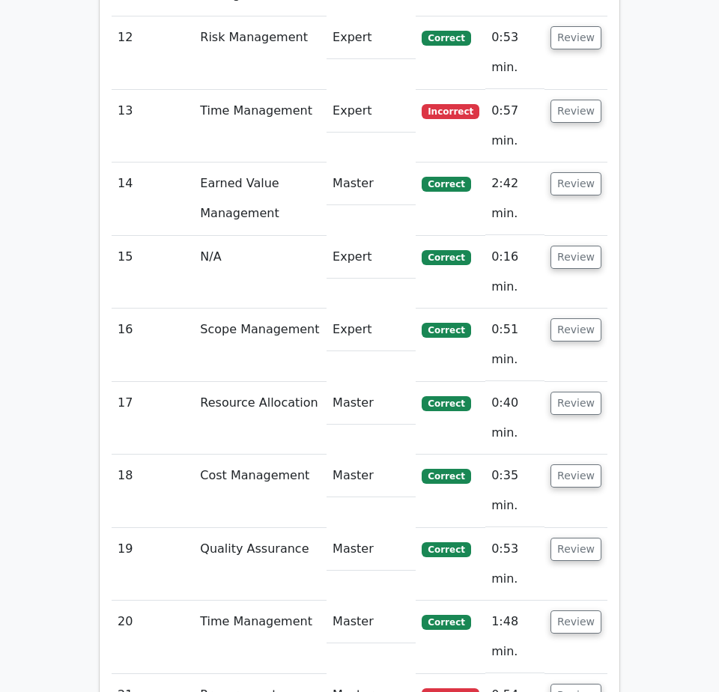
scroll to position [3077, 0]
